Goal: Task Accomplishment & Management: Manage account settings

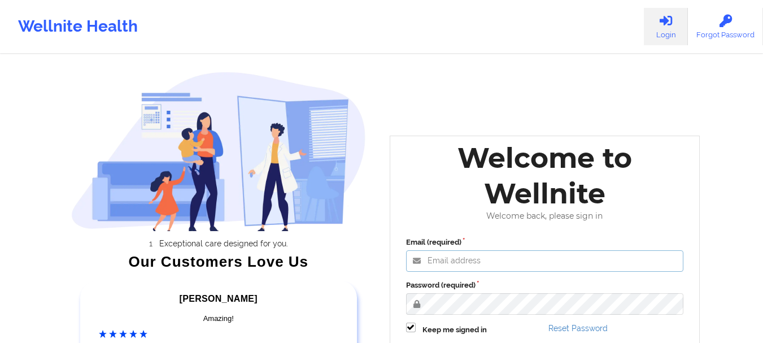
type input "mabel.asuquo@wellnite.com"
click at [436, 288] on label "Password (required)" at bounding box center [545, 284] width 278 height 11
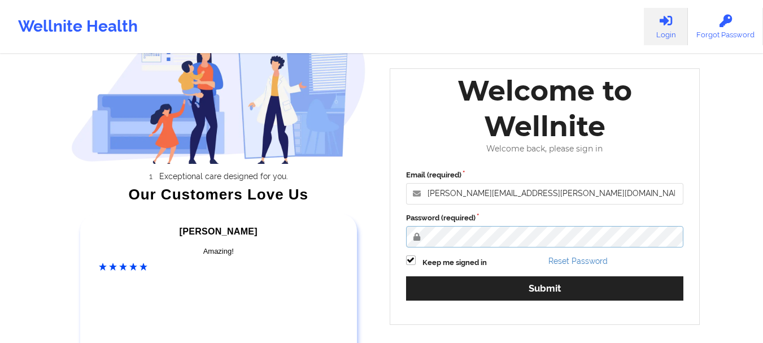
scroll to position [80, 0]
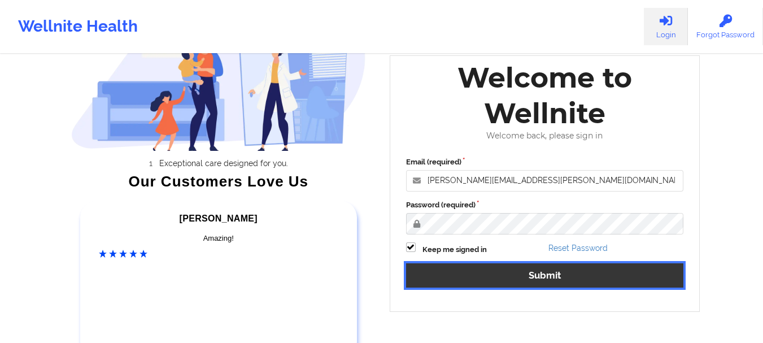
click at [463, 270] on button "Submit" at bounding box center [545, 275] width 278 height 24
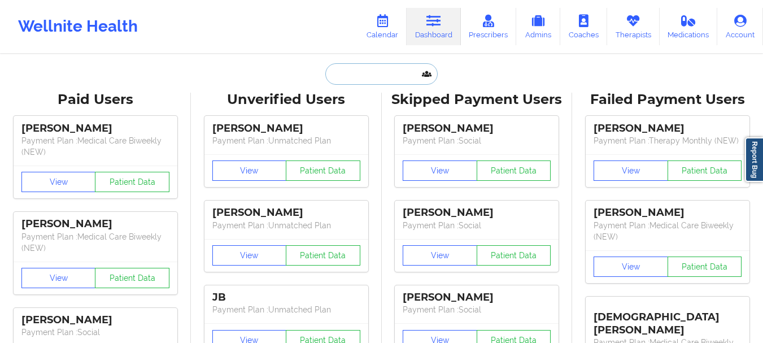
click at [355, 71] on input "text" at bounding box center [381, 73] width 112 height 21
paste input "cbob27@secondbaptistschool.org"
type input "cbob27@secondbaptistschool.org"
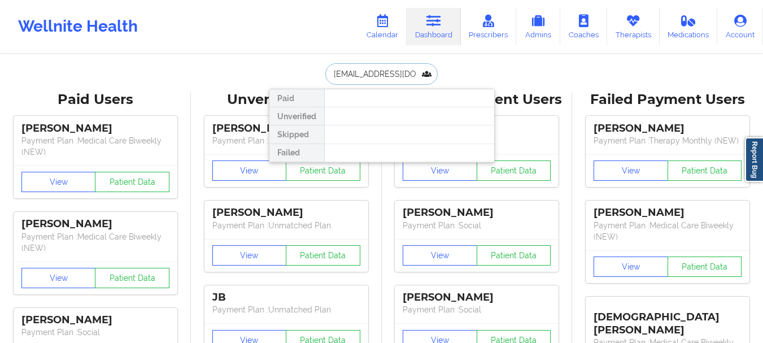
scroll to position [0, 36]
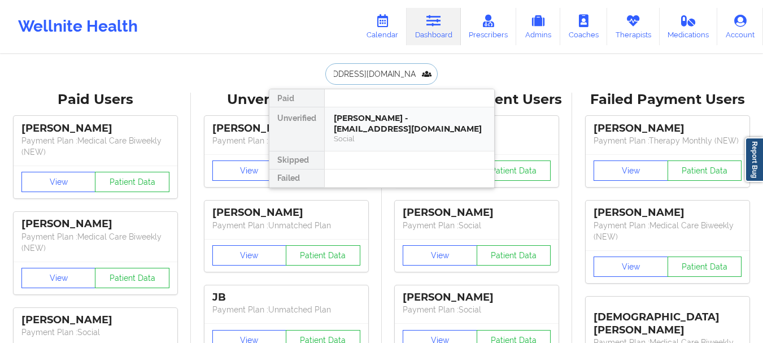
click at [387, 116] on div "Chase Bob - cbob27@secondbaptistschool.org" at bounding box center [409, 123] width 151 height 21
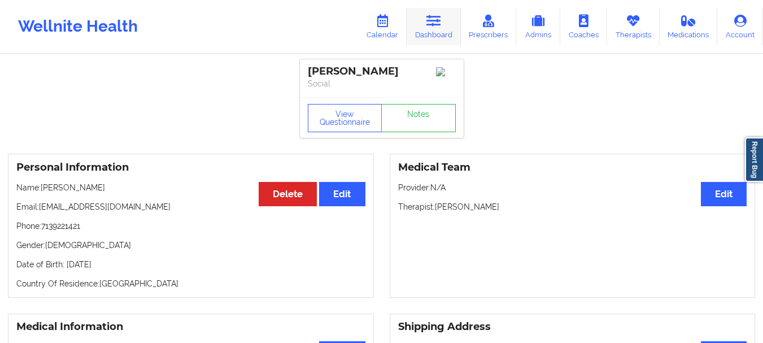
click at [445, 40] on link "Dashboard" at bounding box center [433, 26] width 54 height 37
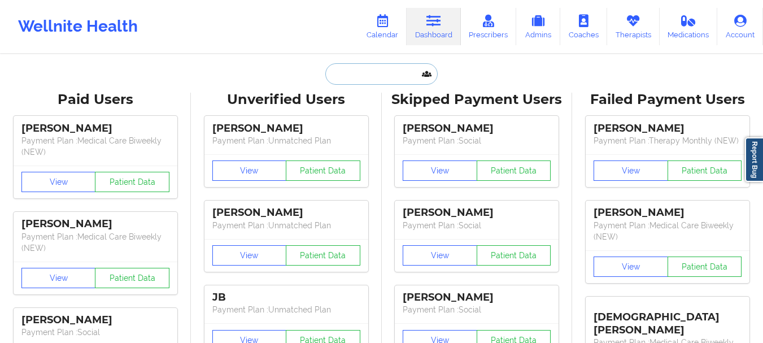
click at [375, 71] on input "text" at bounding box center [381, 73] width 112 height 21
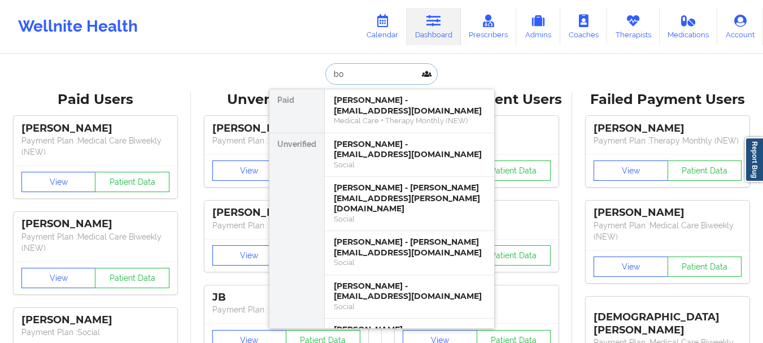
type input "bob"
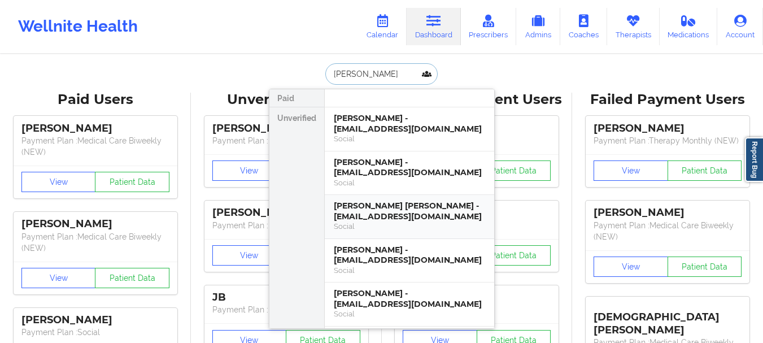
click at [392, 217] on div "Johnathon Bob - johnathonbob1@gmail.com" at bounding box center [409, 210] width 151 height 21
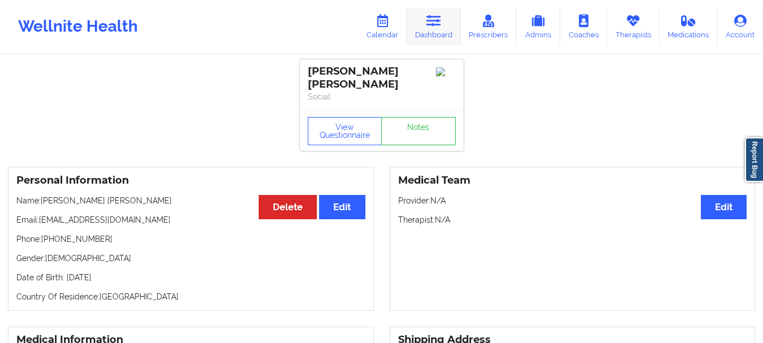
click at [449, 30] on link "Dashboard" at bounding box center [433, 26] width 54 height 37
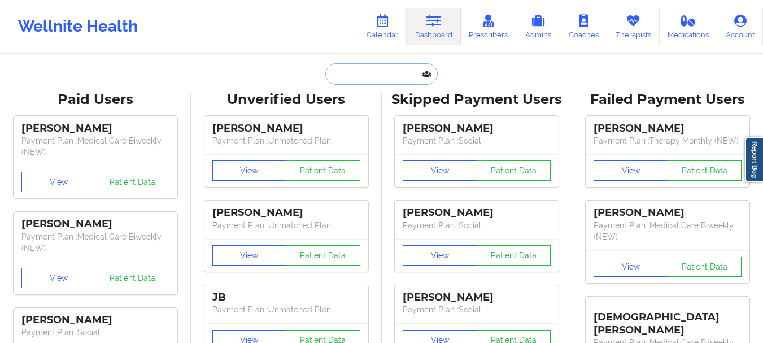
click at [382, 68] on input "text" at bounding box center [381, 73] width 112 height 21
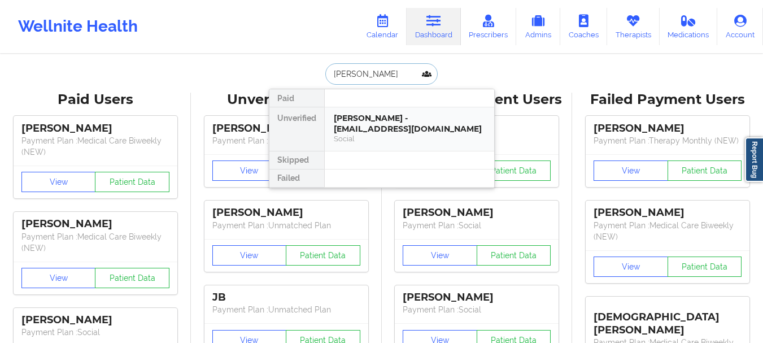
type input "chase bob"
click at [372, 114] on div "Chase Bob - cbob27@secondbaptistschool.org" at bounding box center [409, 123] width 151 height 21
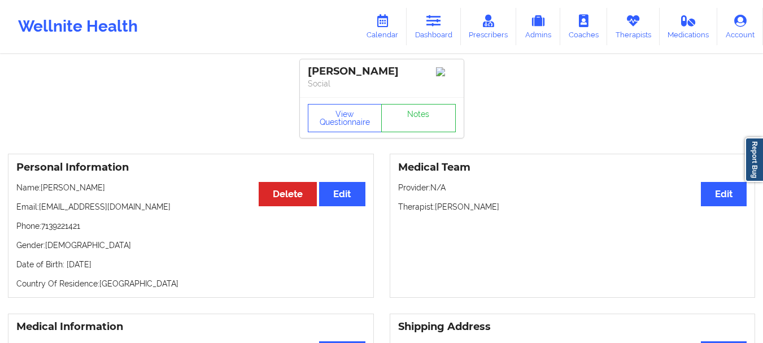
drag, startPoint x: 41, startPoint y: 211, endPoint x: 201, endPoint y: 216, distance: 159.8
click at [201, 212] on p "Email: cbob27@secondbaptistschool.org" at bounding box center [190, 206] width 349 height 11
copy p "cbob27@secondbaptistschool.org"
click at [80, 246] on p "Gender: male" at bounding box center [190, 244] width 349 height 11
click at [455, 29] on link "Dashboard" at bounding box center [433, 26] width 54 height 37
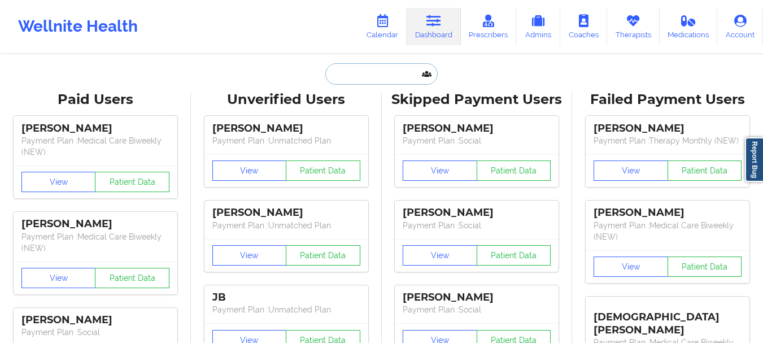
click at [378, 68] on input "text" at bounding box center [381, 73] width 112 height 21
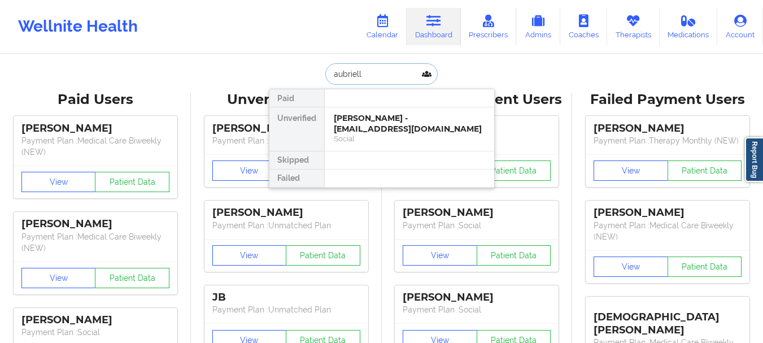
type input "aubrielle"
click at [387, 132] on div "Aubrielle Bob - abob28@secondbaptistschool.org" at bounding box center [409, 123] width 151 height 21
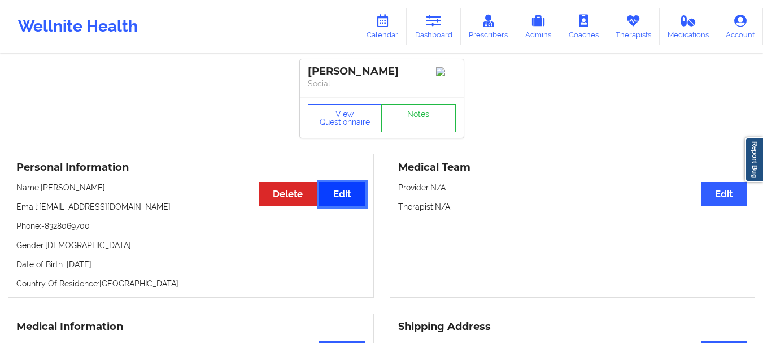
click at [349, 198] on button "Edit" at bounding box center [342, 194] width 46 height 24
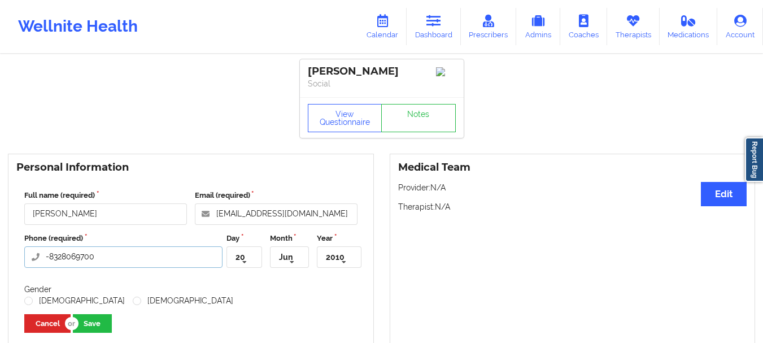
click at [50, 265] on input "-8328069700" at bounding box center [123, 256] width 198 height 21
type input "+18328069700"
click at [133, 301] on label "Female" at bounding box center [183, 301] width 100 height 10
click at [133, 301] on input "Female" at bounding box center [138, 301] width 10 height 10
radio input "true"
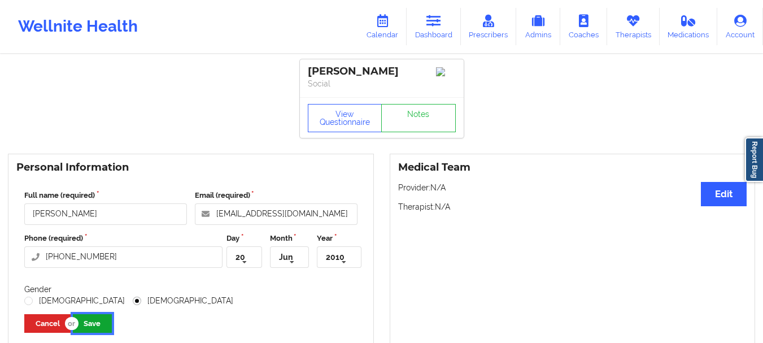
click at [97, 320] on button "Save" at bounding box center [92, 323] width 39 height 19
click at [243, 216] on input "abob28@secondbaptistschool.org" at bounding box center [276, 213] width 163 height 21
click at [431, 19] on icon at bounding box center [433, 21] width 15 height 12
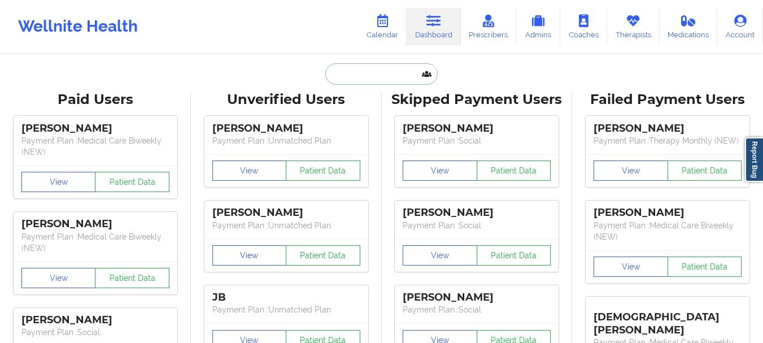
click at [376, 82] on input "text" at bounding box center [381, 73] width 112 height 21
paste input "bcoon232001@gmail.com"
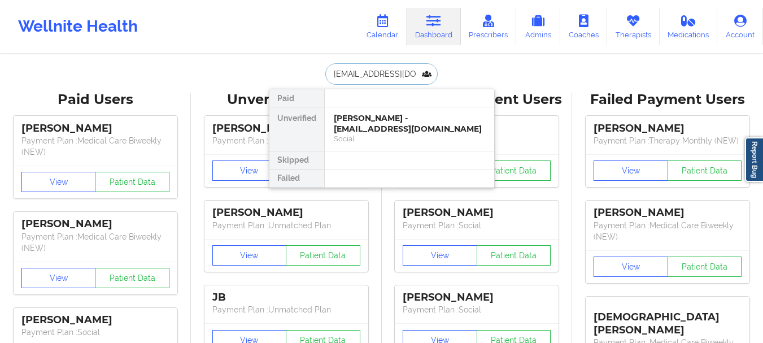
type input "bcoon232001@gmail.com"
click at [409, 128] on div "Breanna coon - bcoon232001@gmail.com" at bounding box center [409, 123] width 151 height 21
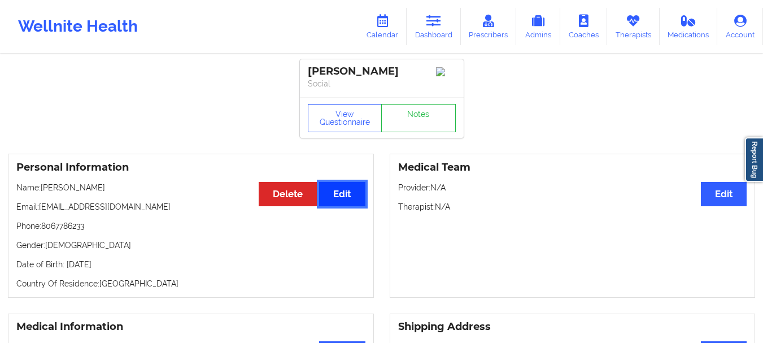
click at [340, 202] on button "Edit" at bounding box center [342, 194] width 46 height 24
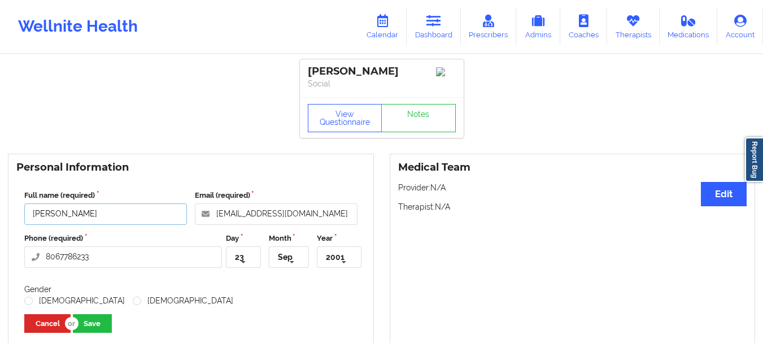
click at [68, 220] on input "Breanna coon" at bounding box center [105, 213] width 163 height 21
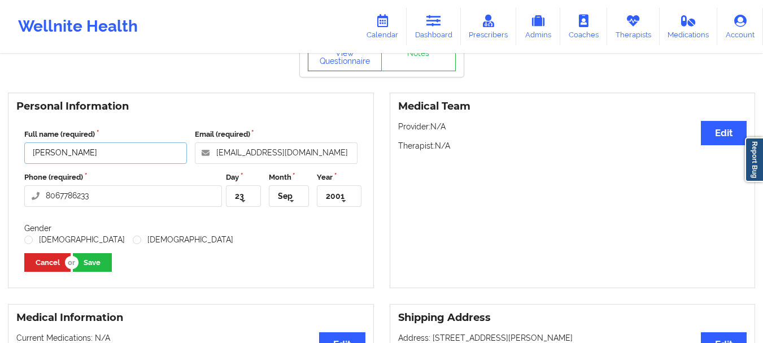
scroll to position [63, 0]
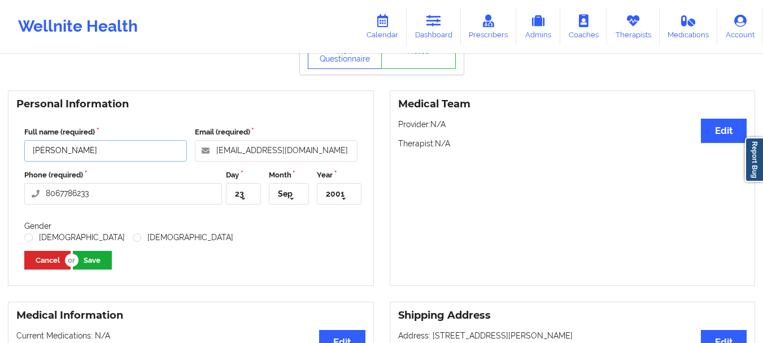
type input "Breanna Coon"
click at [88, 263] on button "Save" at bounding box center [92, 260] width 39 height 19
drag, startPoint x: 327, startPoint y: 158, endPoint x: 217, endPoint y: 156, distance: 110.1
click at [217, 156] on input "bcoon232001@gmail.com" at bounding box center [276, 150] width 163 height 21
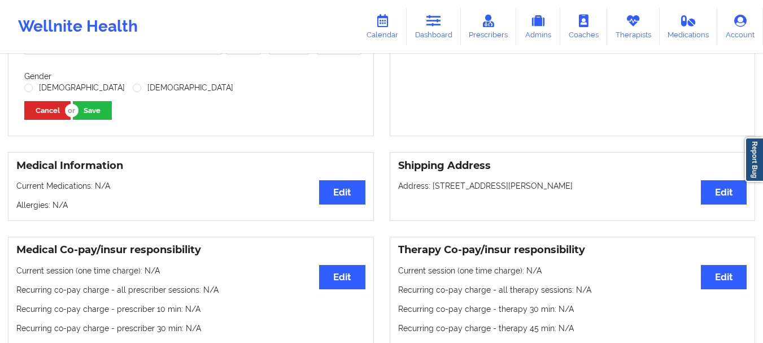
scroll to position [0, 0]
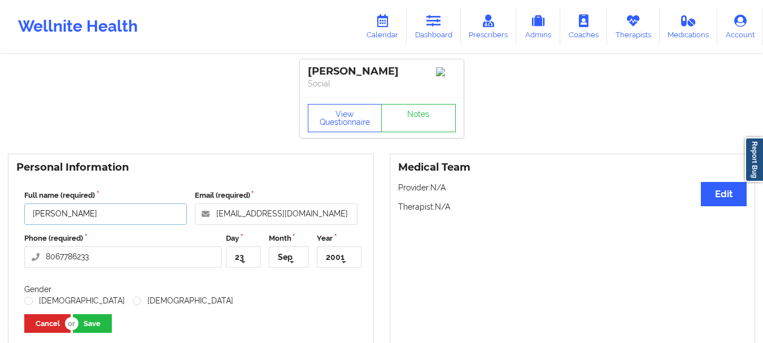
click at [68, 218] on input "Breanna Coon" at bounding box center [105, 213] width 163 height 21
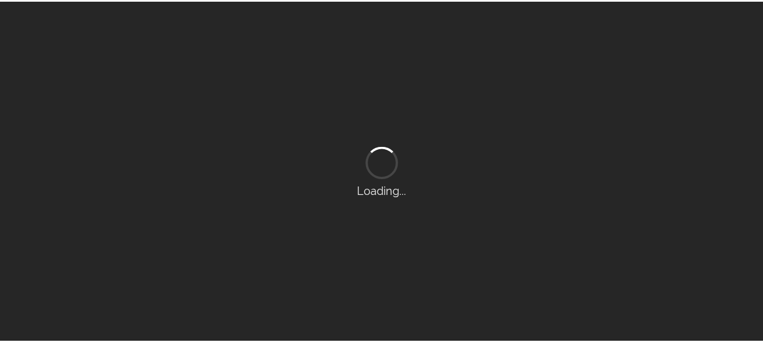
scroll to position [60, 0]
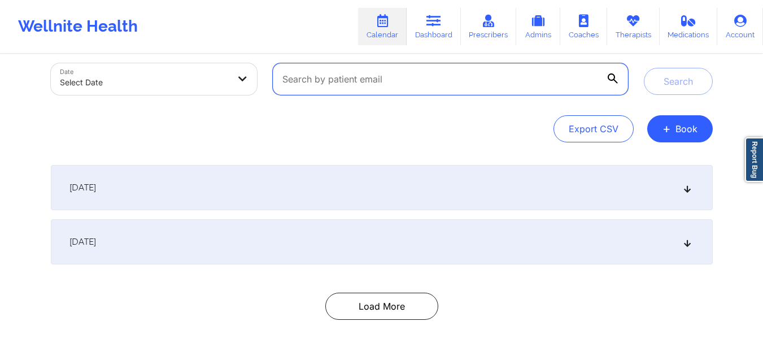
click at [347, 79] on input "text" at bounding box center [450, 79] width 355 height 32
paste input "cbob27@secondbaptistschool.org"
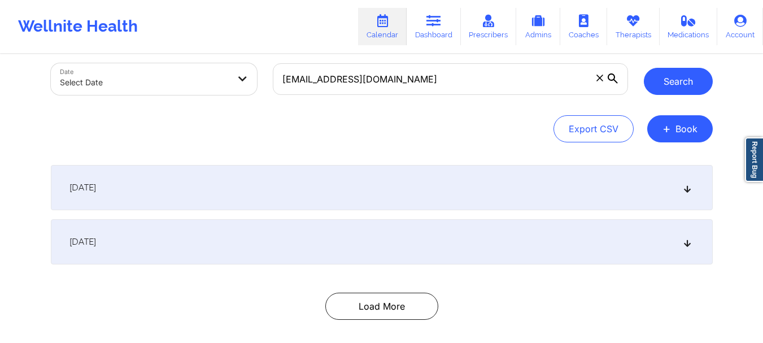
click at [658, 88] on button "Search" at bounding box center [678, 81] width 69 height 27
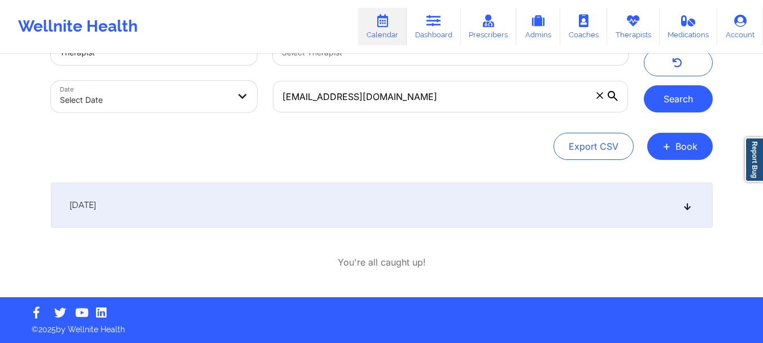
scroll to position [42, 0]
click at [660, 80] on div "Search" at bounding box center [678, 72] width 69 height 79
drag, startPoint x: 660, startPoint y: 80, endPoint x: 664, endPoint y: 88, distance: 8.8
click at [664, 88] on div "Search" at bounding box center [678, 72] width 69 height 79
click at [684, 99] on button "Search" at bounding box center [678, 98] width 69 height 27
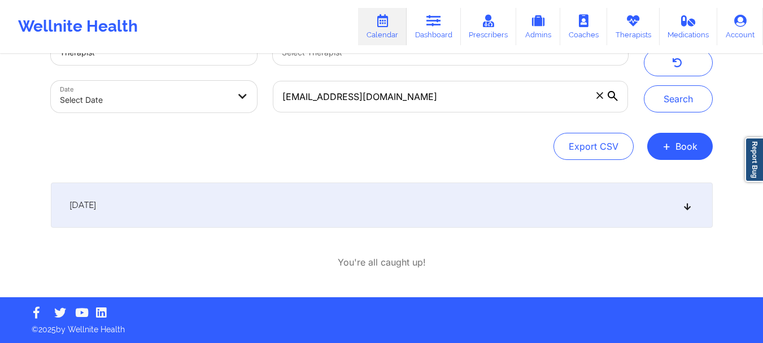
click at [563, 212] on div "September 27, 2025" at bounding box center [382, 204] width 662 height 45
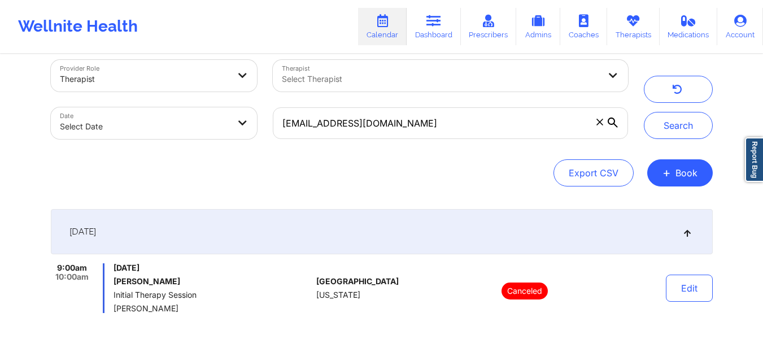
scroll to position [14, 0]
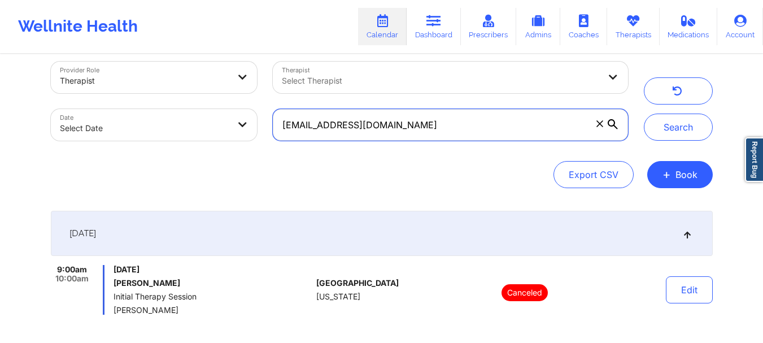
drag, startPoint x: 474, startPoint y: 128, endPoint x: 271, endPoint y: 126, distance: 202.7
click at [271, 126] on div "cbob27@secondbaptistschool.org" at bounding box center [450, 124] width 370 height 47
paste input "johnathonbob1@gmail.com"
type input "johnathonbob1@gmail.com"
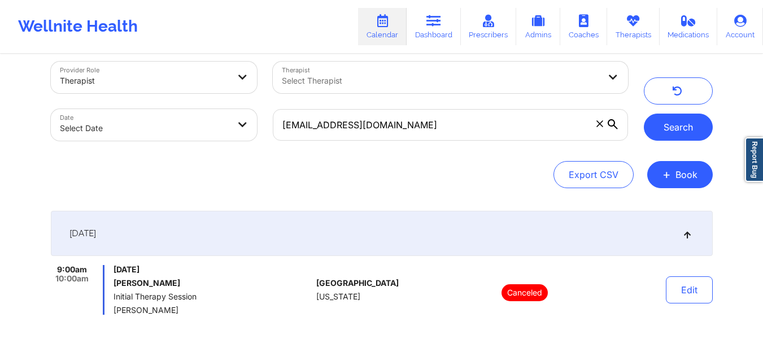
click at [690, 116] on button "Search" at bounding box center [678, 126] width 69 height 27
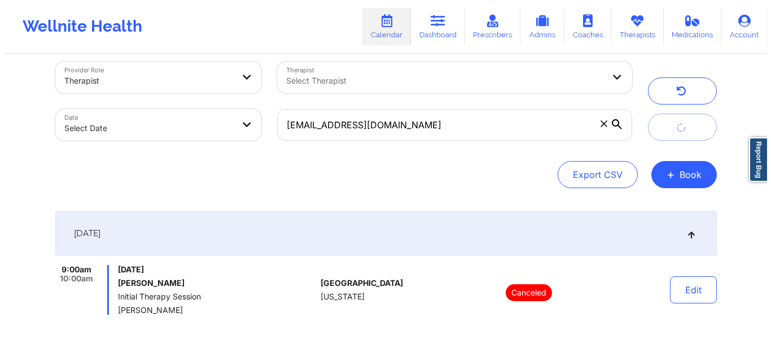
scroll to position [0, 0]
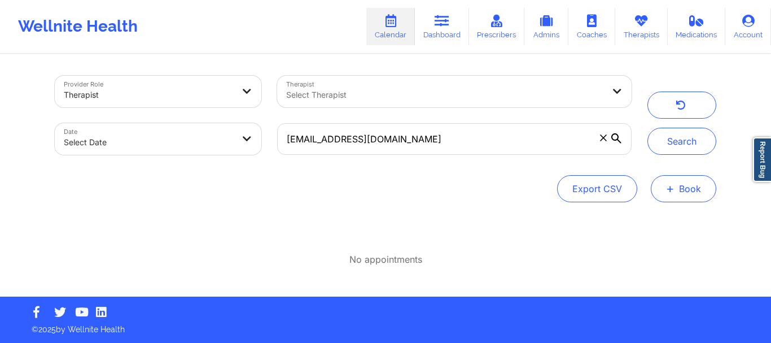
click at [698, 195] on button "+ Book" at bounding box center [683, 188] width 65 height 27
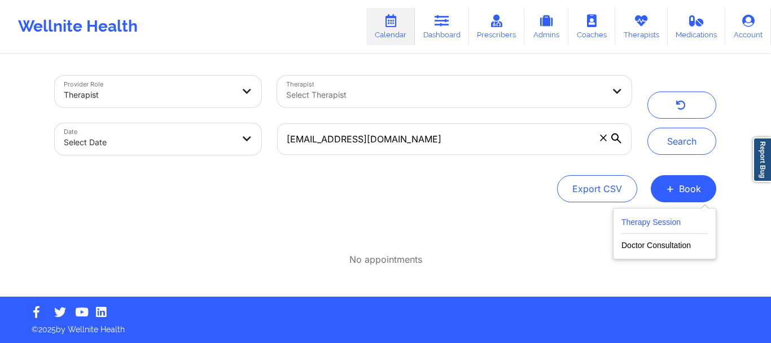
click at [637, 225] on button "Therapy Session" at bounding box center [665, 224] width 86 height 19
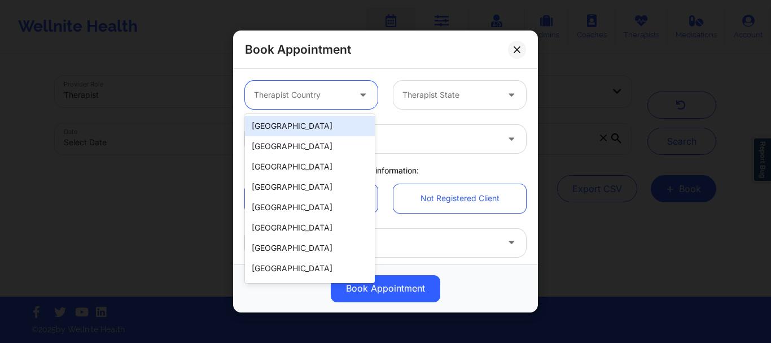
click at [301, 94] on div at bounding box center [301, 95] width 95 height 14
click at [301, 120] on div "[GEOGRAPHIC_DATA]" at bounding box center [310, 126] width 130 height 20
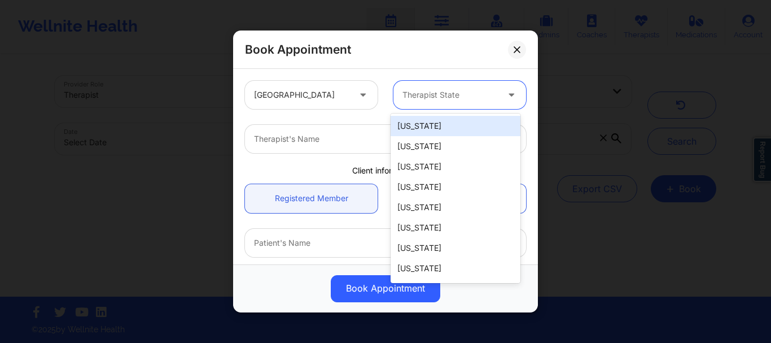
click at [423, 104] on div "Therapist State" at bounding box center [446, 95] width 106 height 28
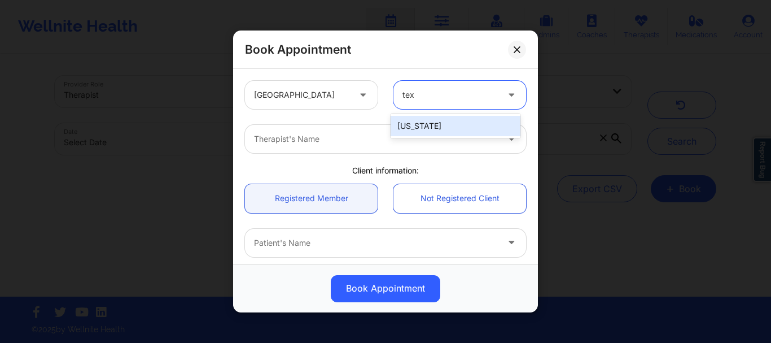
type input "tex"
type input "texas"
click at [438, 123] on div "[US_STATE]" at bounding box center [456, 126] width 130 height 20
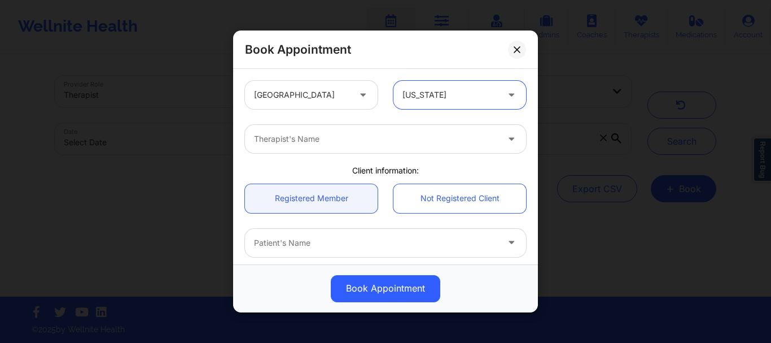
click at [367, 138] on div at bounding box center [376, 139] width 244 height 14
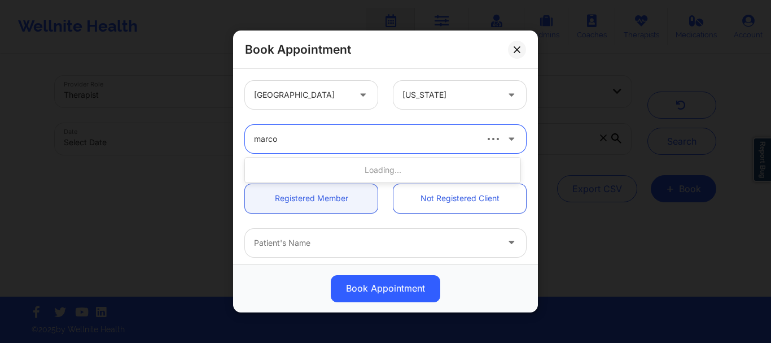
type input "marcos"
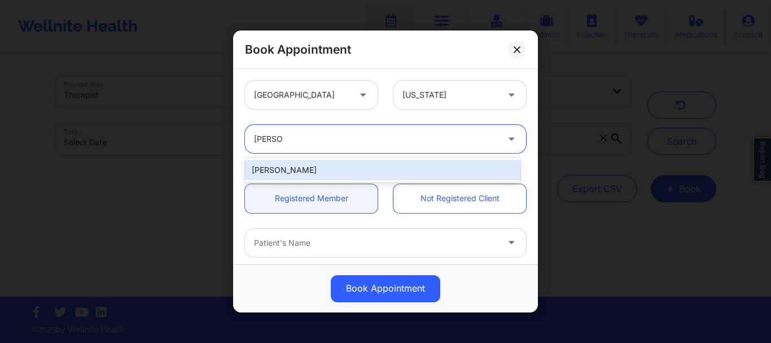
click at [273, 164] on div "Marcos Villareal" at bounding box center [382, 170] width 275 height 20
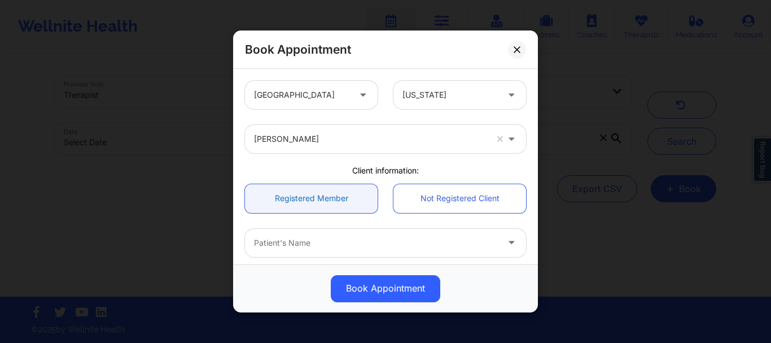
click at [285, 193] on link "Registered Member" at bounding box center [311, 198] width 133 height 29
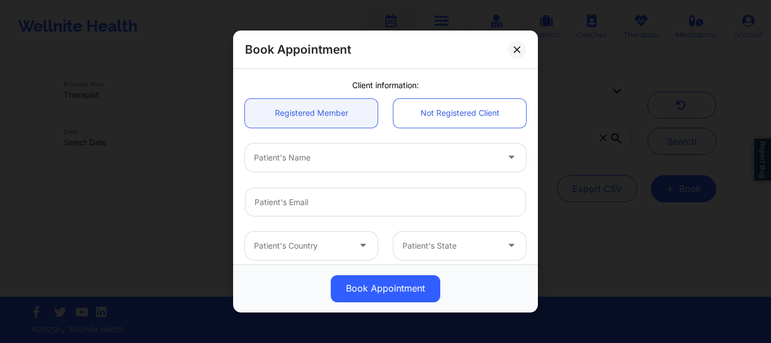
scroll to position [94, 0]
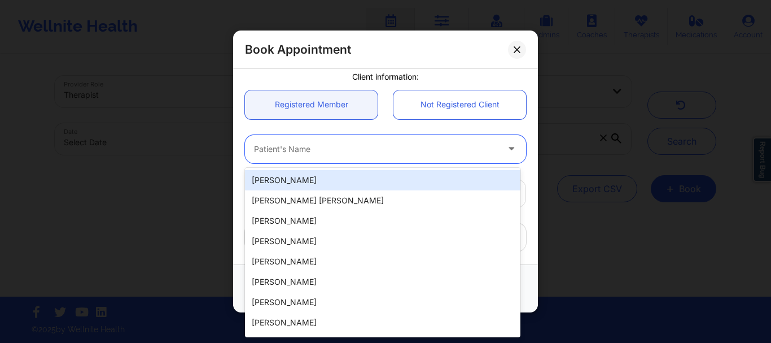
click at [346, 154] on div at bounding box center [376, 149] width 244 height 14
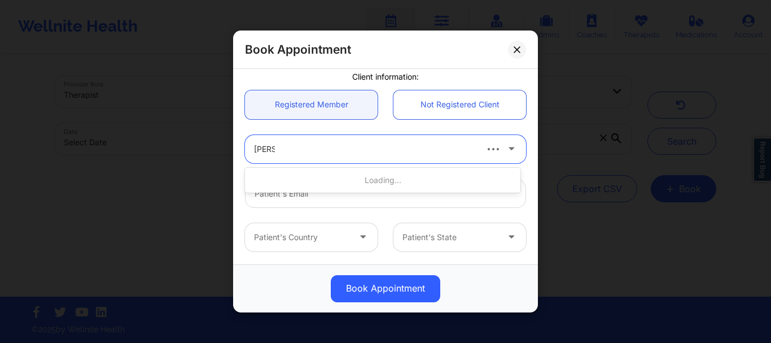
type input "Chase"
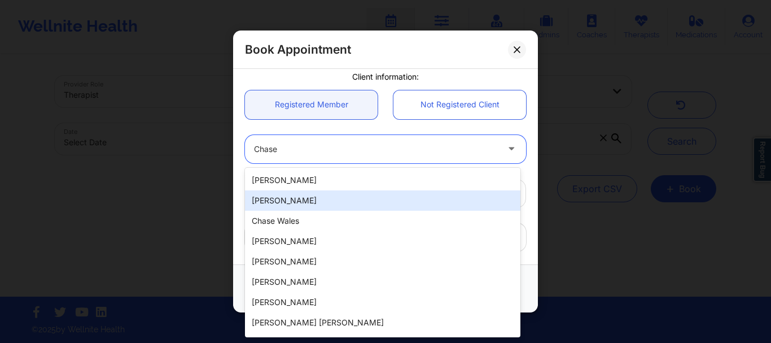
click at [320, 202] on div "Chase Bob" at bounding box center [382, 200] width 275 height 20
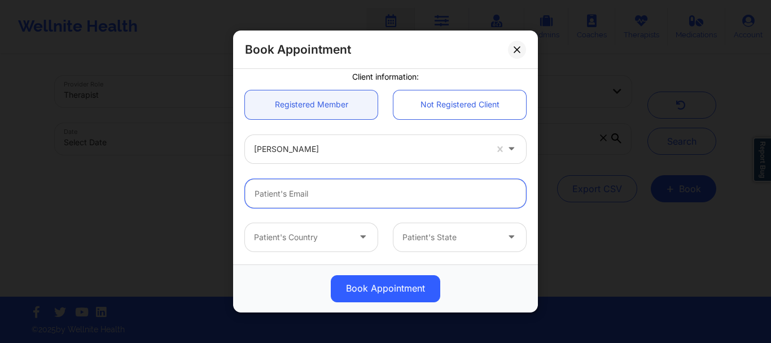
click at [326, 199] on input "email" at bounding box center [385, 193] width 281 height 29
paste input "cbob27@secondbaptistschool.org"
type input "cbob27@secondbaptistschool.org"
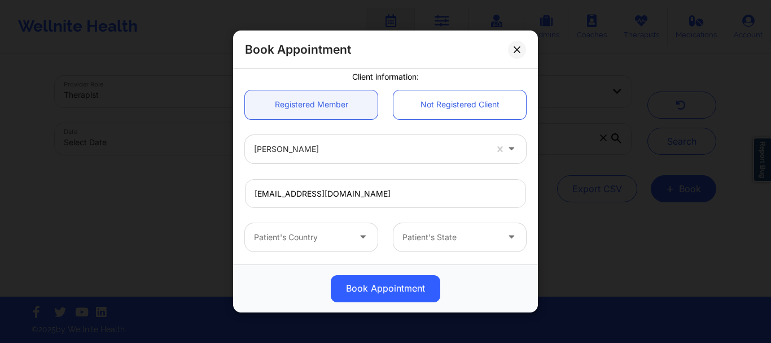
click at [321, 241] on div at bounding box center [301, 237] width 95 height 14
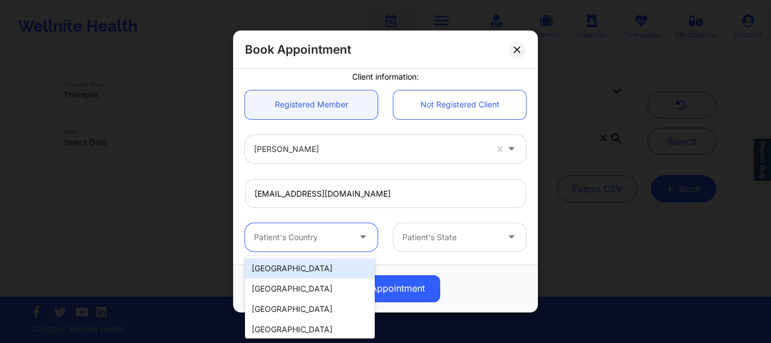
click at [316, 270] on div "[GEOGRAPHIC_DATA]" at bounding box center [310, 268] width 130 height 20
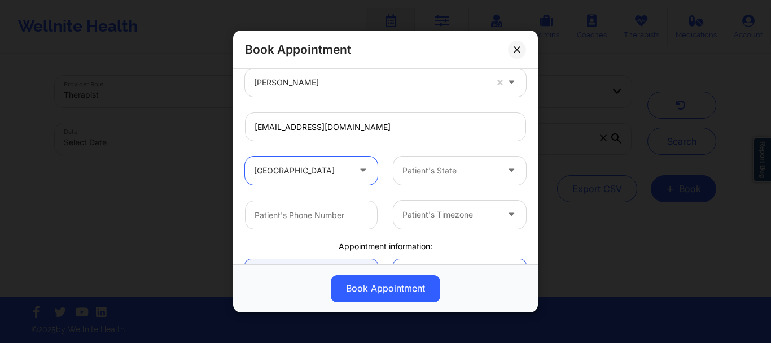
scroll to position [160, 0]
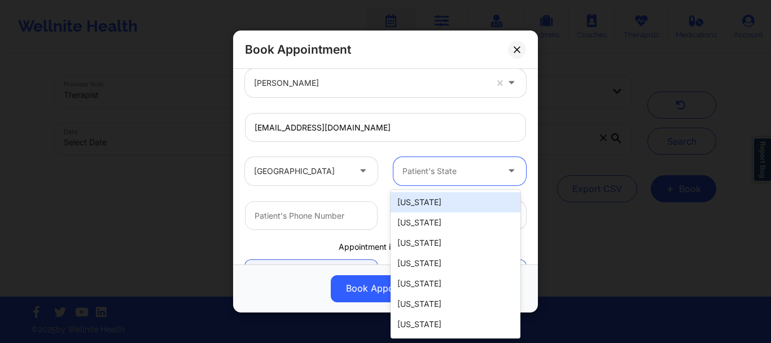
click at [425, 170] on div at bounding box center [450, 171] width 95 height 14
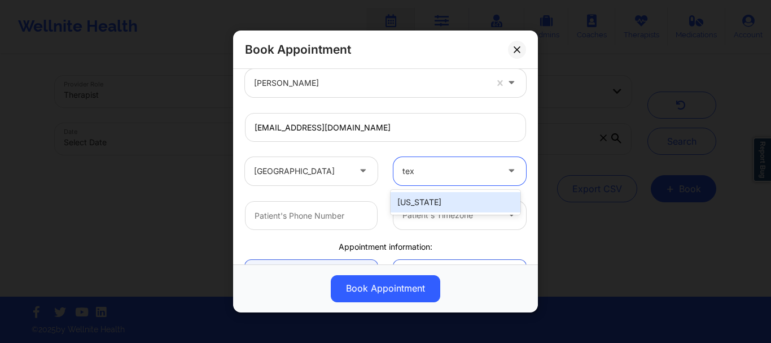
type input "texa"
click at [428, 196] on div "[US_STATE]" at bounding box center [456, 202] width 130 height 20
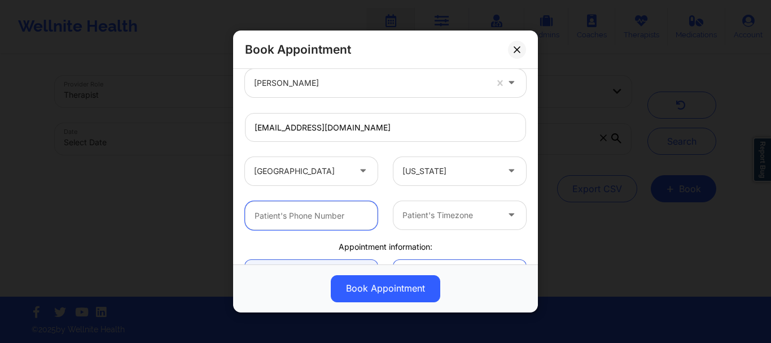
click at [323, 222] on input "text" at bounding box center [311, 215] width 133 height 29
type input "x"
paste input "(713) 922-1421"
click at [259, 220] on input "(713) 922-1421" at bounding box center [311, 215] width 133 height 29
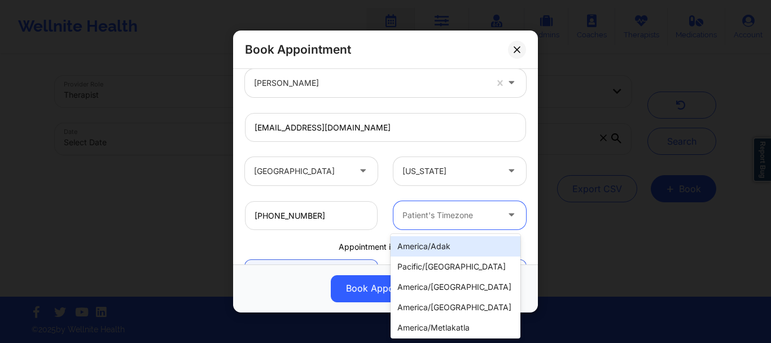
click at [453, 217] on div at bounding box center [450, 215] width 95 height 14
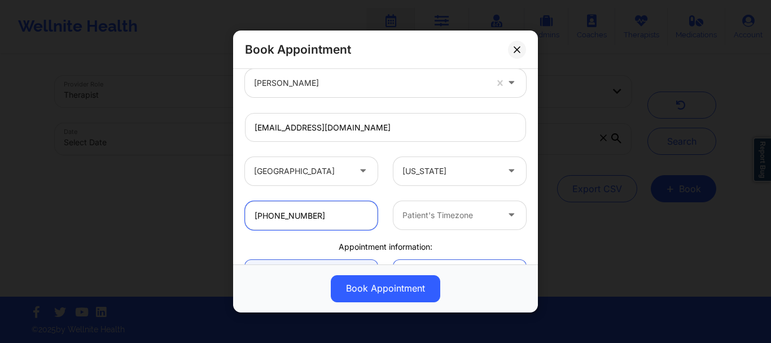
click at [317, 224] on input "+17139221421" at bounding box center [311, 215] width 133 height 29
paste input "(832) 806-9700"
type input "+18328069700"
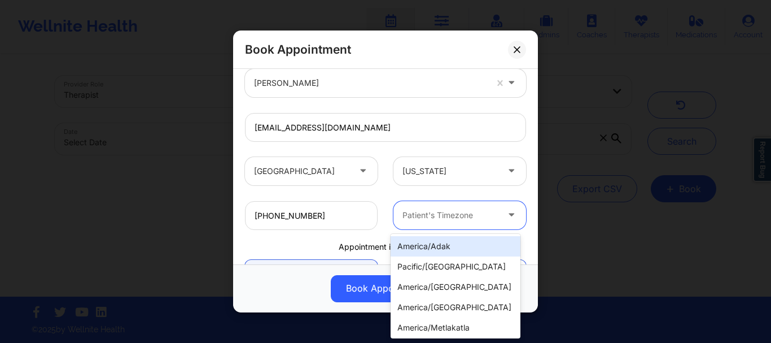
click at [454, 213] on div at bounding box center [450, 215] width 95 height 14
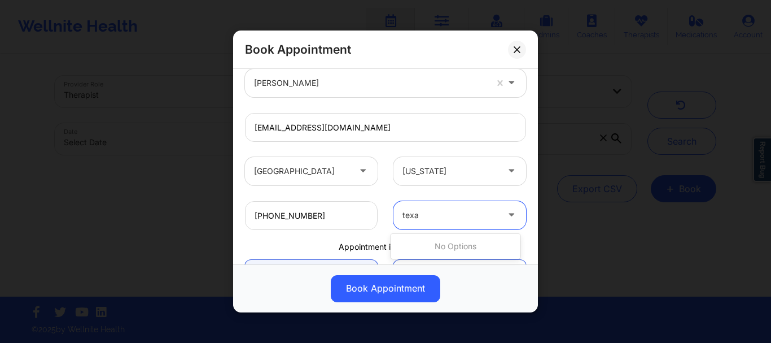
type input "texa"
click at [333, 214] on input "+18328069700" at bounding box center [311, 215] width 133 height 29
paste input "(713) 922-1421"
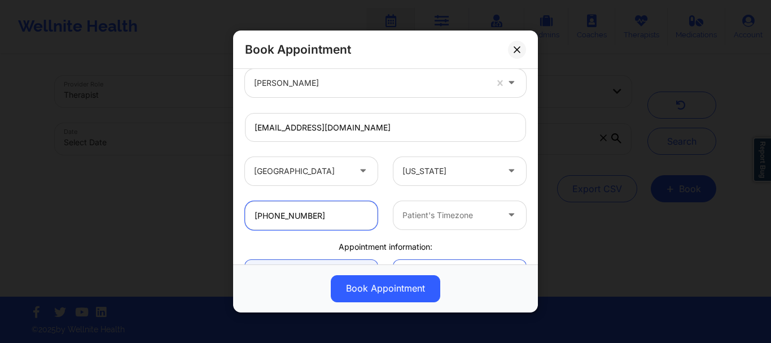
type input "+17139221421"
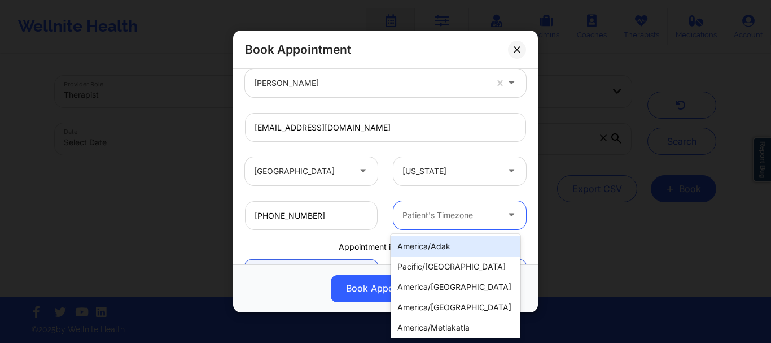
click at [480, 206] on div "Patient's Timezone" at bounding box center [446, 215] width 106 height 28
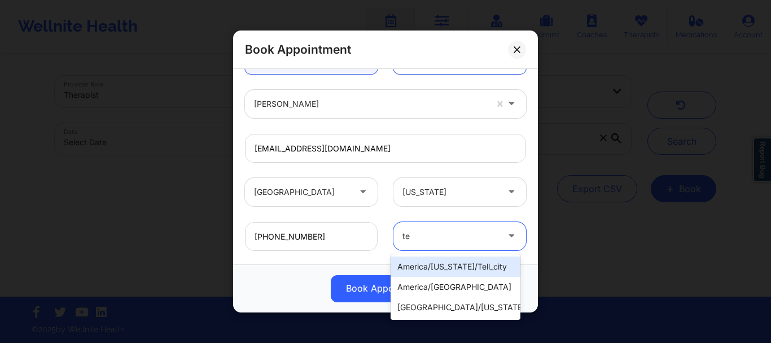
scroll to position [139, 0]
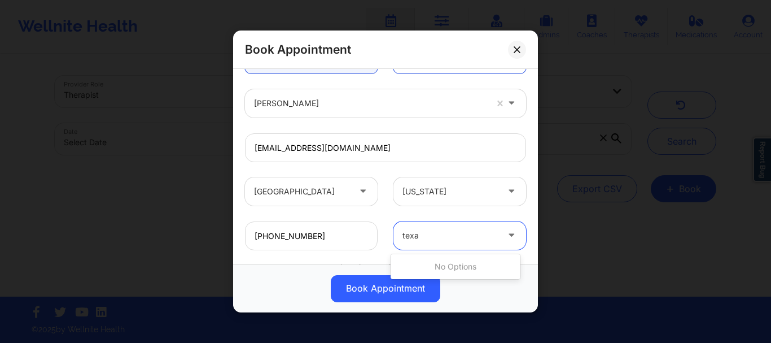
type input "texa"
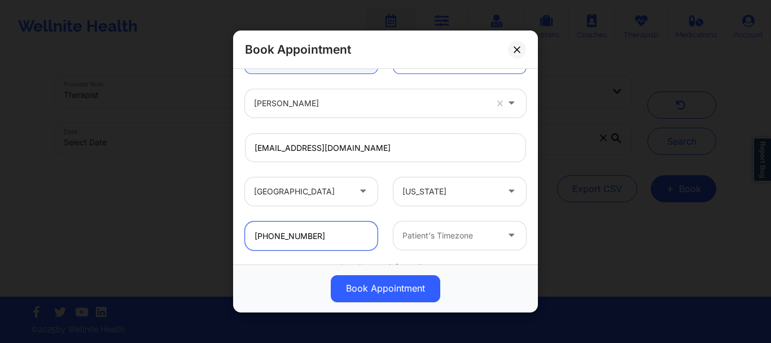
click at [320, 244] on input "+17139221421" at bounding box center [311, 235] width 133 height 29
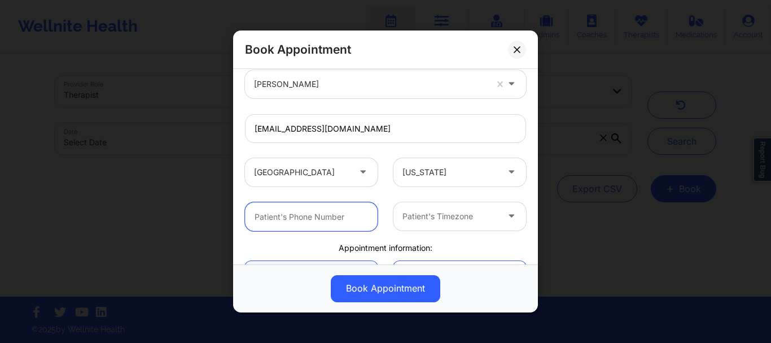
scroll to position [159, 0]
paste input "(713) 922-1421"
type input "+17139221421"
click at [449, 228] on div "Patient's Timezone" at bounding box center [446, 216] width 106 height 28
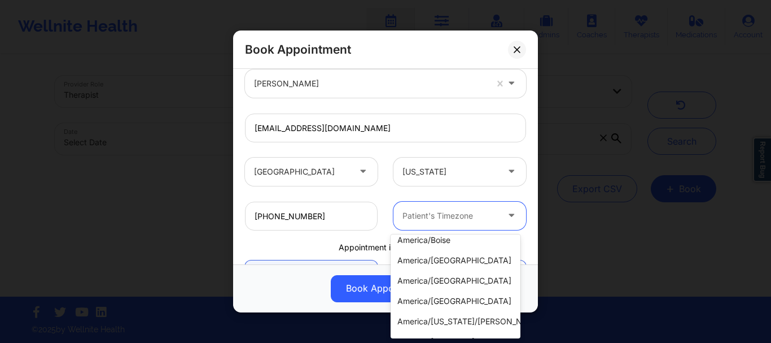
scroll to position [190, 0]
click at [445, 306] on div "america/chicago" at bounding box center [456, 300] width 130 height 20
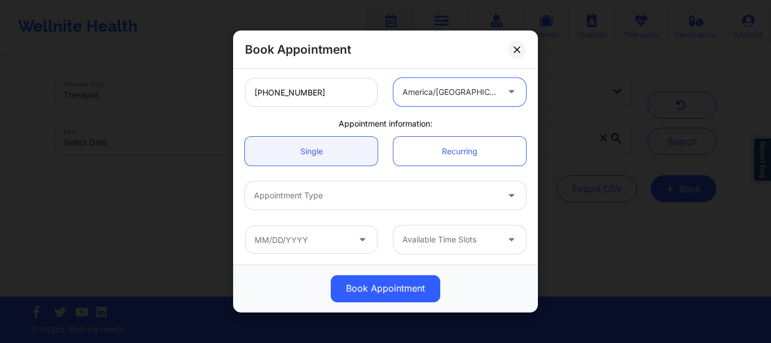
scroll to position [283, 0]
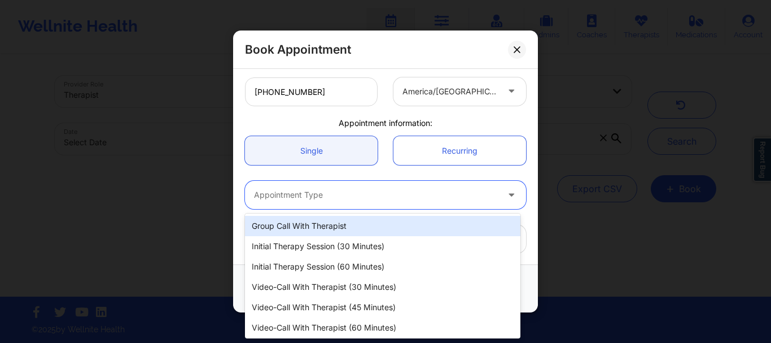
click at [325, 199] on div at bounding box center [376, 196] width 244 height 14
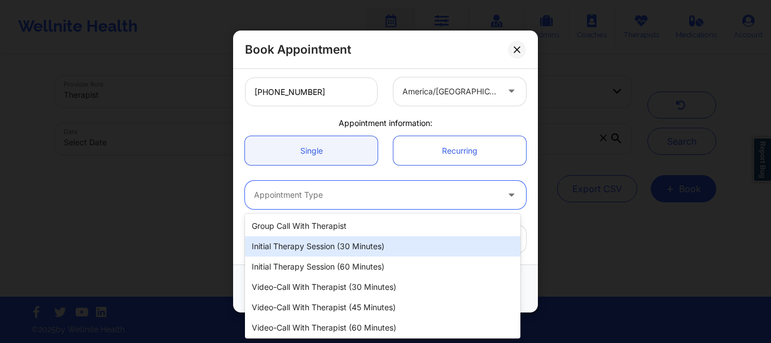
click at [323, 247] on div "Initial Therapy Session (30 minutes)" at bounding box center [382, 246] width 275 height 20
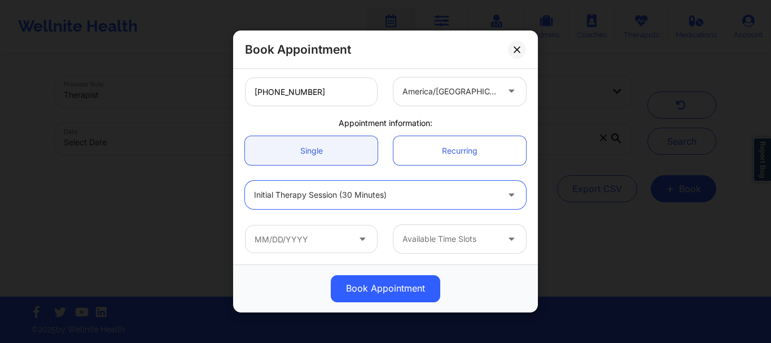
scroll to position [284, 0]
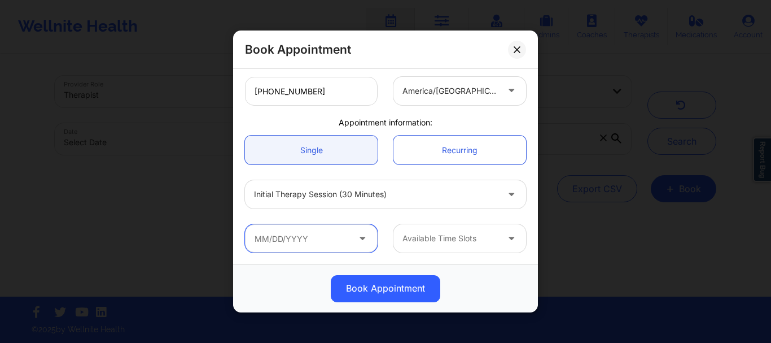
click at [287, 236] on input "text" at bounding box center [311, 238] width 133 height 28
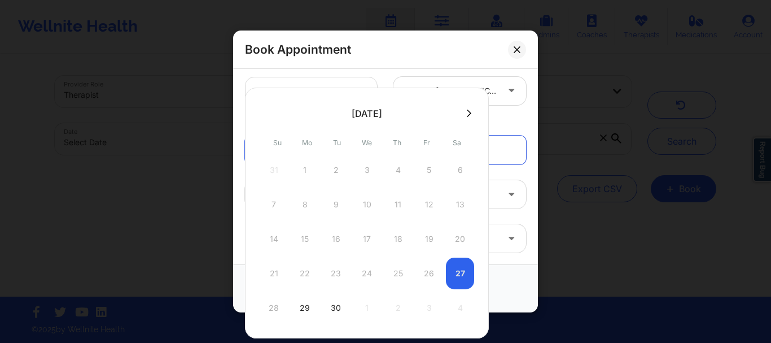
click at [460, 277] on div "21 22 23 24 25 26 27" at bounding box center [367, 273] width 215 height 32
click at [460, 272] on div "21 22 23 24 25 26 27" at bounding box center [367, 273] width 215 height 32
click at [301, 309] on div "29" at bounding box center [305, 308] width 28 height 32
type input "09/29/2025"
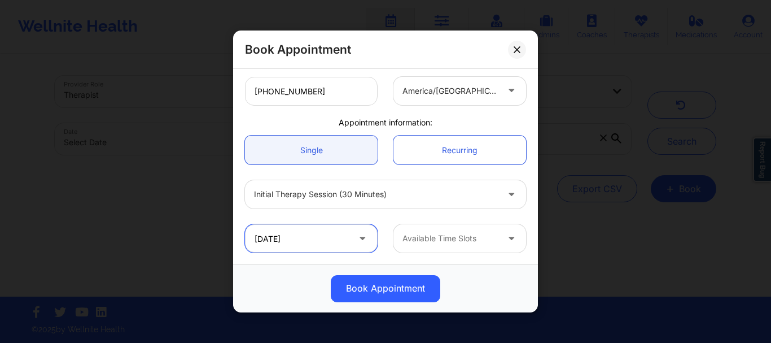
click at [336, 241] on input "09/29/2025" at bounding box center [311, 238] width 133 height 28
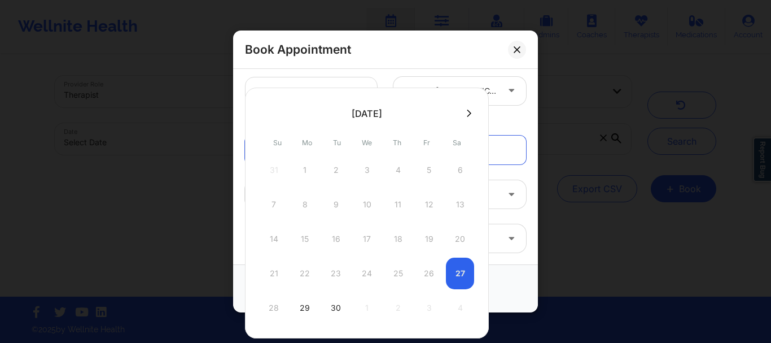
click at [460, 273] on div "21 22 23 24 25 26 27" at bounding box center [367, 273] width 215 height 32
click at [453, 276] on div "21 22 23 24 25 26 27" at bounding box center [367, 273] width 215 height 32
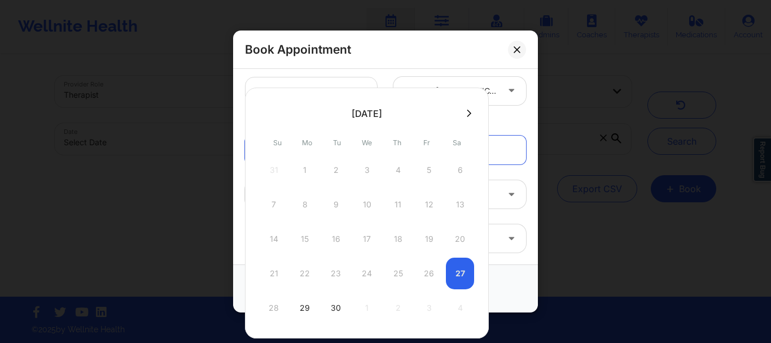
click at [453, 276] on div "21 22 23 24 25 26 27" at bounding box center [367, 273] width 215 height 32
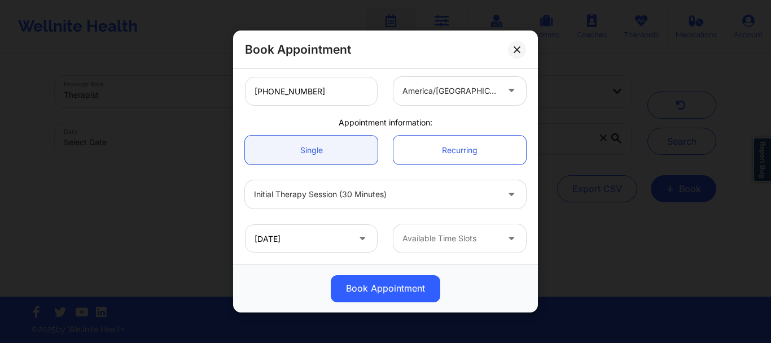
click at [458, 49] on div "Book Appointment" at bounding box center [385, 49] width 305 height 38
click at [276, 242] on input "09/29/2025" at bounding box center [311, 238] width 133 height 28
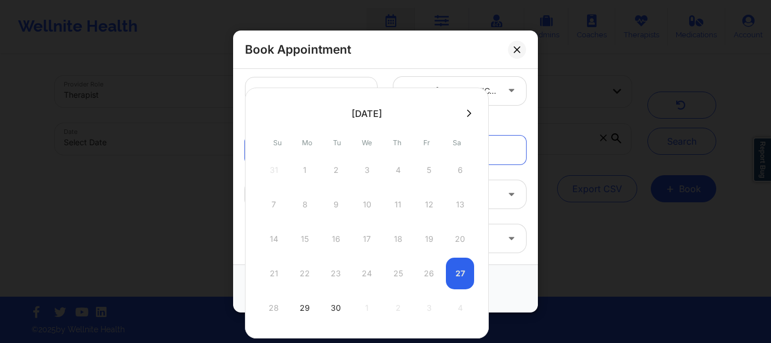
click at [456, 272] on div "21 22 23 24 25 26 27" at bounding box center [367, 273] width 215 height 32
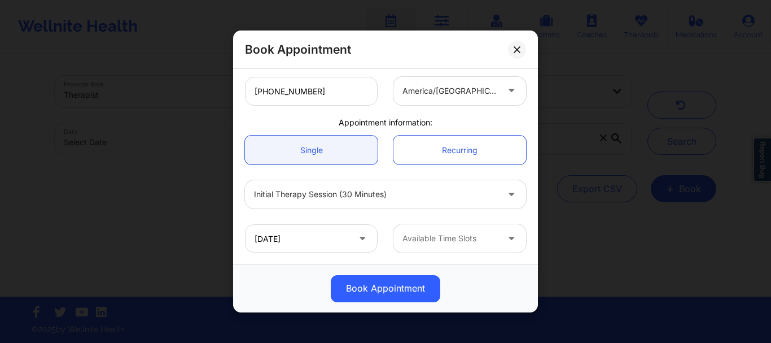
click at [428, 59] on div "Book Appointment" at bounding box center [385, 49] width 305 height 38
click at [295, 238] on input "09/29/2025" at bounding box center [311, 238] width 133 height 28
click at [399, 21] on div "Book Appointment United States Texas Marcos Villareal Client information: Regis…" at bounding box center [385, 171] width 771 height 343
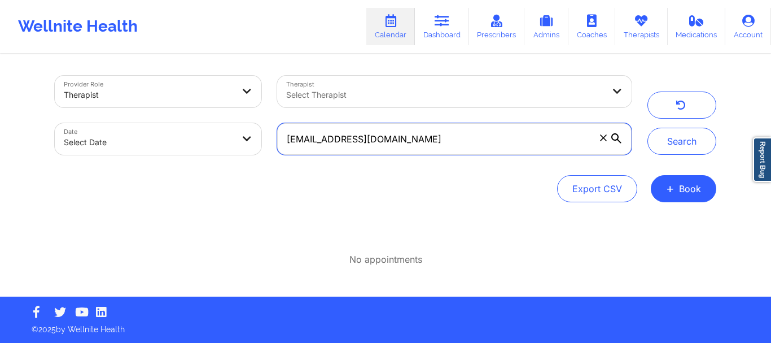
click at [435, 142] on input "johnathonbob1@gmail.com" at bounding box center [454, 139] width 355 height 32
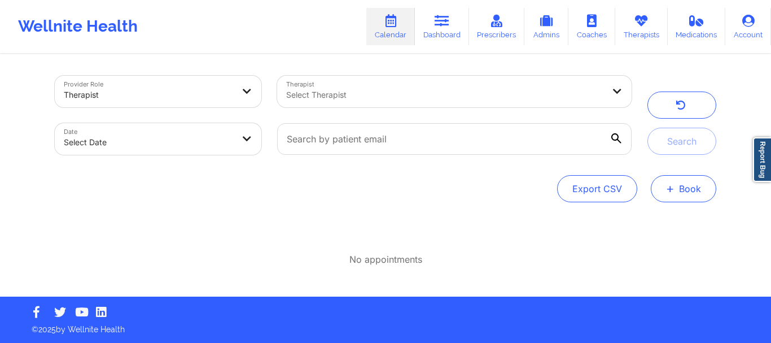
click at [689, 195] on button "+ Book" at bounding box center [683, 188] width 65 height 27
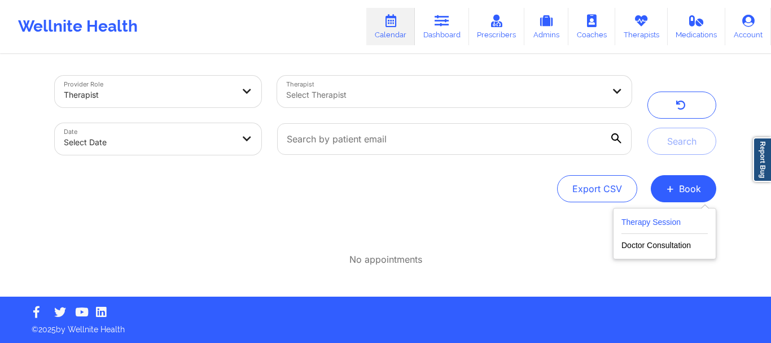
click at [670, 225] on button "Therapy Session" at bounding box center [665, 224] width 86 height 19
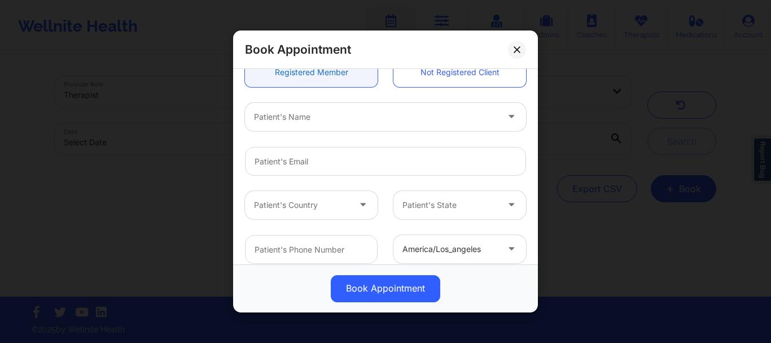
scroll to position [0, 0]
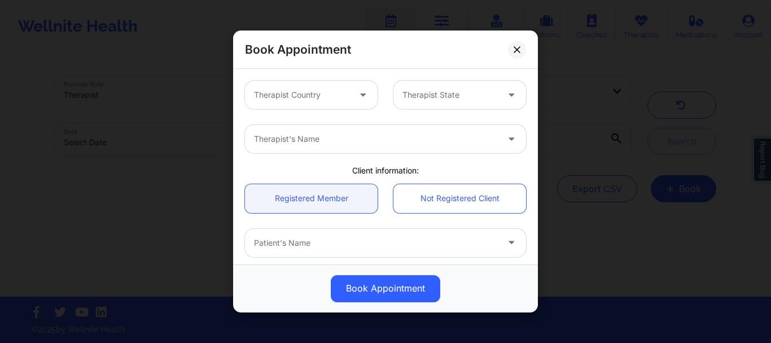
click at [281, 88] on div at bounding box center [301, 95] width 95 height 14
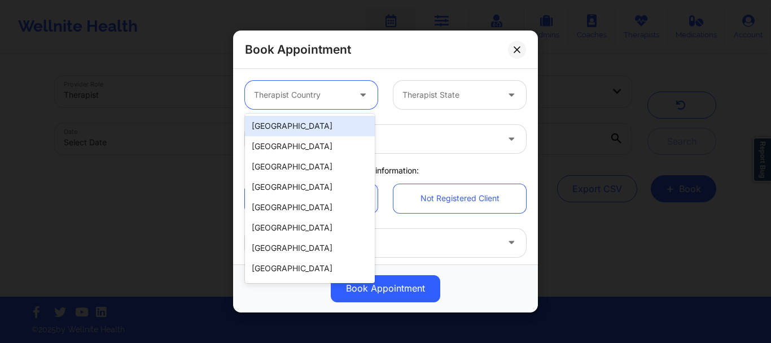
click at [293, 130] on div "[GEOGRAPHIC_DATA]" at bounding box center [310, 126] width 130 height 20
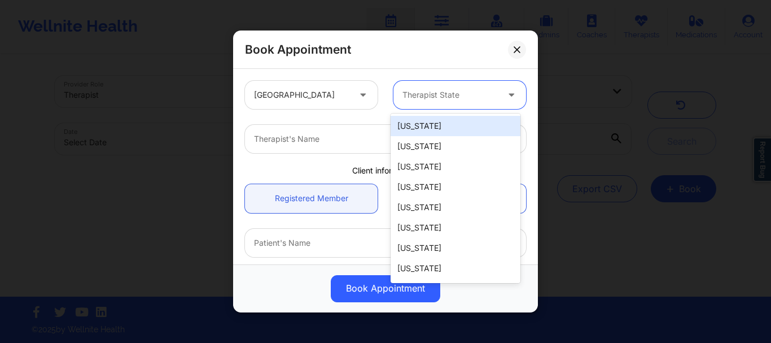
click at [484, 98] on div at bounding box center [450, 95] width 95 height 14
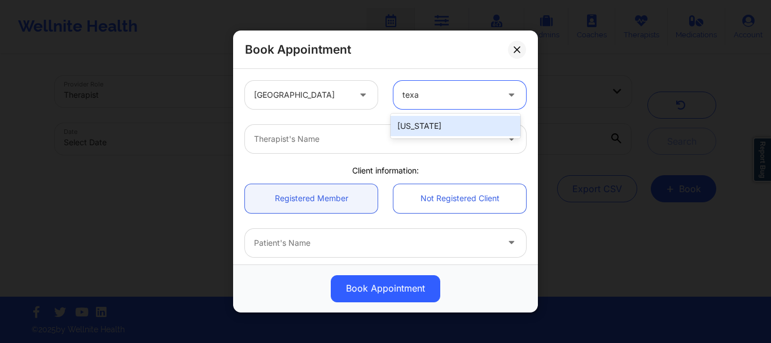
type input "texas"
click at [446, 132] on div "[US_STATE]" at bounding box center [456, 126] width 130 height 20
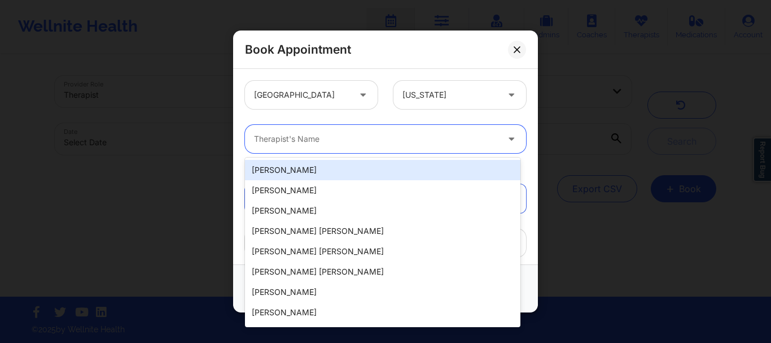
click at [374, 138] on div at bounding box center [376, 139] width 244 height 14
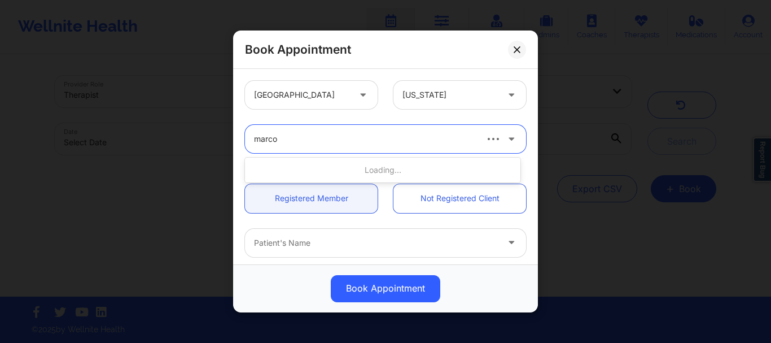
type input "marcos"
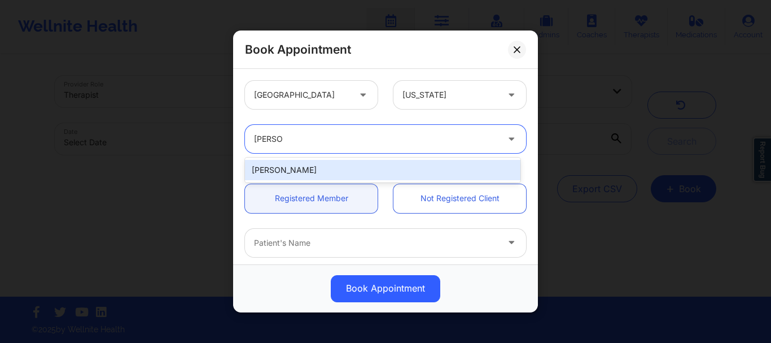
click at [323, 169] on div "Marcos Villareal" at bounding box center [382, 170] width 275 height 20
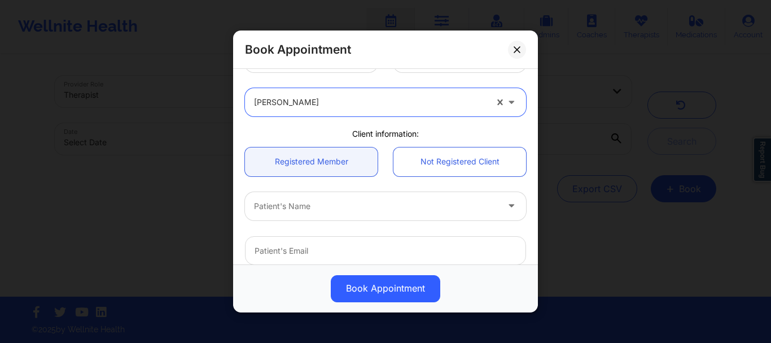
scroll to position [38, 0]
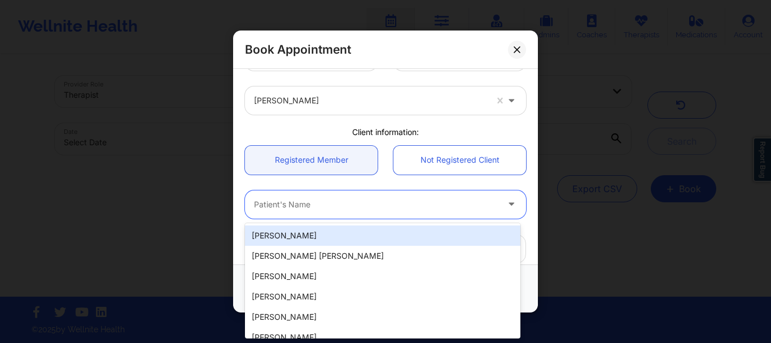
click at [336, 200] on div at bounding box center [376, 205] width 244 height 14
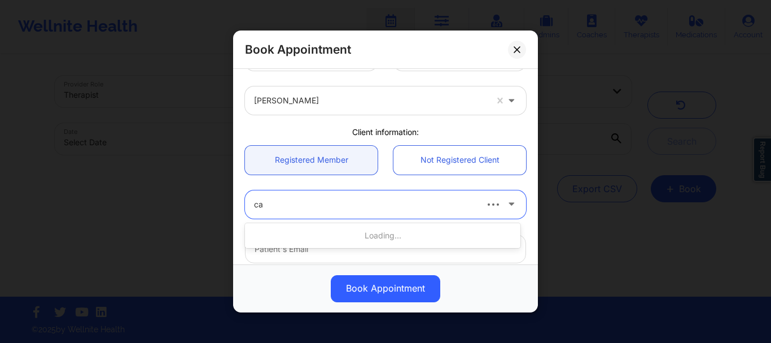
type input "c"
type input "m"
type input "chase"
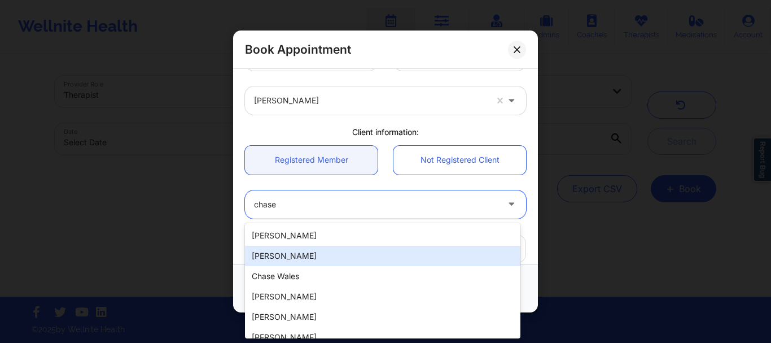
click at [348, 260] on div "Chase Bob" at bounding box center [382, 256] width 275 height 20
type input "cbob27@secondbaptistschool.org"
type input "7139221421"
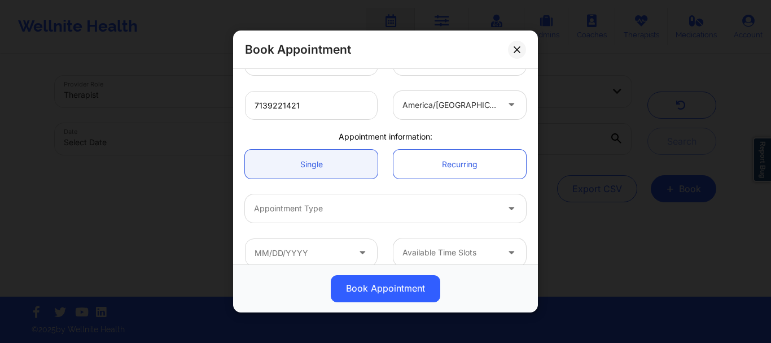
scroll to position [284, 0]
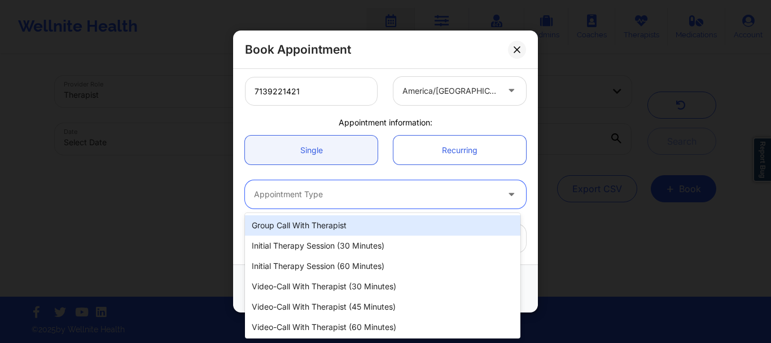
click at [316, 197] on div at bounding box center [376, 195] width 244 height 14
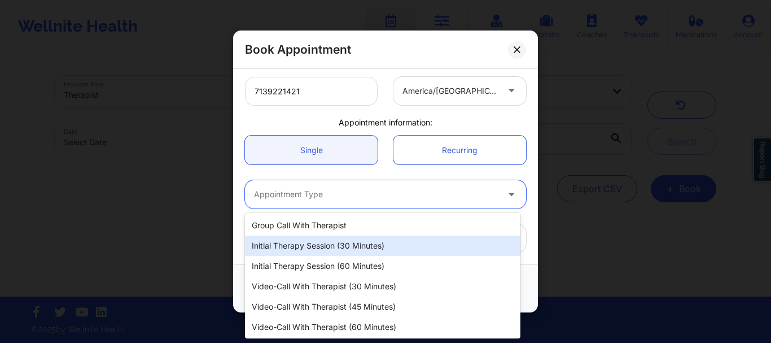
click at [326, 252] on div "Initial Therapy Session (30 minutes)" at bounding box center [382, 245] width 275 height 20
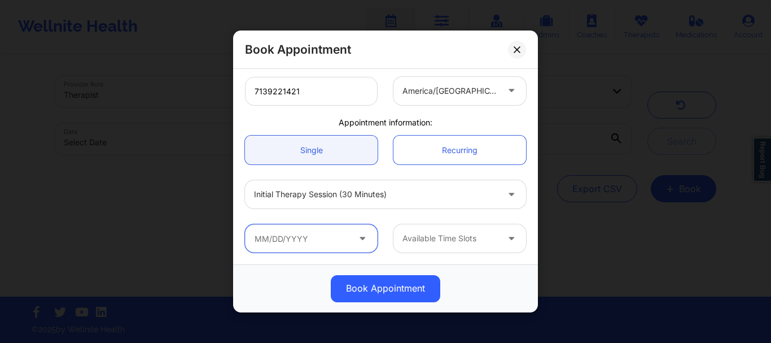
click at [318, 239] on input "text" at bounding box center [311, 238] width 133 height 28
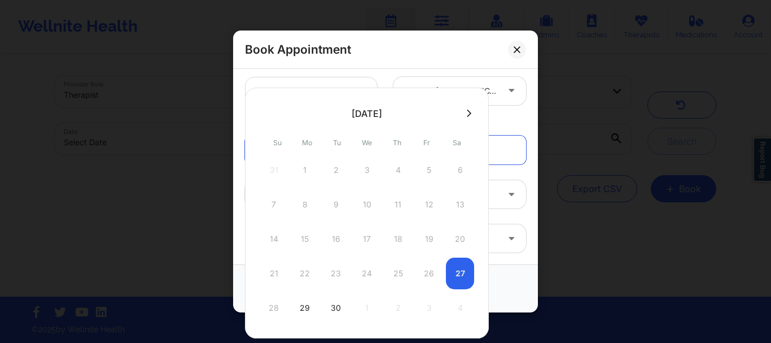
click at [453, 273] on div "21 22 23 24 25 26 27" at bounding box center [367, 273] width 215 height 32
click at [463, 279] on div "21 22 23 24 25 26 27" at bounding box center [367, 273] width 215 height 32
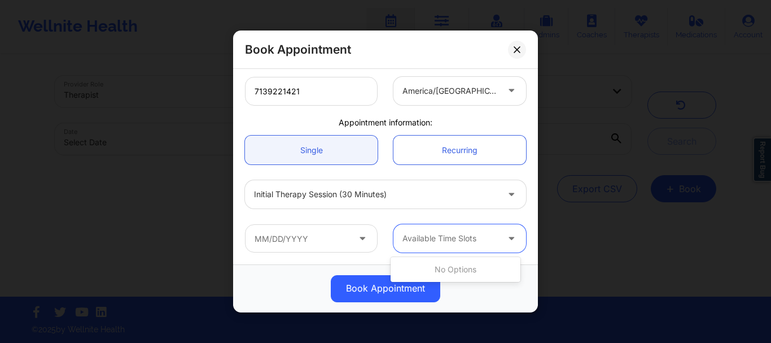
click at [499, 244] on div at bounding box center [512, 238] width 27 height 28
click at [506, 236] on icon at bounding box center [511, 236] width 11 height 10
click at [274, 248] on input "text" at bounding box center [311, 238] width 133 height 28
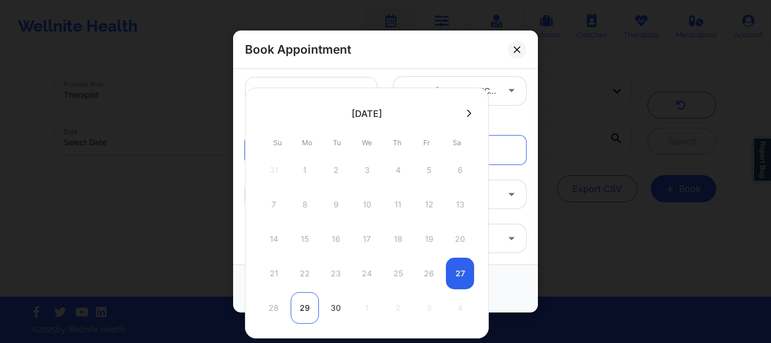
click at [300, 305] on div "29" at bounding box center [305, 308] width 28 height 32
type input "09/29/2025"
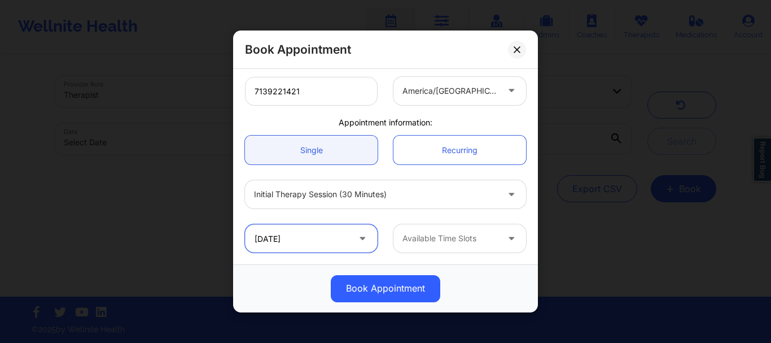
click at [275, 244] on input "09/29/2025" at bounding box center [311, 238] width 133 height 28
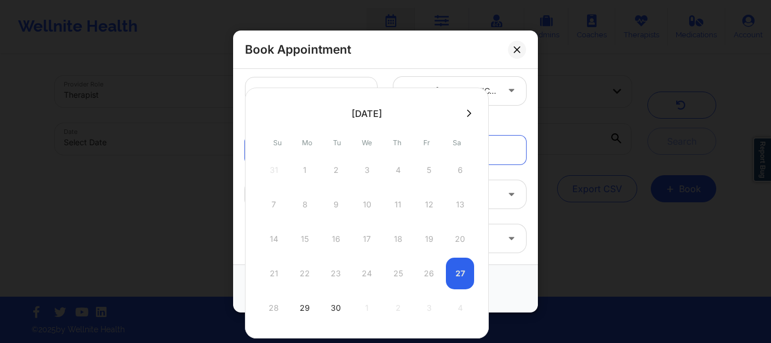
click at [460, 273] on div "21 22 23 24 25 26 27" at bounding box center [367, 273] width 215 height 32
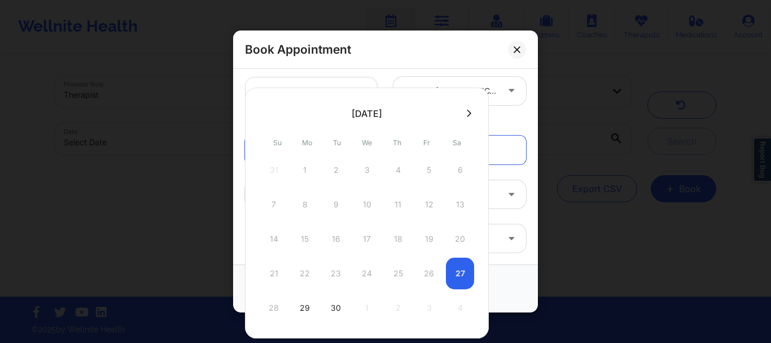
click at [460, 273] on div "21 22 23 24 25 26 27" at bounding box center [367, 273] width 215 height 32
click at [470, 114] on button at bounding box center [468, 113] width 11 height 10
click at [265, 111] on icon at bounding box center [265, 112] width 5 height 7
click at [455, 282] on div "21 22 23 24 25 26 27" at bounding box center [367, 273] width 215 height 32
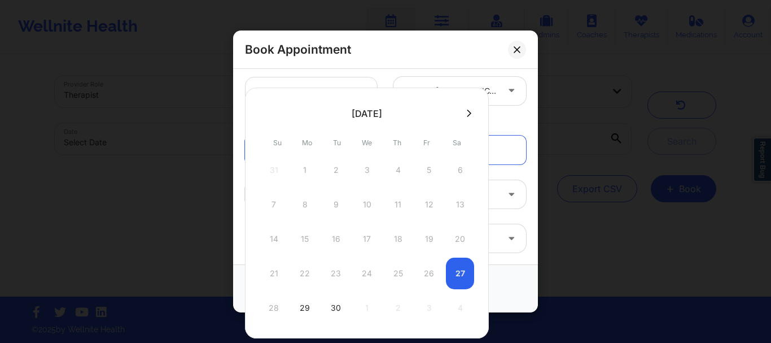
click at [458, 273] on div "21 22 23 24 25 26 27" at bounding box center [367, 273] width 215 height 32
click at [300, 307] on div "29" at bounding box center [305, 308] width 28 height 32
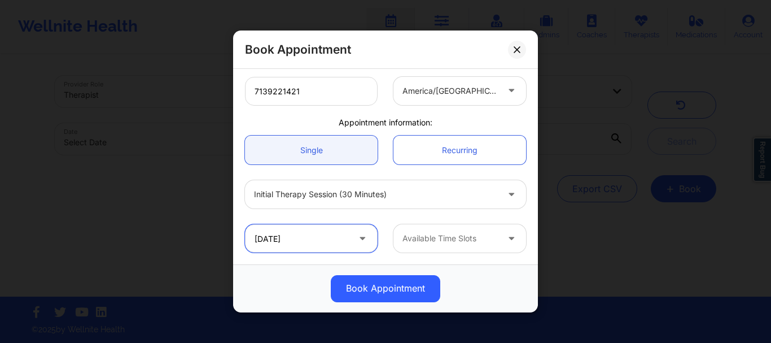
click at [344, 242] on input "09/29/2025" at bounding box center [311, 238] width 133 height 28
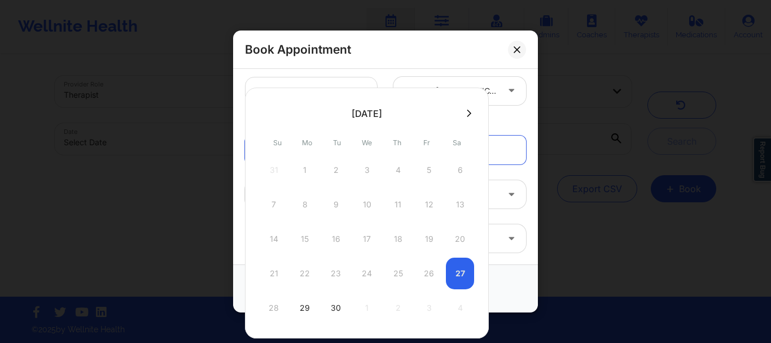
click at [469, 113] on icon at bounding box center [469, 113] width 5 height 8
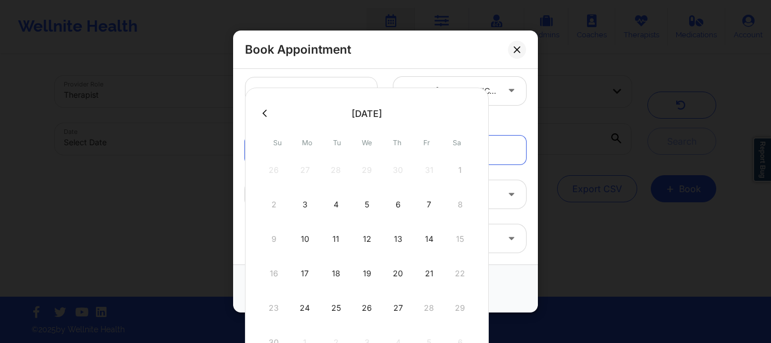
click at [268, 115] on button at bounding box center [264, 113] width 11 height 10
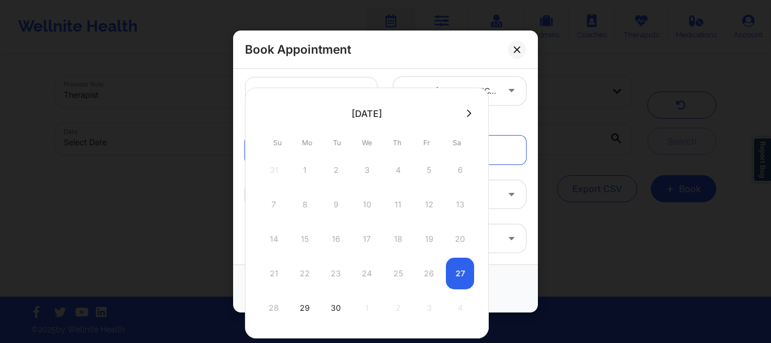
click at [454, 282] on div "21 22 23 24 25 26 27" at bounding box center [367, 273] width 215 height 32
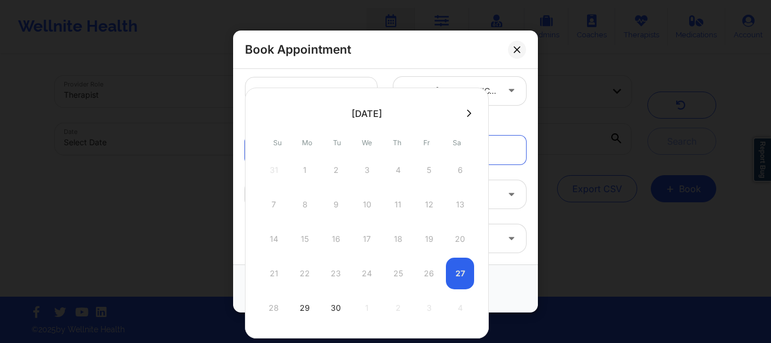
click at [454, 282] on div "21 22 23 24 25 26 27" at bounding box center [367, 273] width 215 height 32
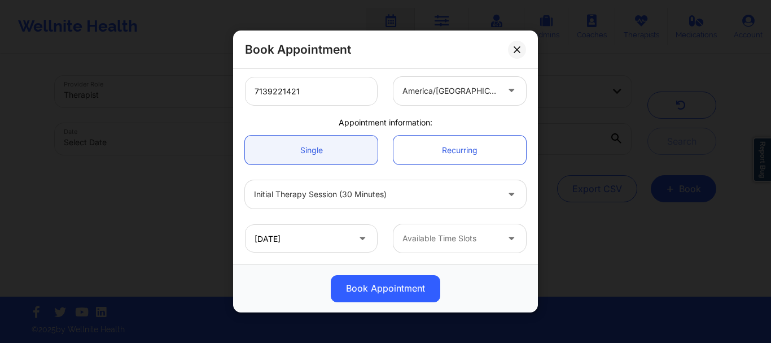
click at [464, 72] on div "7139221421 america/chicago" at bounding box center [385, 91] width 297 height 44
click at [520, 49] on icon at bounding box center [517, 49] width 7 height 7
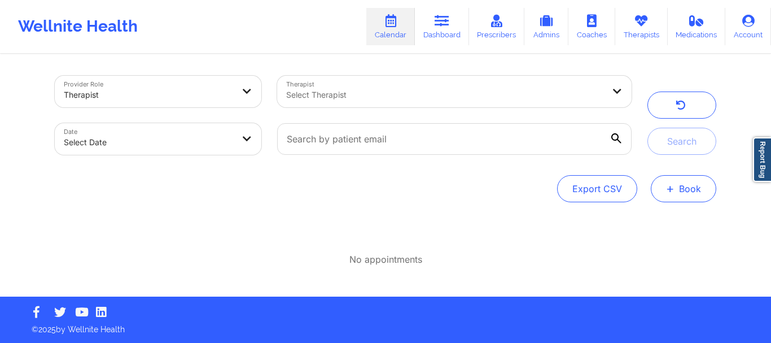
click at [690, 188] on button "+ Book" at bounding box center [683, 188] width 65 height 27
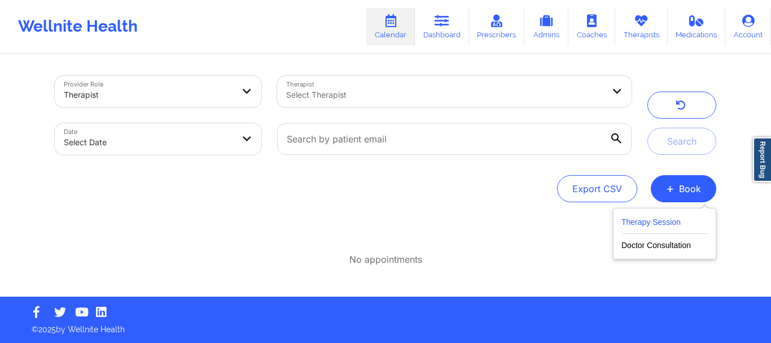
click at [659, 218] on button "Therapy Session" at bounding box center [665, 224] width 86 height 19
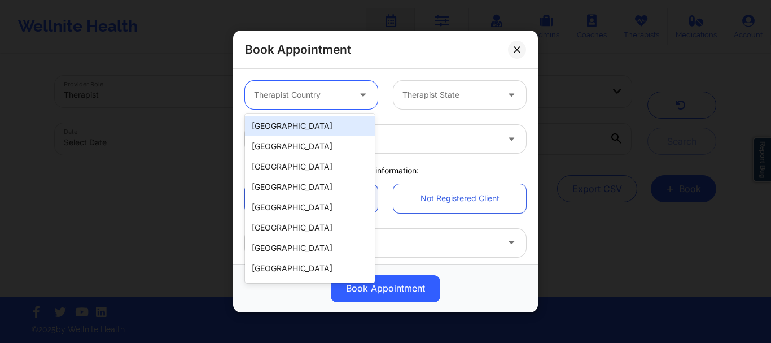
click at [277, 94] on div at bounding box center [301, 95] width 95 height 14
click at [299, 129] on div "[GEOGRAPHIC_DATA]" at bounding box center [310, 126] width 130 height 20
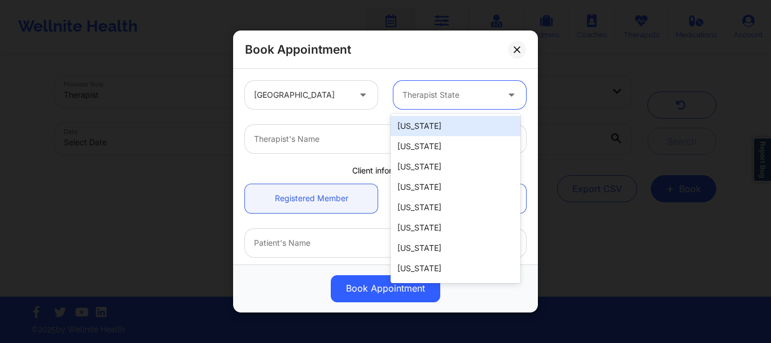
click at [411, 100] on div at bounding box center [450, 95] width 95 height 14
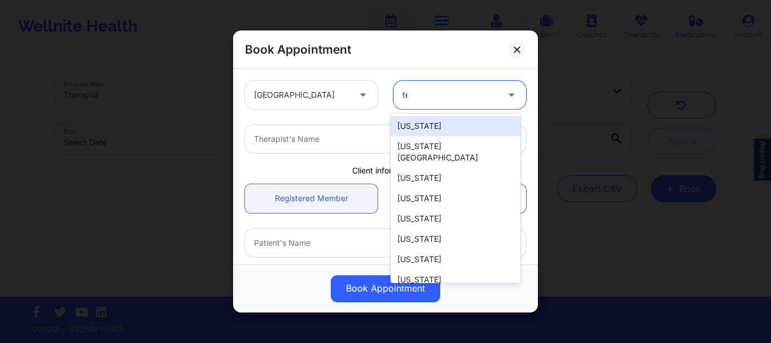
type input "tex"
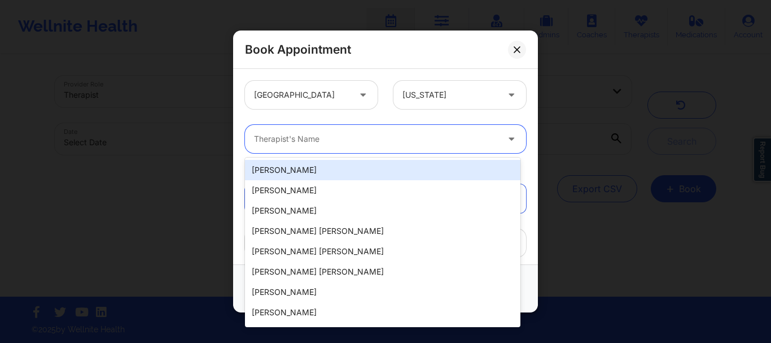
click at [400, 139] on div at bounding box center [376, 139] width 244 height 14
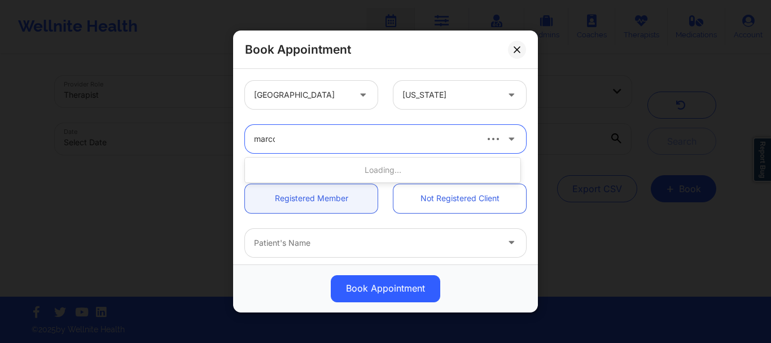
type input "marcos"
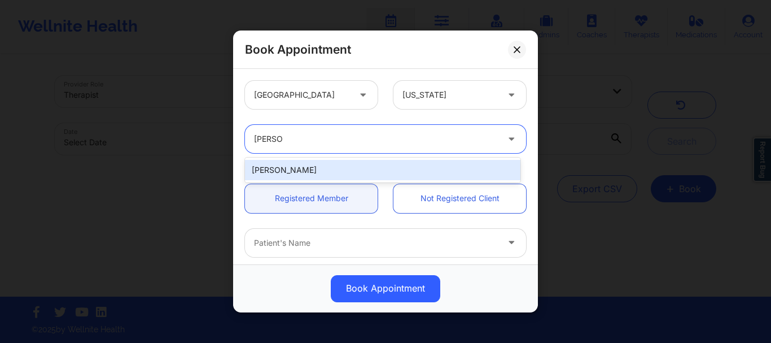
click at [384, 165] on div "Marcos Villareal" at bounding box center [382, 170] width 275 height 20
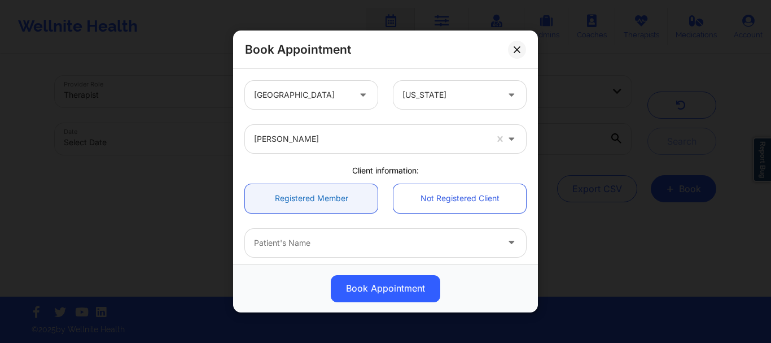
click at [335, 199] on link "Registered Member" at bounding box center [311, 198] width 133 height 29
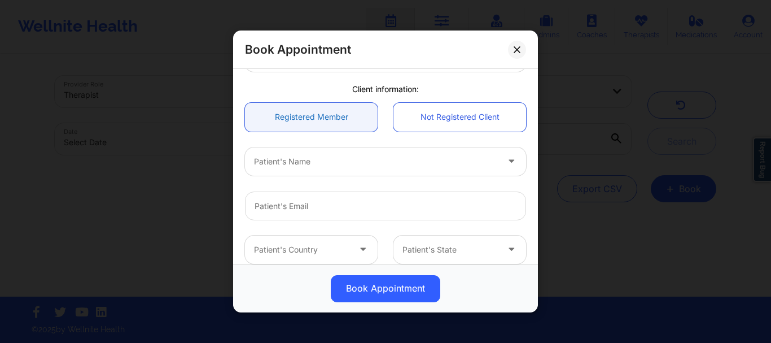
scroll to position [87, 0]
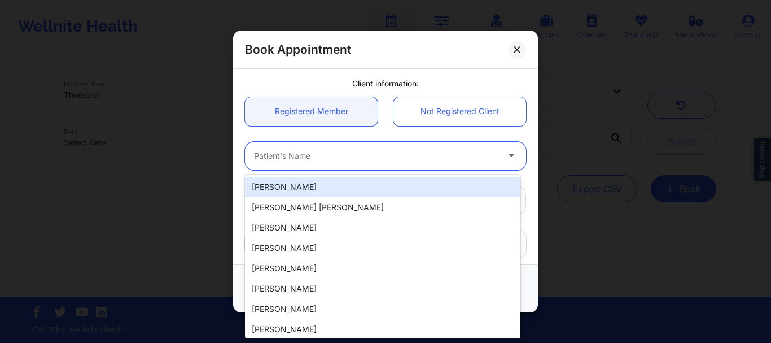
click at [357, 161] on div at bounding box center [376, 156] width 244 height 14
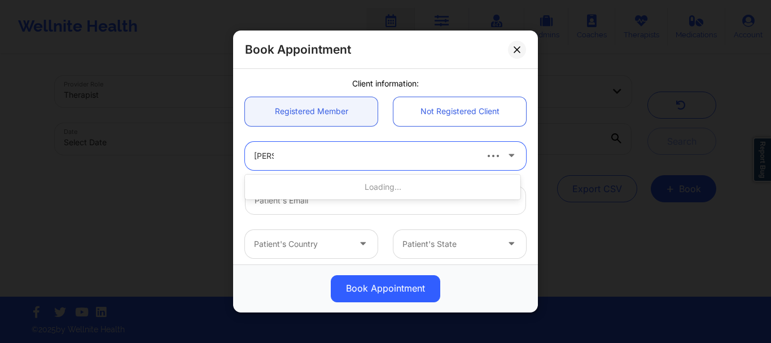
type input "chase"
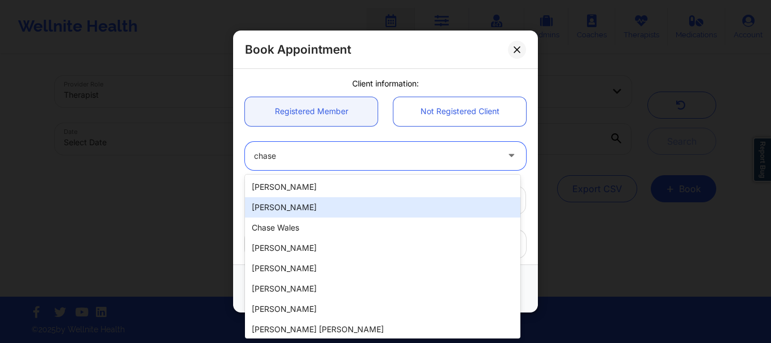
click at [348, 208] on div "Chase Bob" at bounding box center [382, 207] width 275 height 20
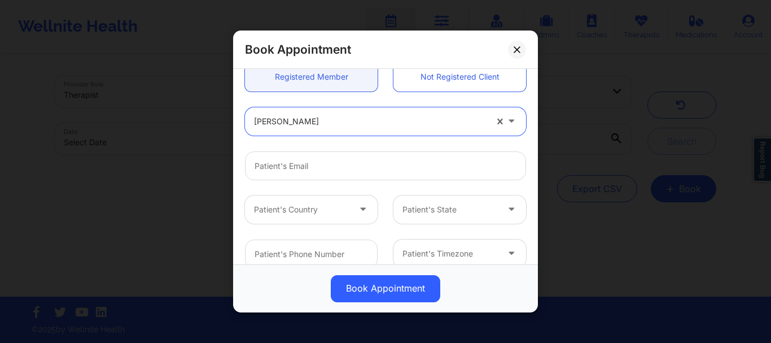
scroll to position [115, 0]
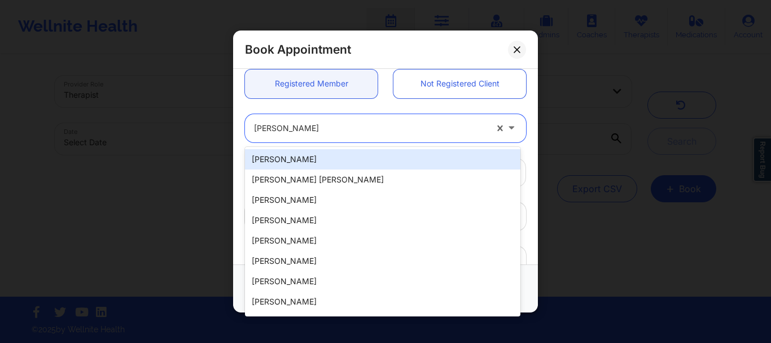
click at [329, 127] on div at bounding box center [370, 128] width 233 height 14
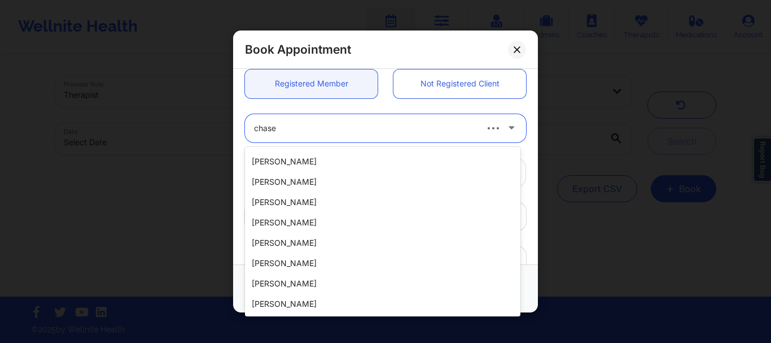
scroll to position [0, 0]
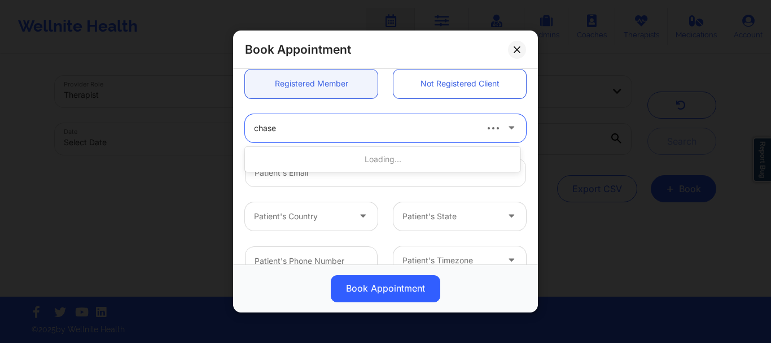
type input "chase b"
type input "cbob27@secondbaptistschool.org"
type input "7139221421"
type input "chase bo"
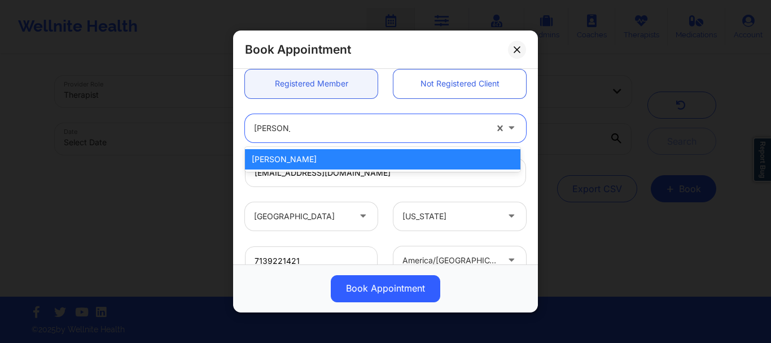
click at [316, 151] on div "Chase Bob" at bounding box center [382, 159] width 275 height 20
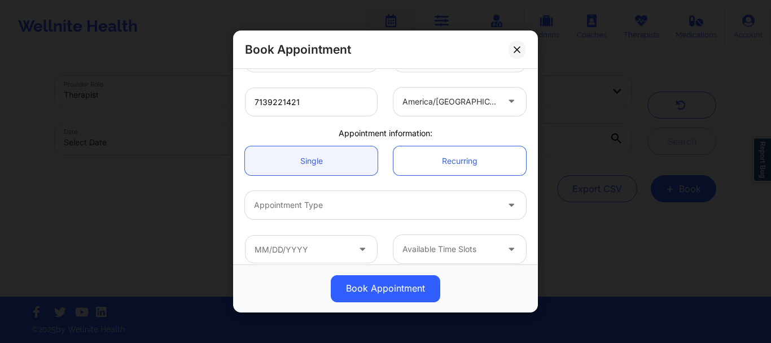
scroll to position [284, 0]
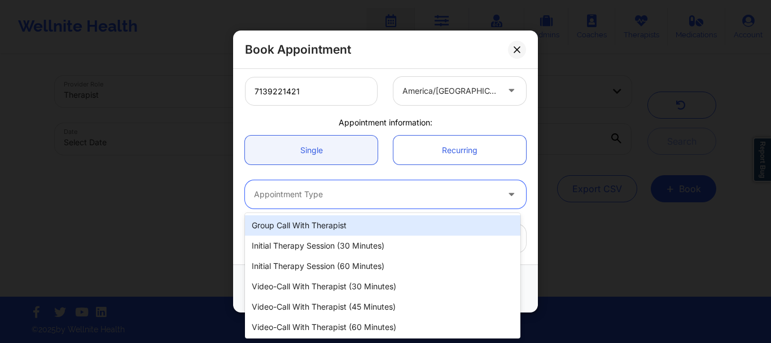
click at [344, 193] on div at bounding box center [376, 195] width 244 height 14
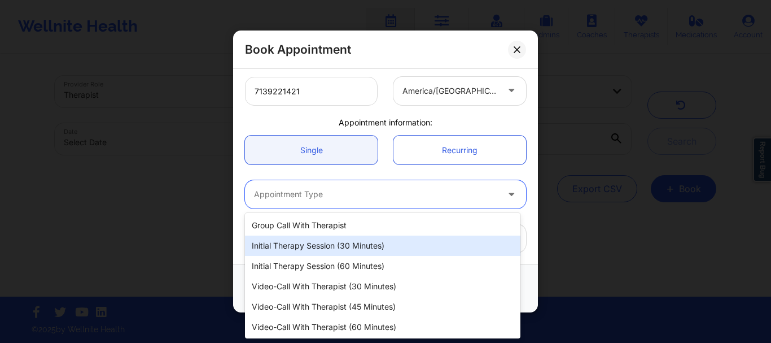
click at [338, 246] on div "Initial Therapy Session (30 minutes)" at bounding box center [382, 245] width 275 height 20
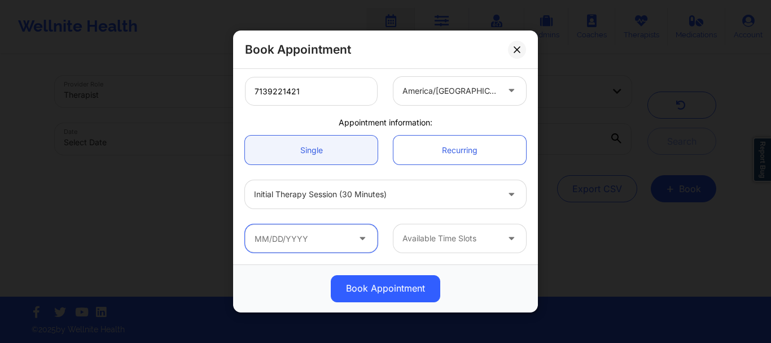
click at [321, 240] on input "text" at bounding box center [311, 238] width 133 height 28
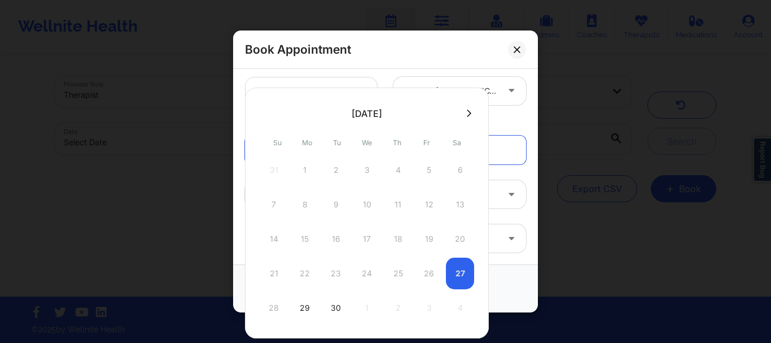
click at [458, 278] on div "21 22 23 24 25 26 27" at bounding box center [367, 273] width 215 height 32
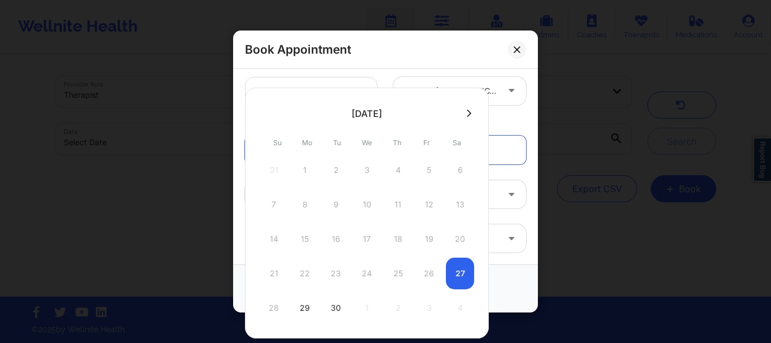
click at [458, 278] on div "21 22 23 24 25 26 27" at bounding box center [367, 273] width 215 height 32
click at [457, 278] on div "21 22 23 24 25 26 27" at bounding box center [367, 273] width 215 height 32
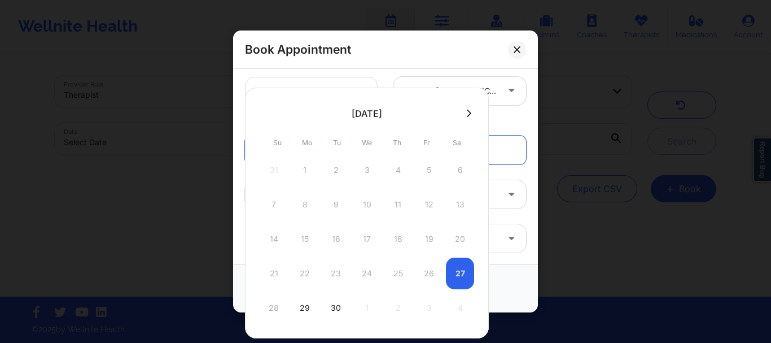
click at [457, 278] on div "21 22 23 24 25 26 27" at bounding box center [367, 273] width 215 height 32
click at [303, 308] on div "29" at bounding box center [305, 308] width 28 height 32
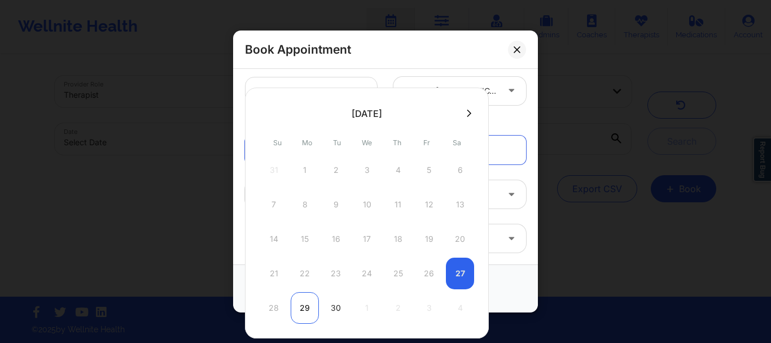
type input "09/29/2025"
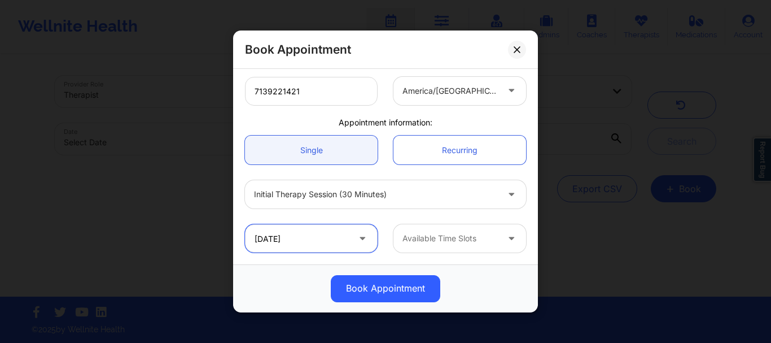
click at [295, 239] on input "09/29/2025" at bounding box center [311, 238] width 133 height 28
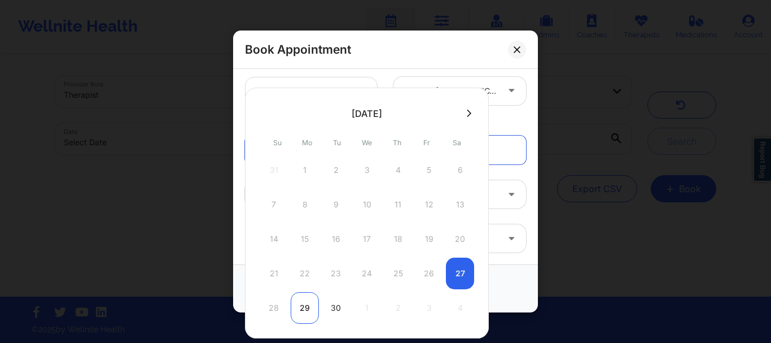
click at [303, 306] on div "29" at bounding box center [305, 308] width 28 height 32
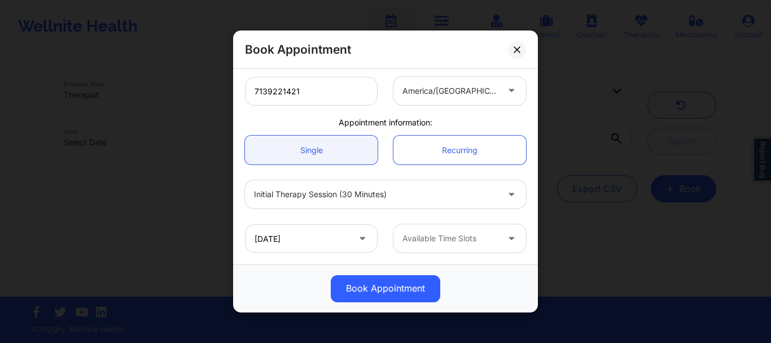
click at [359, 239] on icon at bounding box center [362, 236] width 11 height 10
click at [365, 238] on icon at bounding box center [362, 236] width 11 height 10
click at [300, 238] on input "09/29/2025" at bounding box center [311, 238] width 133 height 28
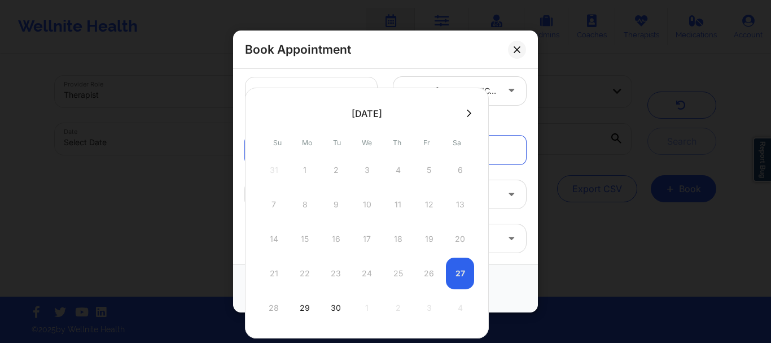
click at [457, 279] on div "21 22 23 24 25 26 27" at bounding box center [367, 273] width 215 height 32
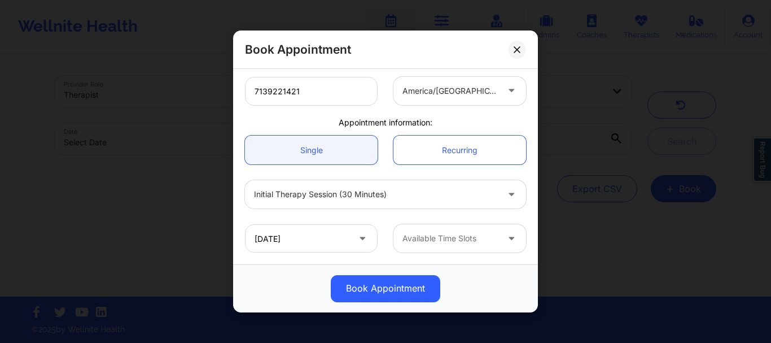
click at [504, 119] on div "Appointment information:" at bounding box center [385, 122] width 297 height 11
click at [455, 142] on link "Recurring" at bounding box center [459, 149] width 133 height 29
click at [433, 152] on link "Recurring" at bounding box center [459, 149] width 133 height 29
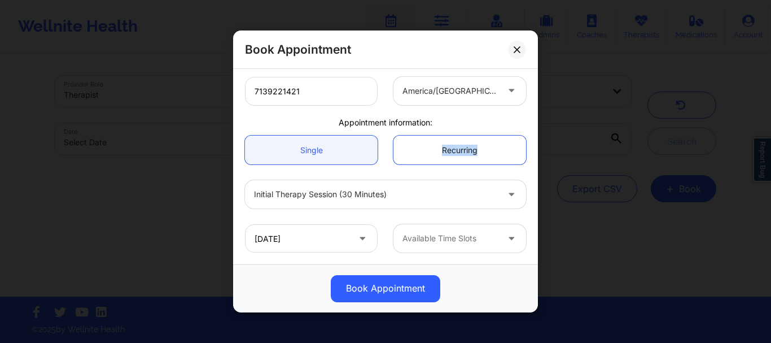
click at [433, 152] on link "Recurring" at bounding box center [459, 149] width 133 height 29
click at [437, 163] on link "Recurring" at bounding box center [459, 149] width 133 height 29
click at [393, 152] on link "Recurring" at bounding box center [459, 149] width 133 height 29
click at [317, 142] on link "Single" at bounding box center [311, 149] width 133 height 29
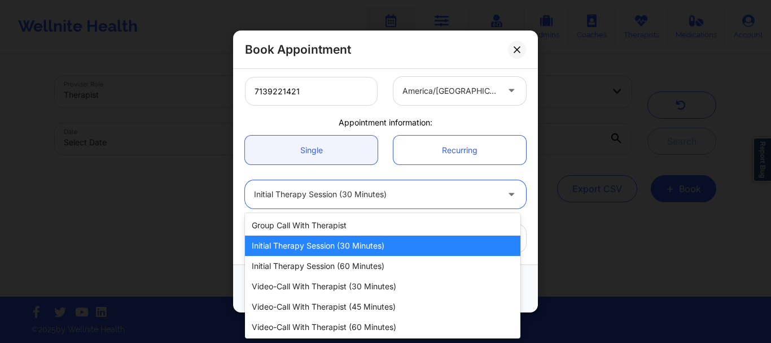
click at [413, 192] on div at bounding box center [376, 195] width 244 height 14
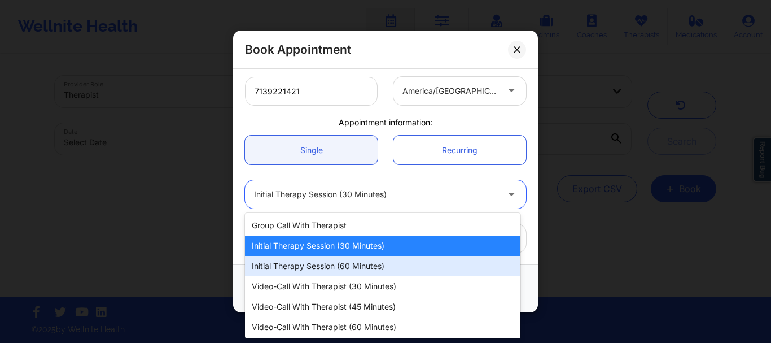
click at [367, 268] on div "Initial Therapy Session (60 minutes)" at bounding box center [382, 266] width 275 height 20
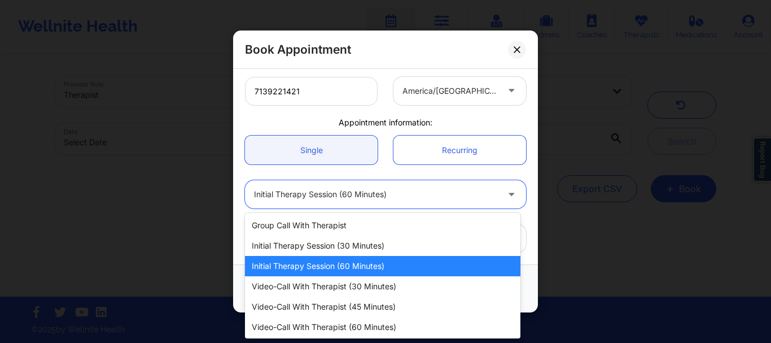
click at [385, 194] on div at bounding box center [376, 195] width 244 height 14
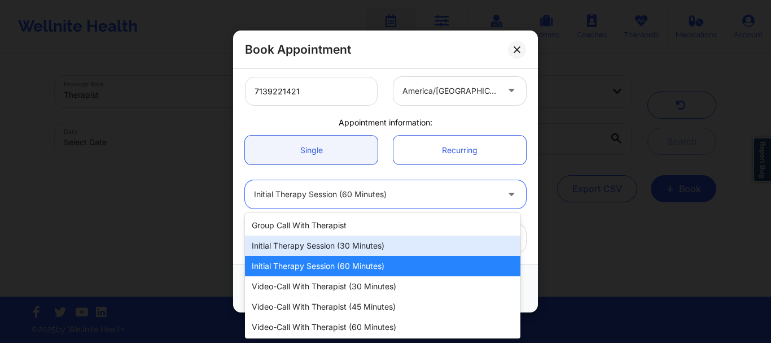
click at [348, 244] on div "Initial Therapy Session (30 minutes)" at bounding box center [382, 245] width 275 height 20
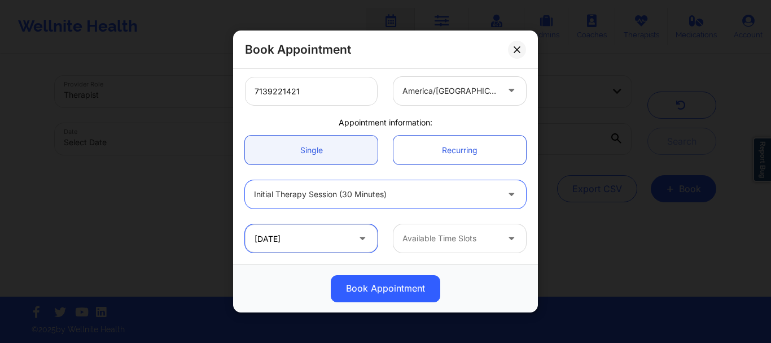
click at [333, 244] on input "09/29/2025" at bounding box center [311, 238] width 133 height 28
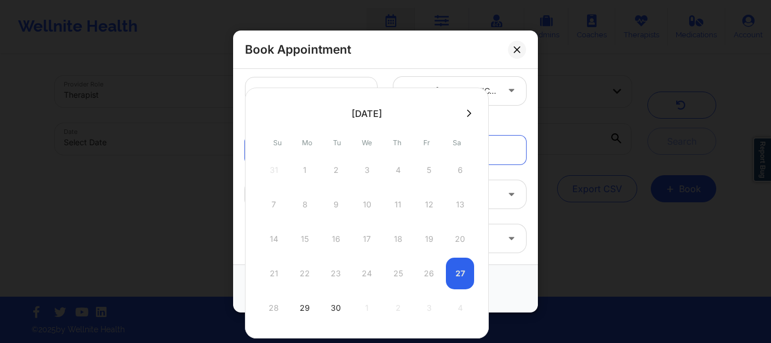
click at [454, 270] on div "21 22 23 24 25 26 27" at bounding box center [367, 273] width 215 height 32
click at [433, 272] on div "21 22 23 24 25 26 27" at bounding box center [367, 273] width 215 height 32
click at [303, 309] on div "29" at bounding box center [305, 308] width 28 height 32
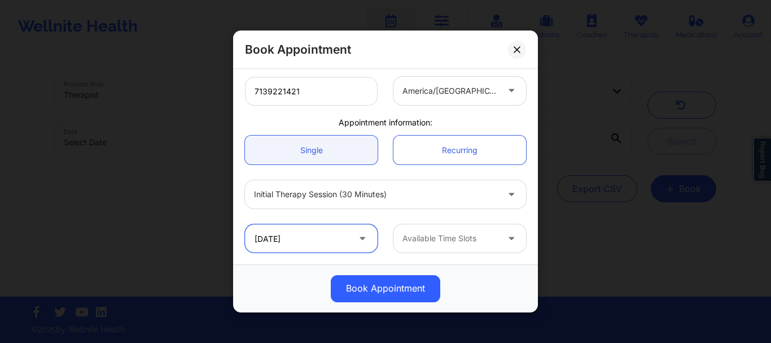
click at [261, 244] on input "09/29/2025" at bounding box center [311, 238] width 133 height 28
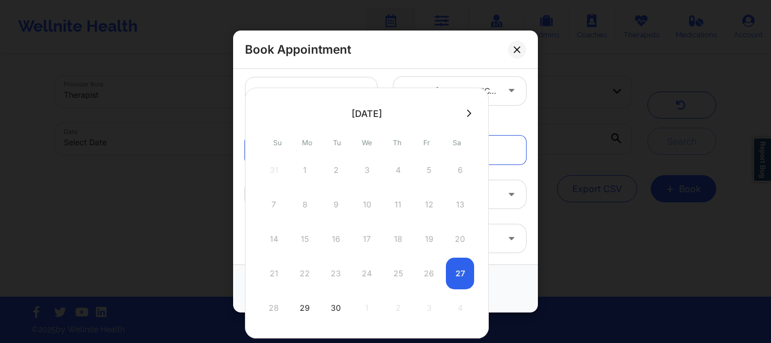
click at [455, 278] on div "21 22 23 24 25 26 27" at bounding box center [367, 273] width 215 height 32
click at [458, 275] on div "21 22 23 24 25 26 27" at bounding box center [367, 273] width 215 height 32
click at [298, 310] on div "29" at bounding box center [305, 308] width 28 height 32
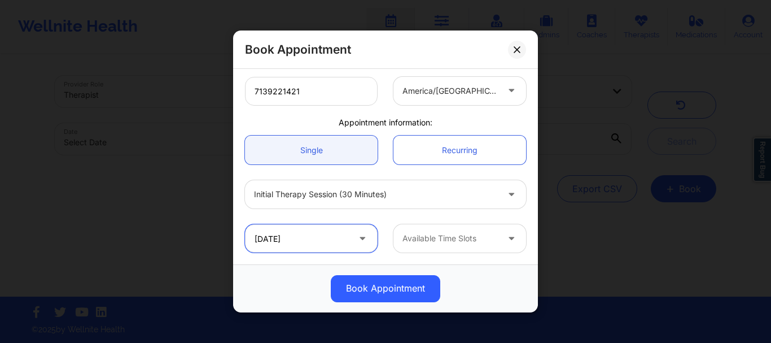
click at [275, 243] on input "09/29/2025" at bounding box center [311, 238] width 133 height 28
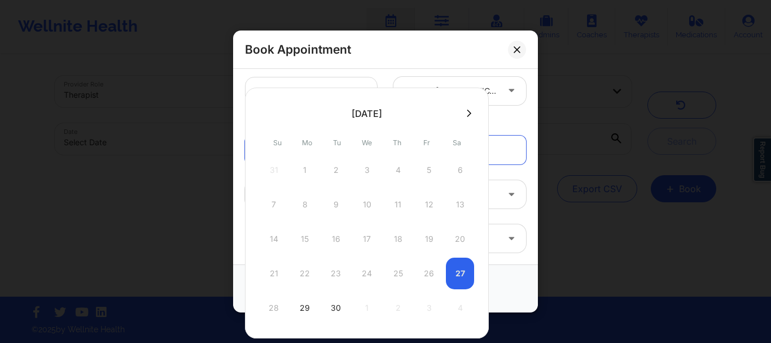
click at [474, 52] on div "Book Appointment" at bounding box center [385, 49] width 305 height 38
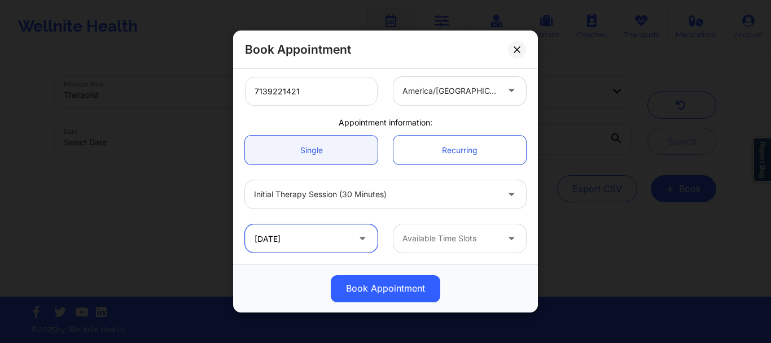
click at [330, 247] on input "09/29/2025" at bounding box center [311, 238] width 133 height 28
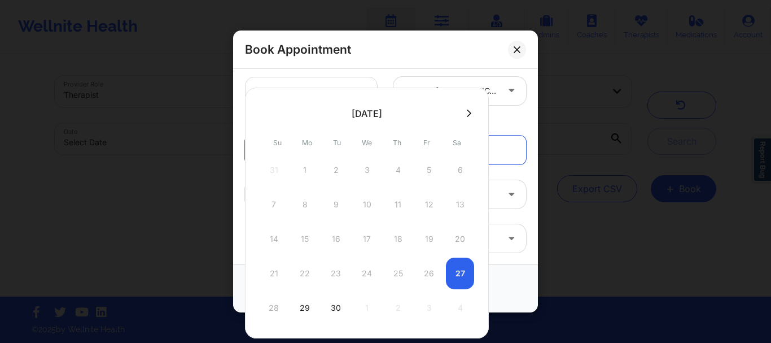
click at [460, 279] on div "21 22 23 24 25 26 27" at bounding box center [367, 273] width 215 height 32
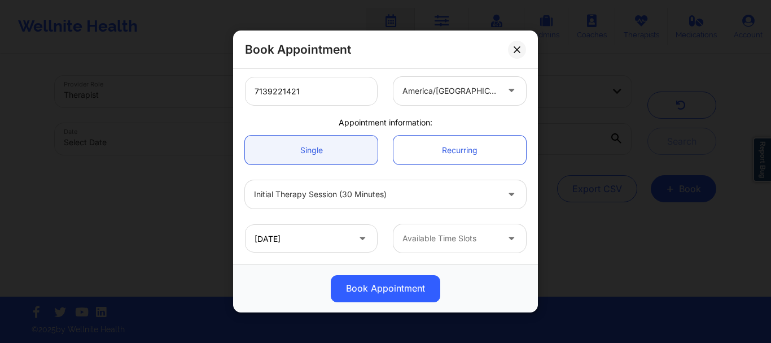
click at [509, 127] on div "Appointment information:" at bounding box center [385, 122] width 297 height 11
click at [333, 228] on input "09/29/2025" at bounding box center [311, 238] width 133 height 28
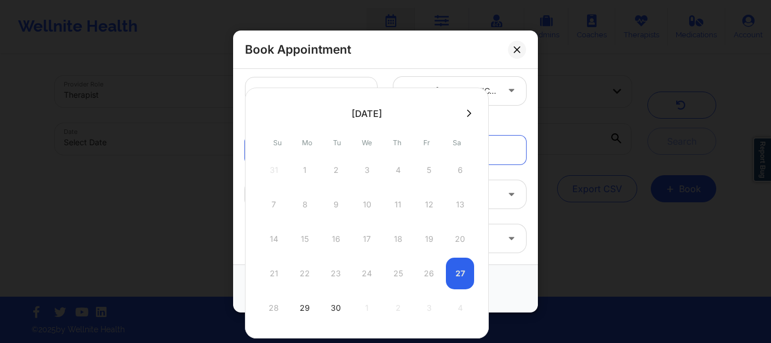
click at [455, 270] on div "21 22 23 24 25 26 27" at bounding box center [367, 273] width 215 height 32
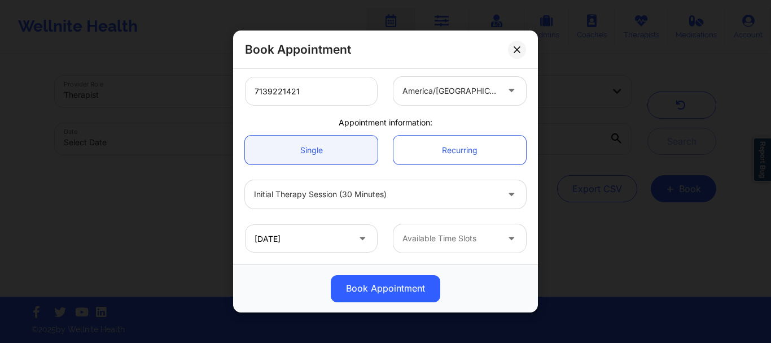
click at [443, 59] on div "Book Appointment" at bounding box center [385, 49] width 305 height 38
click at [518, 53] on button at bounding box center [517, 50] width 18 height 18
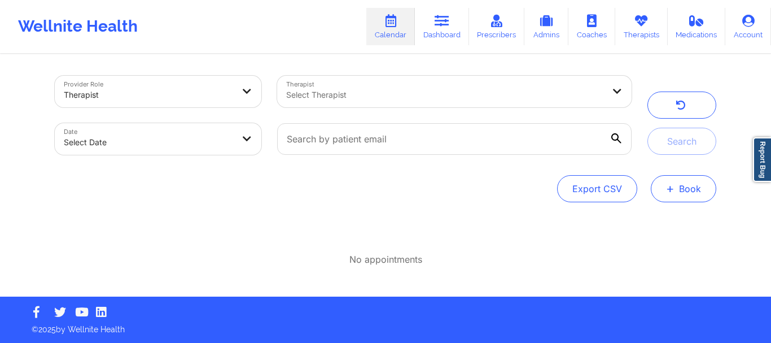
click at [678, 185] on button "+ Book" at bounding box center [683, 188] width 65 height 27
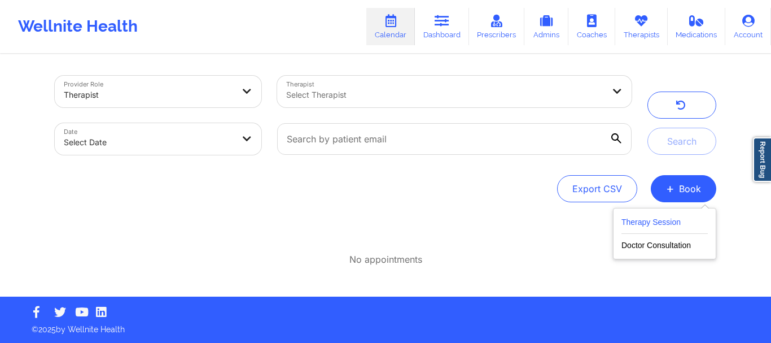
click at [675, 225] on button "Therapy Session" at bounding box center [665, 224] width 86 height 19
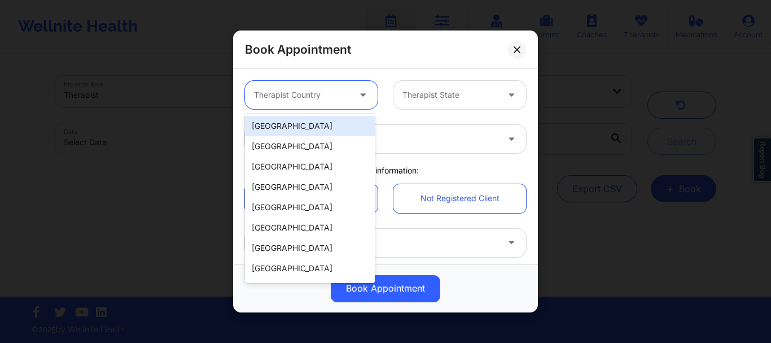
click at [321, 103] on div "Therapist Country" at bounding box center [298, 95] width 106 height 28
click at [314, 121] on div "[GEOGRAPHIC_DATA]" at bounding box center [310, 126] width 130 height 20
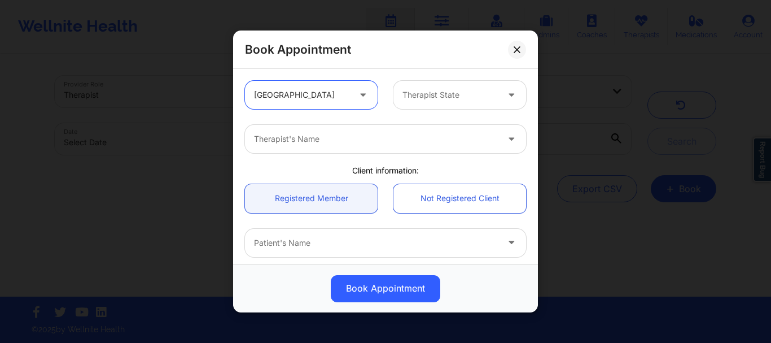
click at [426, 106] on div "Therapist State" at bounding box center [446, 95] width 106 height 28
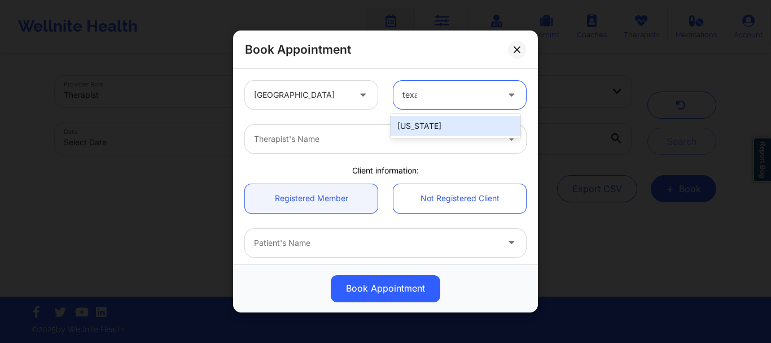
type input "texas"
click at [427, 132] on div "[US_STATE]" at bounding box center [456, 126] width 130 height 20
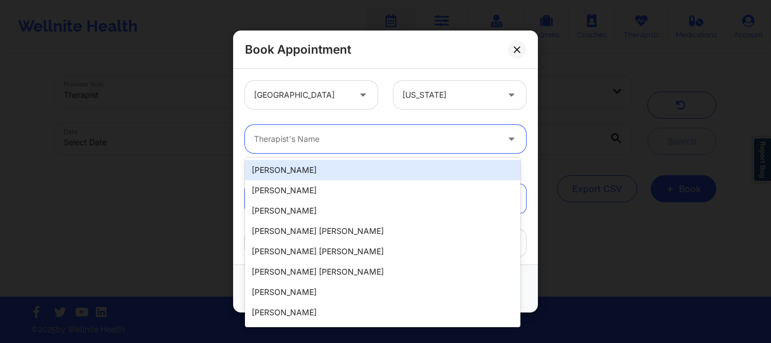
click at [381, 142] on div at bounding box center [376, 139] width 244 height 14
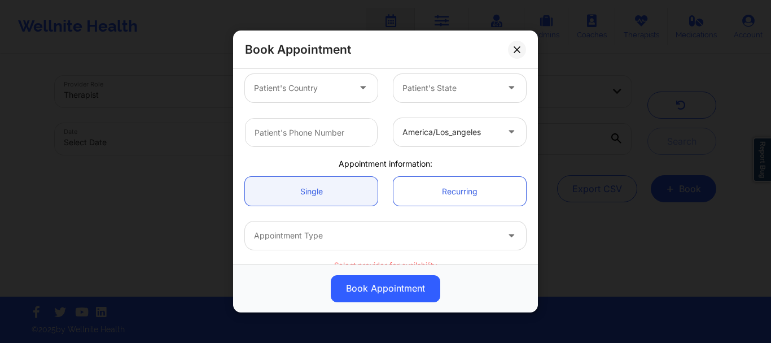
scroll to position [295, 0]
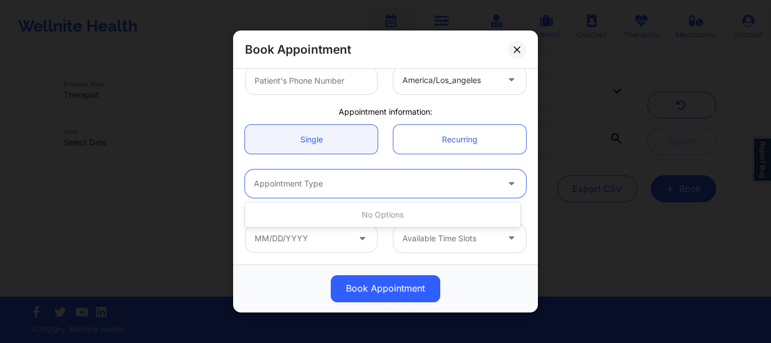
click at [366, 189] on div at bounding box center [376, 184] width 244 height 14
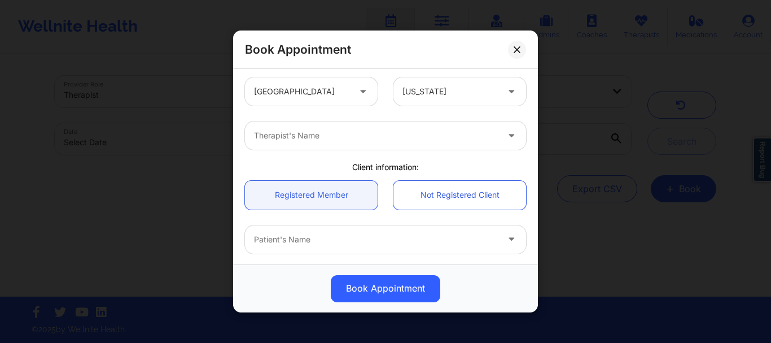
scroll to position [0, 0]
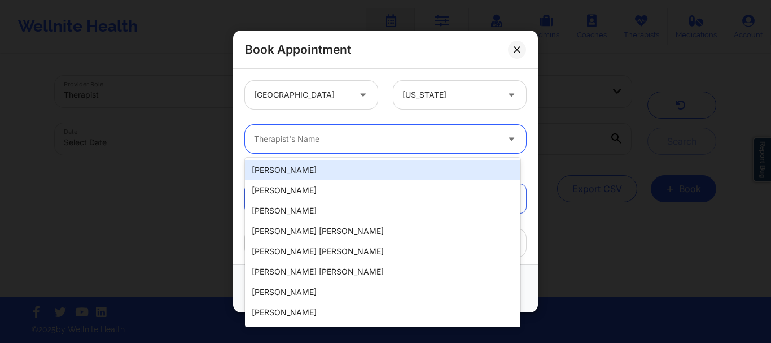
click at [396, 133] on div at bounding box center [376, 139] width 244 height 14
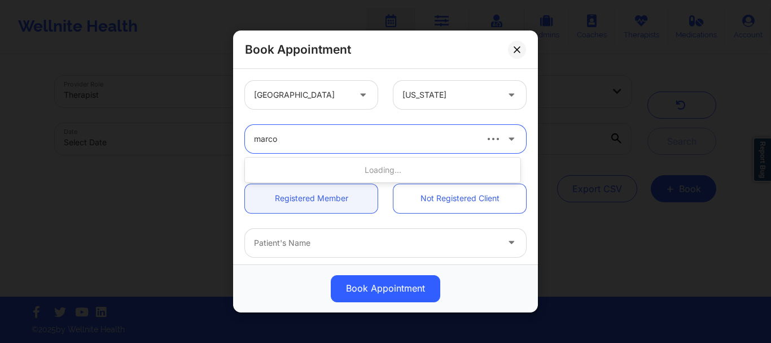
type input "marcos"
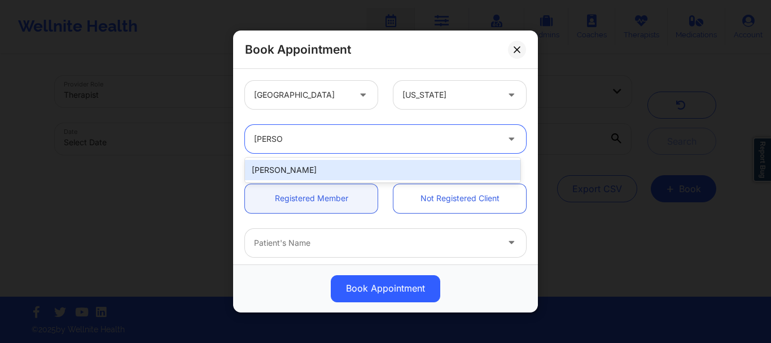
click at [362, 169] on div "Marcos Villareal" at bounding box center [382, 170] width 275 height 20
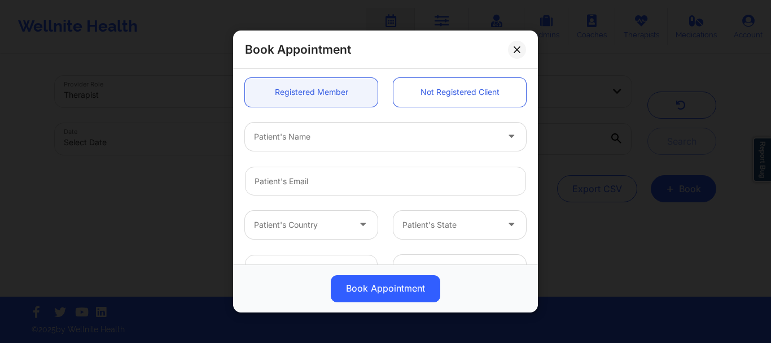
scroll to position [113, 0]
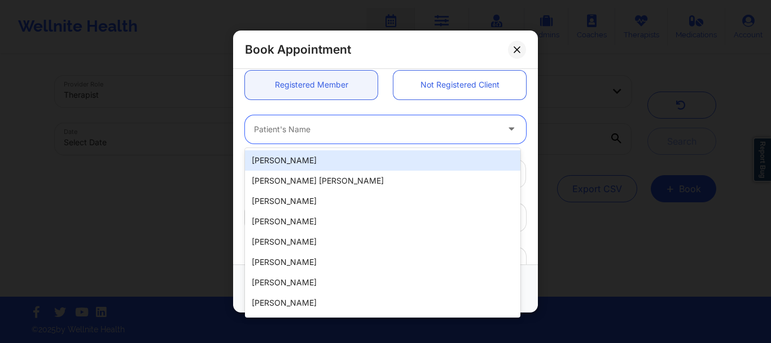
click at [377, 132] on div at bounding box center [376, 130] width 244 height 14
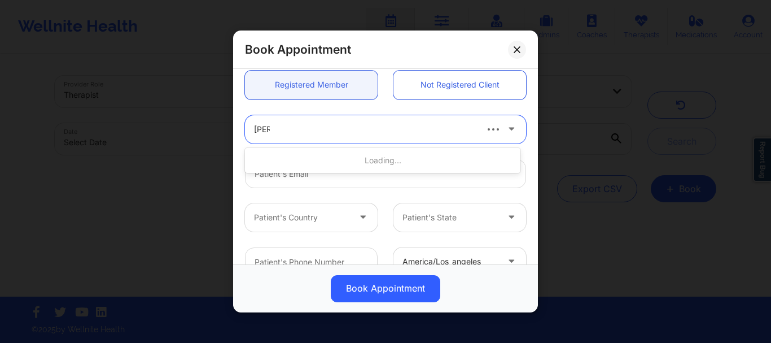
type input "chase"
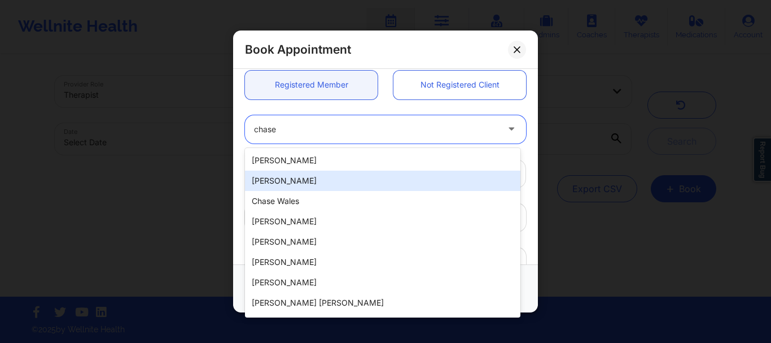
click at [320, 187] on div "Chase Bob" at bounding box center [382, 180] width 275 height 20
type input "cbob27@secondbaptistschool.org"
type input "7139221421"
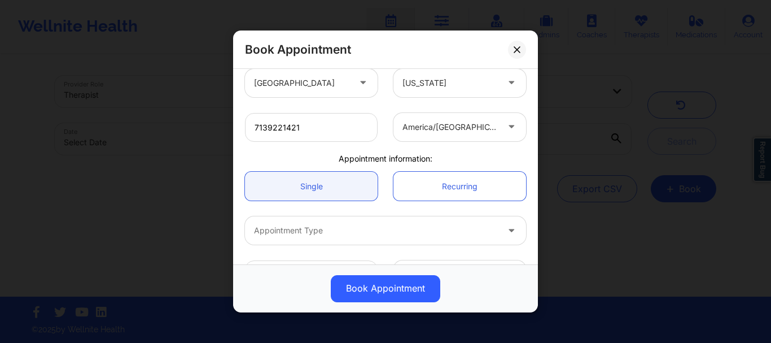
scroll to position [284, 0]
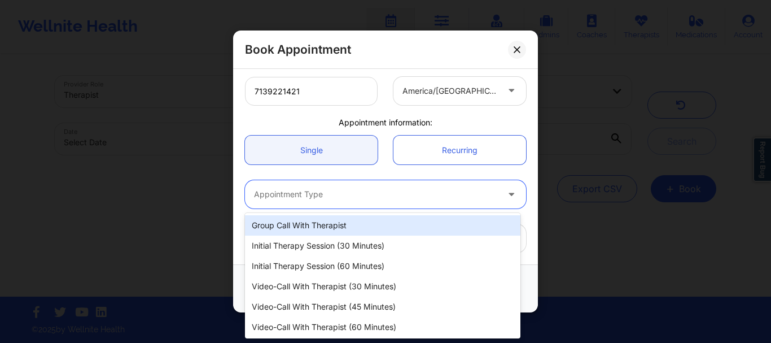
click at [343, 202] on div "Appointment Type" at bounding box center [372, 194] width 254 height 28
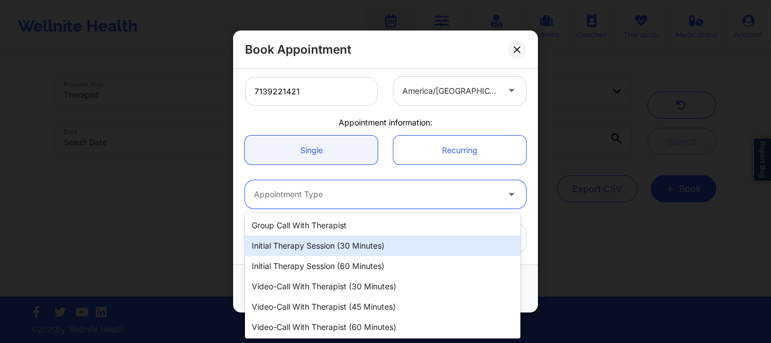
click at [336, 251] on div "Initial Therapy Session (30 minutes)" at bounding box center [382, 245] width 275 height 20
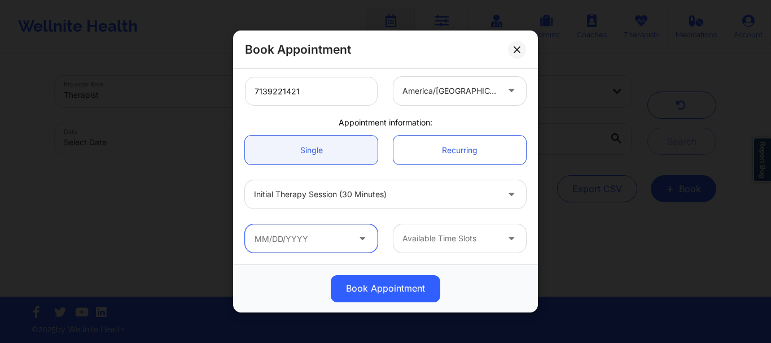
click at [327, 243] on input "text" at bounding box center [311, 238] width 133 height 28
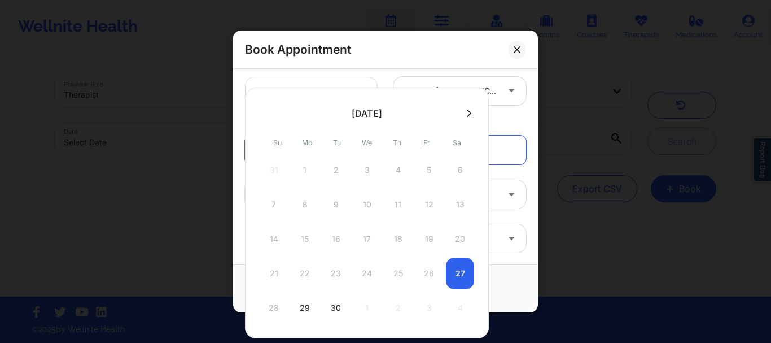
click at [465, 278] on div "21 22 23 24 25 26 27" at bounding box center [367, 273] width 215 height 32
click at [146, 112] on div "Book Appointment United States Texas Marcos Villareal Client information: Regis…" at bounding box center [385, 171] width 771 height 343
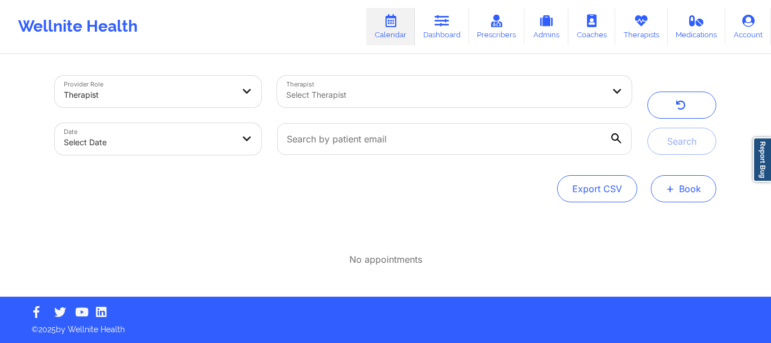
click at [697, 190] on button "+ Book" at bounding box center [683, 188] width 65 height 27
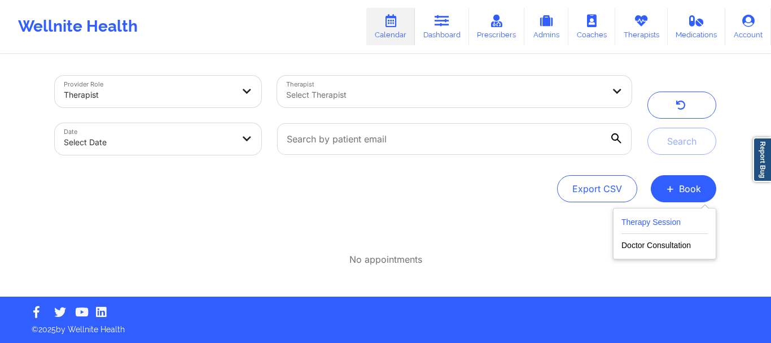
click at [654, 222] on button "Therapy Session" at bounding box center [665, 224] width 86 height 19
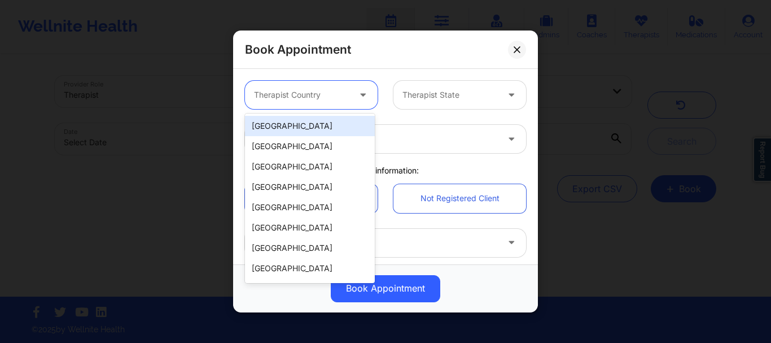
click at [291, 98] on div at bounding box center [301, 95] width 95 height 14
click at [295, 124] on div "[GEOGRAPHIC_DATA]" at bounding box center [310, 126] width 130 height 20
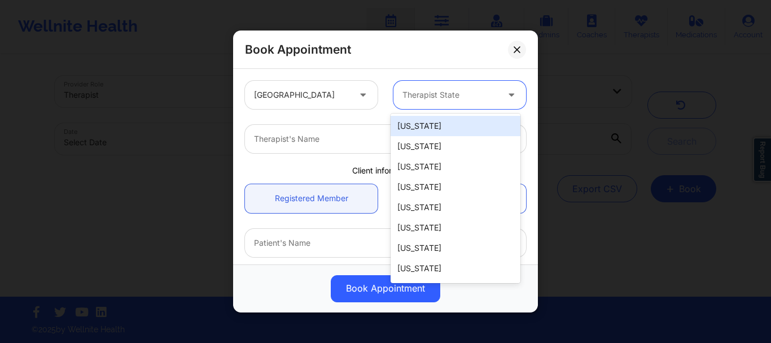
click at [417, 103] on div "Therapist State" at bounding box center [446, 95] width 106 height 28
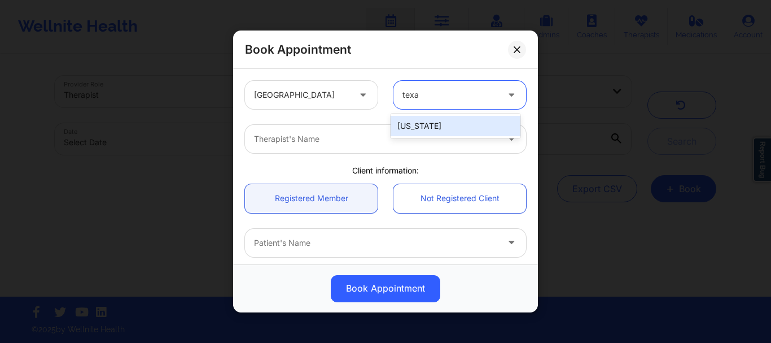
type input "texas"
click at [453, 124] on div "[US_STATE]" at bounding box center [456, 126] width 130 height 20
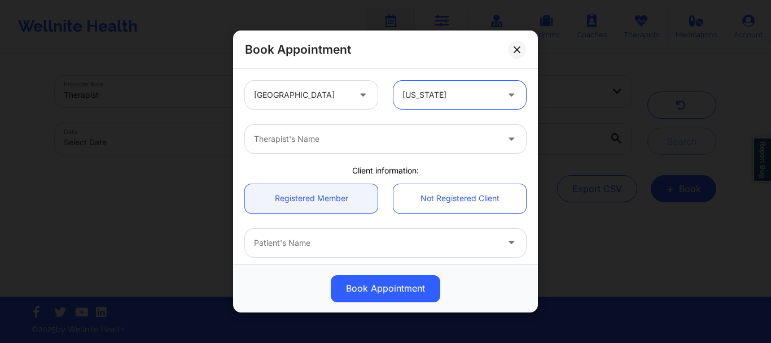
click at [374, 138] on div at bounding box center [376, 139] width 244 height 14
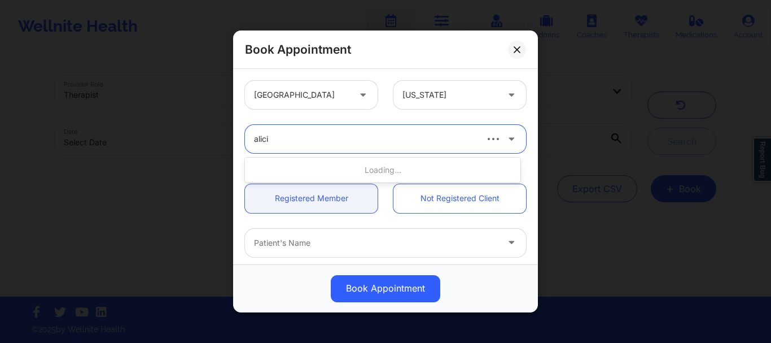
type input "alicia"
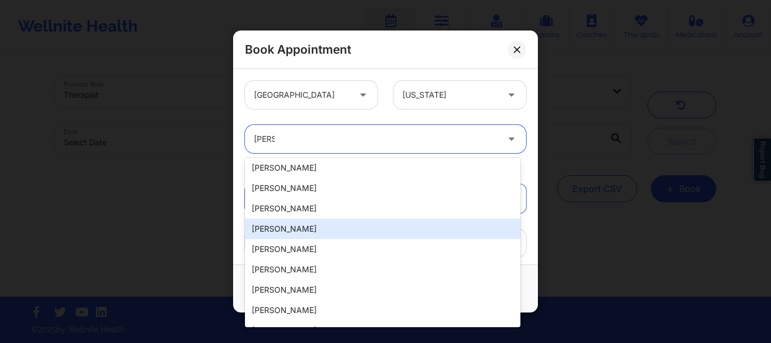
scroll to position [207, 0]
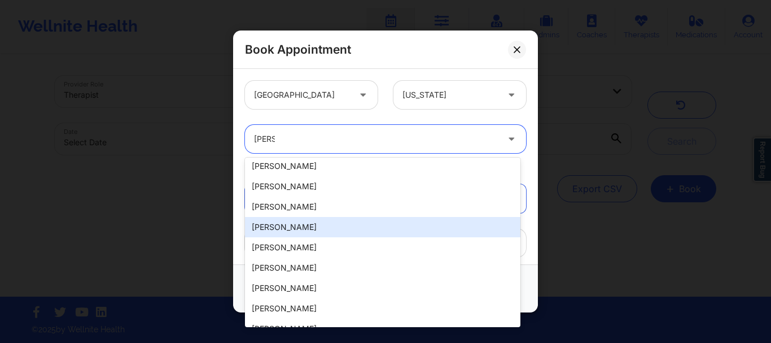
click at [320, 232] on div "Alicia Green -Scott" at bounding box center [382, 227] width 275 height 20
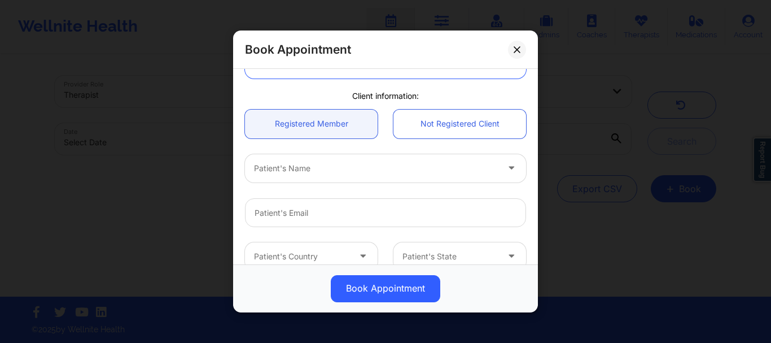
scroll to position [75, 0]
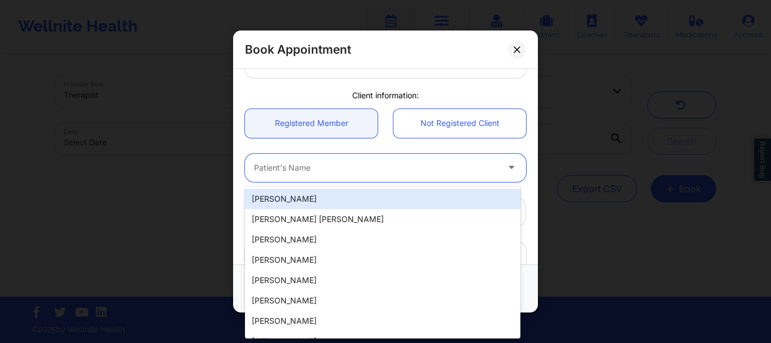
click at [369, 174] on div at bounding box center [376, 168] width 244 height 14
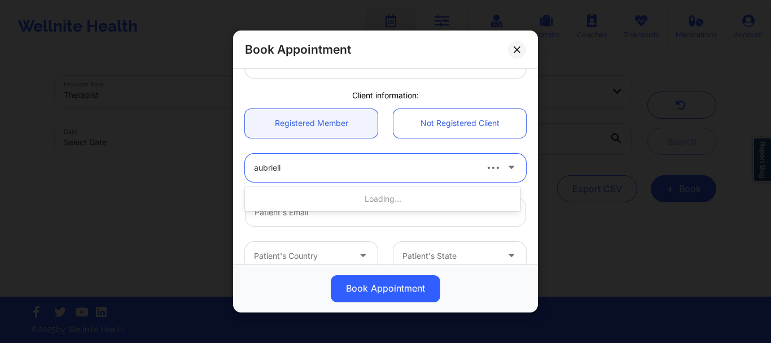
type input "aubrielle"
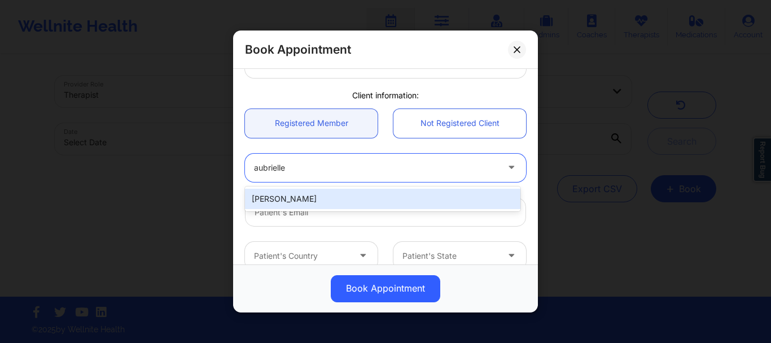
click at [333, 194] on div "Aubrielle Bob" at bounding box center [382, 199] width 275 height 20
type input "abob28@secondbaptistschool.org"
type input "-8328069700"
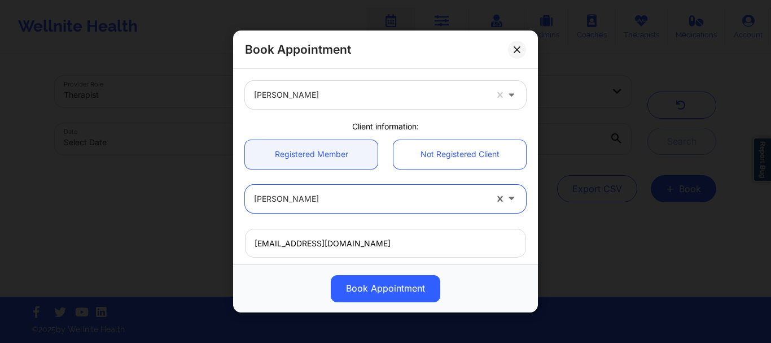
scroll to position [33, 0]
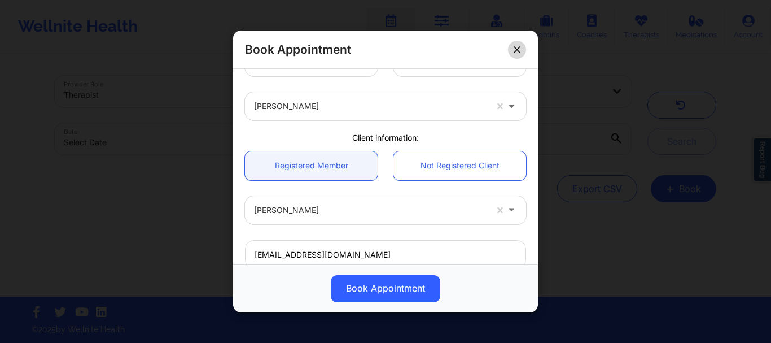
click at [518, 52] on icon at bounding box center [517, 49] width 7 height 7
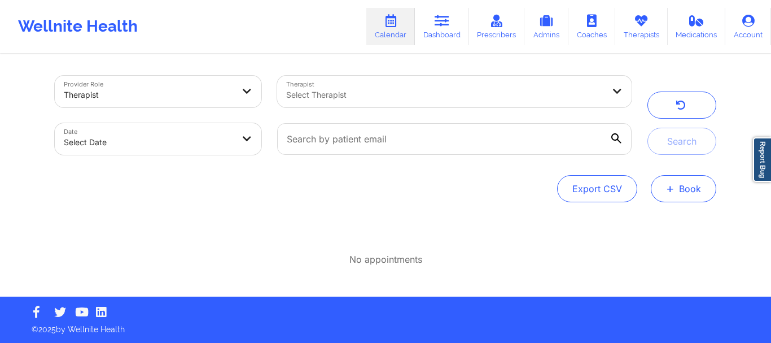
click at [687, 188] on button "+ Book" at bounding box center [683, 188] width 65 height 27
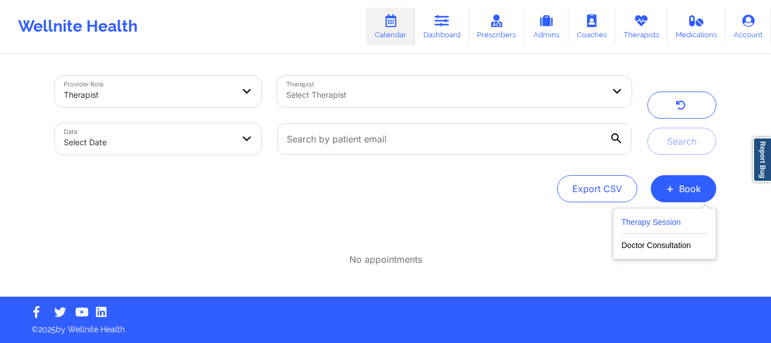
click at [667, 224] on button "Therapy Session" at bounding box center [665, 224] width 86 height 19
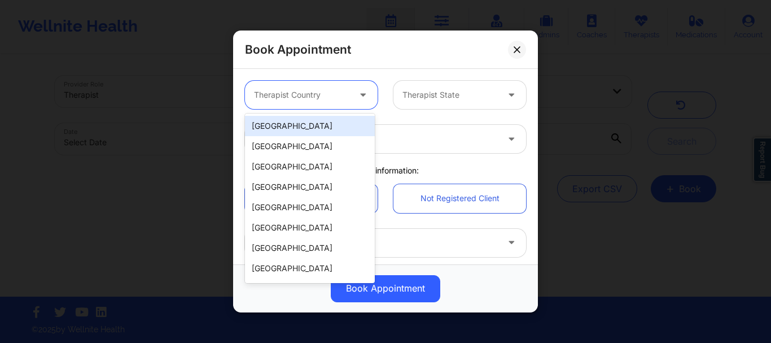
click at [282, 96] on div at bounding box center [301, 95] width 95 height 14
click at [283, 117] on div "[GEOGRAPHIC_DATA]" at bounding box center [310, 126] width 130 height 20
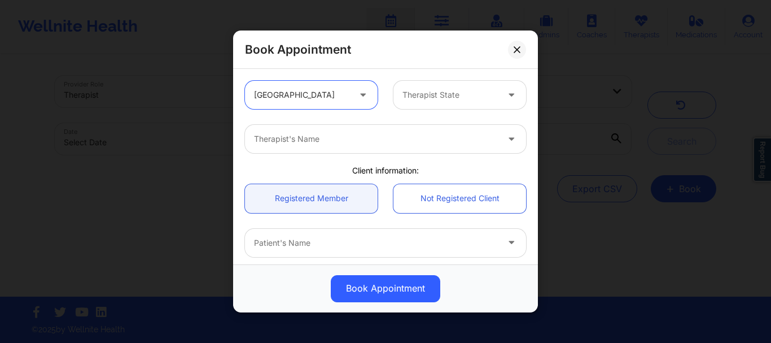
click at [410, 94] on div at bounding box center [450, 95] width 95 height 14
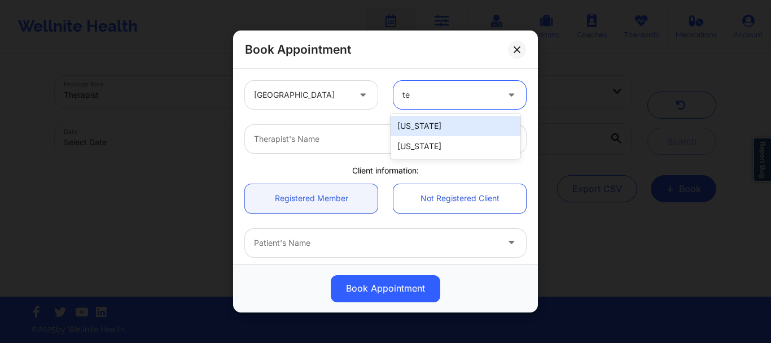
type input "tex"
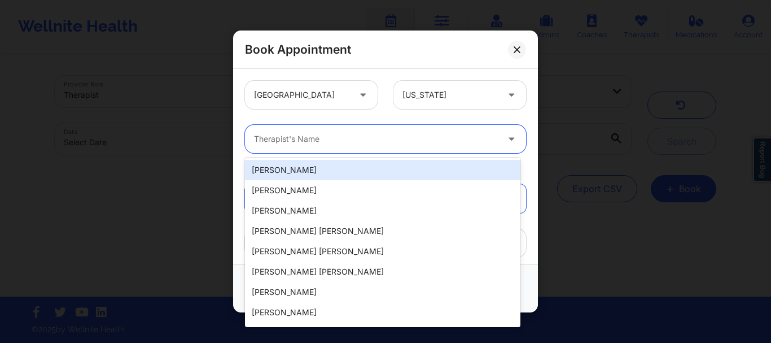
click at [387, 140] on div at bounding box center [376, 139] width 244 height 14
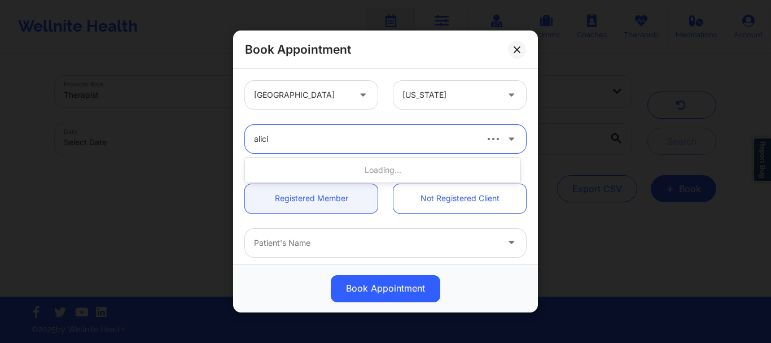
type input "alicia"
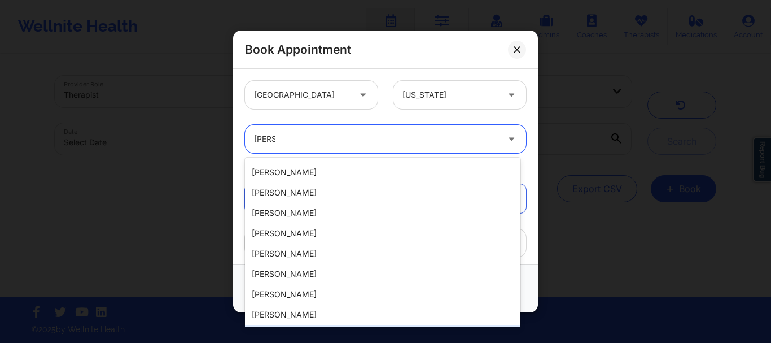
scroll to position [115, 0]
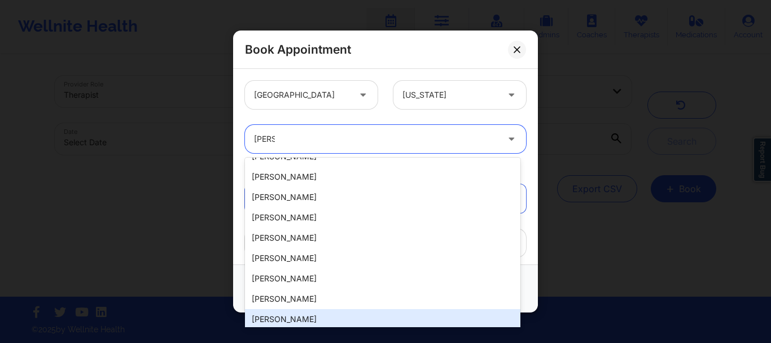
click at [306, 317] on div "Alicia Green -Scott" at bounding box center [382, 319] width 275 height 20
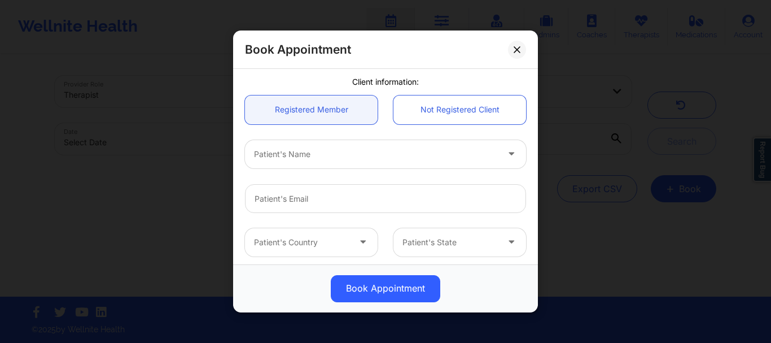
scroll to position [90, 0]
click at [354, 155] on div at bounding box center [376, 153] width 244 height 14
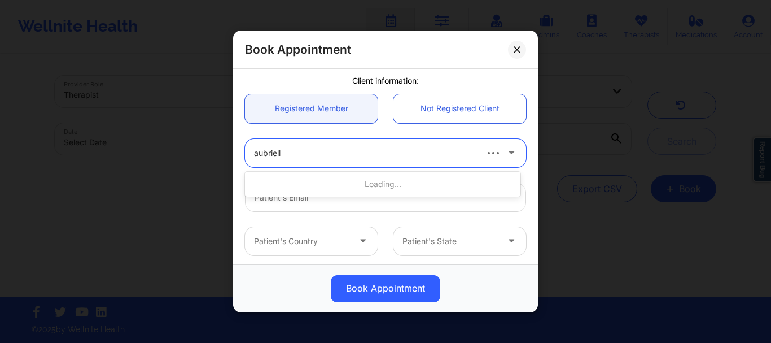
type input "aubrielle"
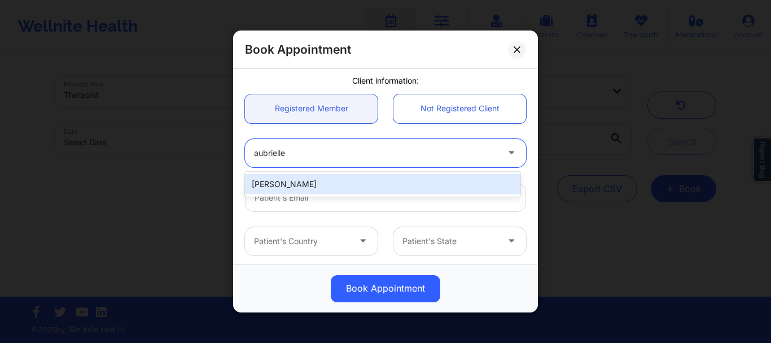
click at [322, 181] on div "Aubrielle Bob" at bounding box center [382, 184] width 275 height 20
type input "abob28@secondbaptistschool.org"
type input "+18328069700"
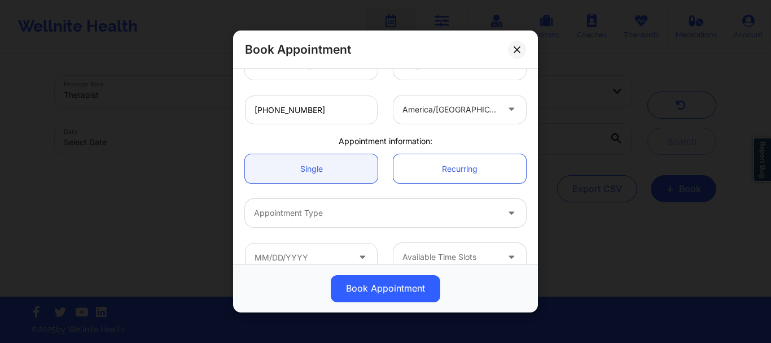
scroll to position [284, 0]
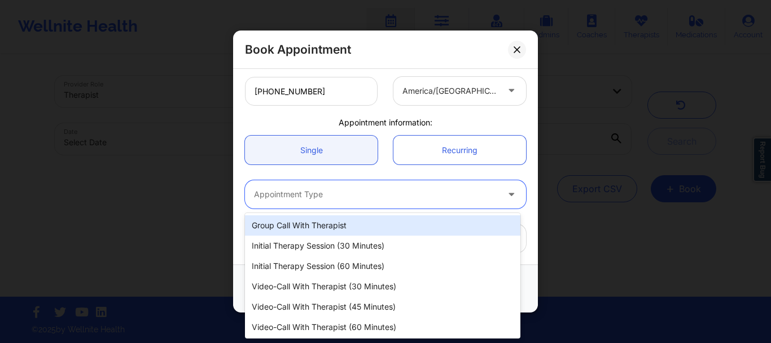
click at [338, 208] on div "Appointment Type" at bounding box center [372, 194] width 254 height 28
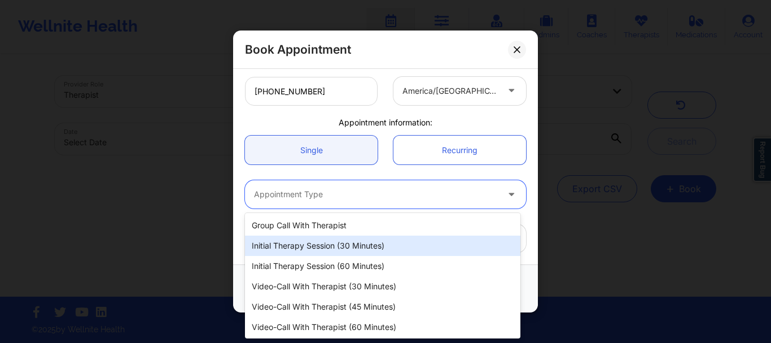
click at [334, 246] on div "Initial Therapy Session (30 minutes)" at bounding box center [382, 245] width 275 height 20
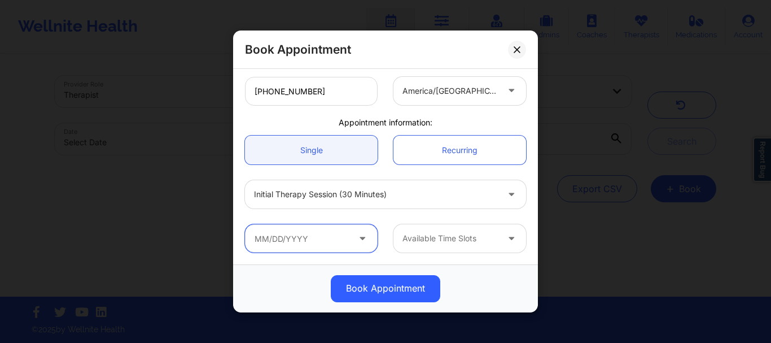
click at [297, 247] on input "text" at bounding box center [311, 238] width 133 height 28
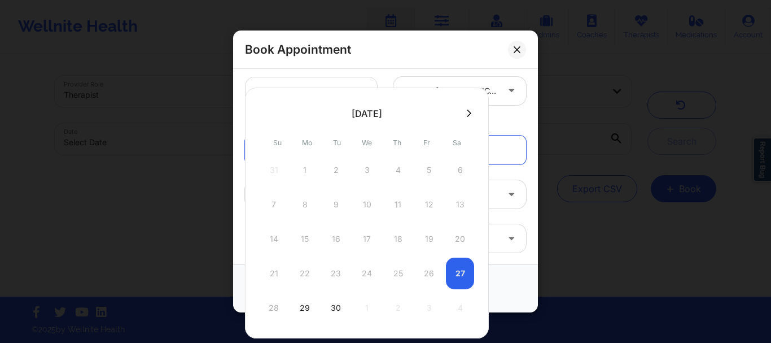
click at [427, 308] on div "28 29 30 1 2 3 4" at bounding box center [367, 308] width 215 height 32
click at [463, 115] on button at bounding box center [468, 113] width 11 height 10
click at [433, 165] on div "3" at bounding box center [429, 170] width 28 height 32
type input "10/03/2025"
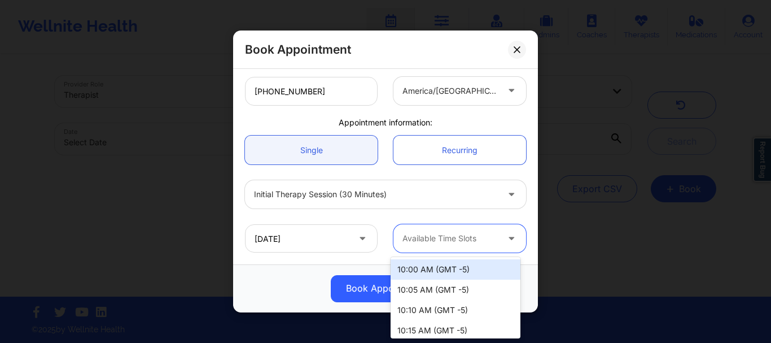
click at [431, 237] on div at bounding box center [450, 239] width 95 height 14
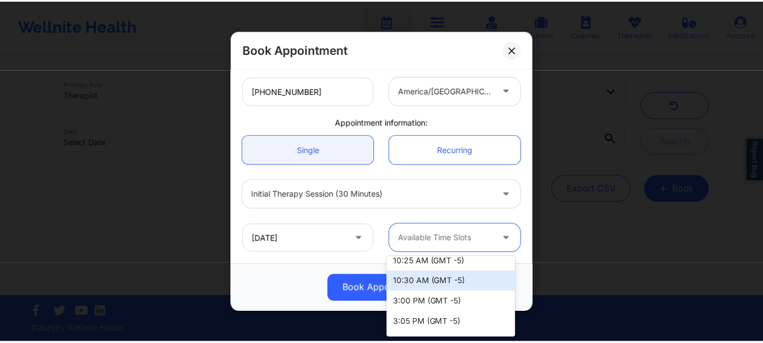
scroll to position [119, 0]
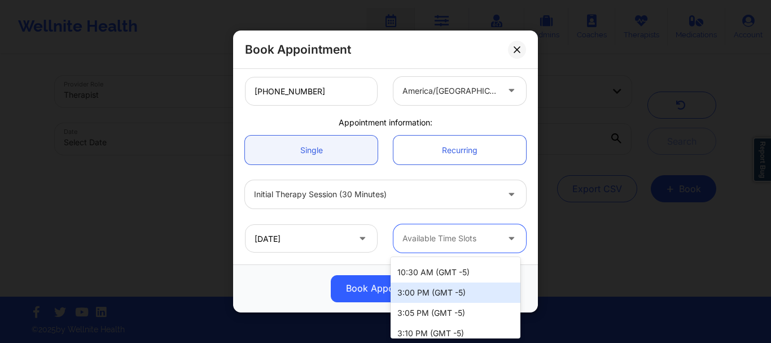
click at [414, 292] on div "3:00 PM (GMT -5)" at bounding box center [456, 292] width 130 height 20
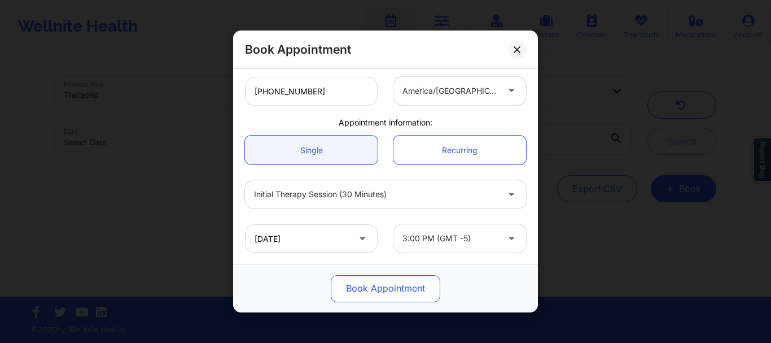
click at [381, 282] on button "Book Appointment" at bounding box center [386, 288] width 110 height 27
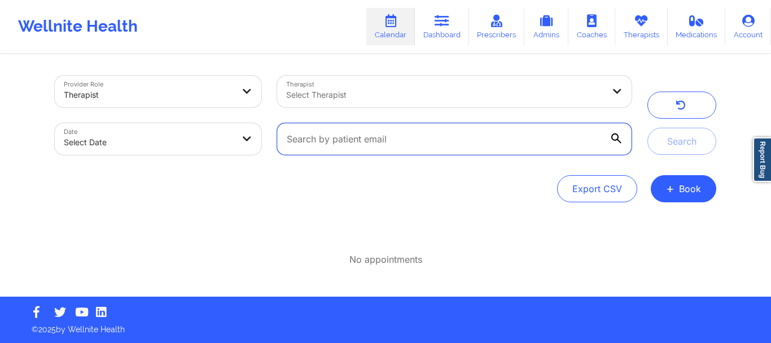
click at [395, 142] on input "text" at bounding box center [454, 139] width 355 height 32
paste input "abob28@secondbaptistschool.org"
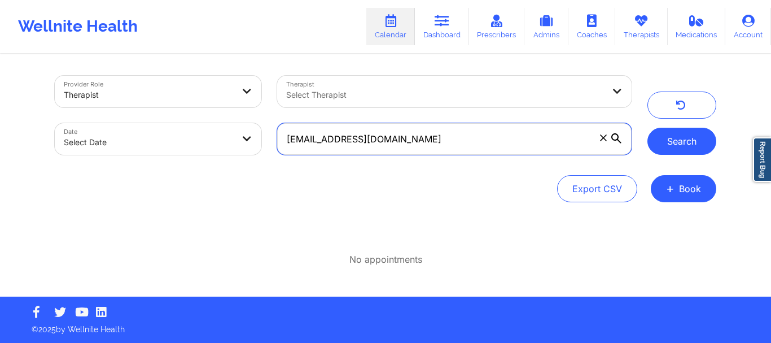
type input "abob28@secondbaptistschool.org"
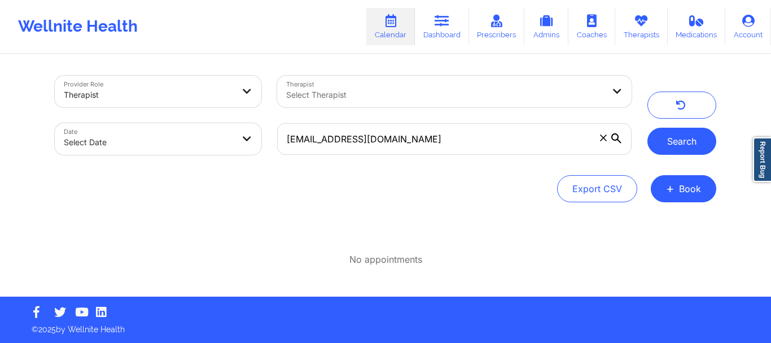
click at [684, 144] on button "Search" at bounding box center [682, 141] width 69 height 27
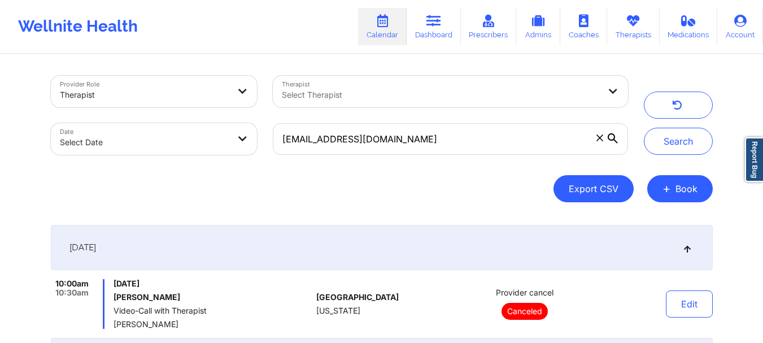
scroll to position [155, 0]
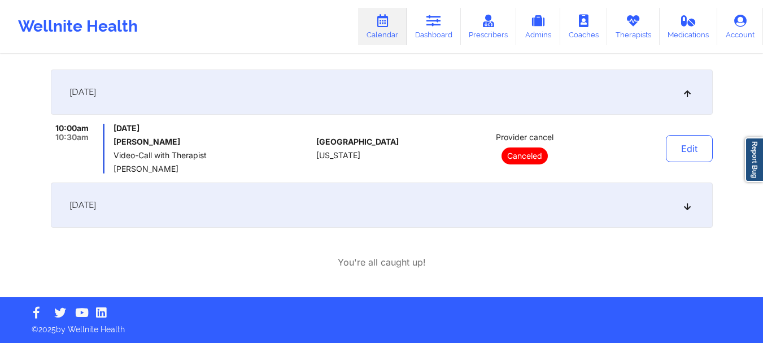
click at [344, 220] on div "October 3, 2025" at bounding box center [382, 204] width 662 height 45
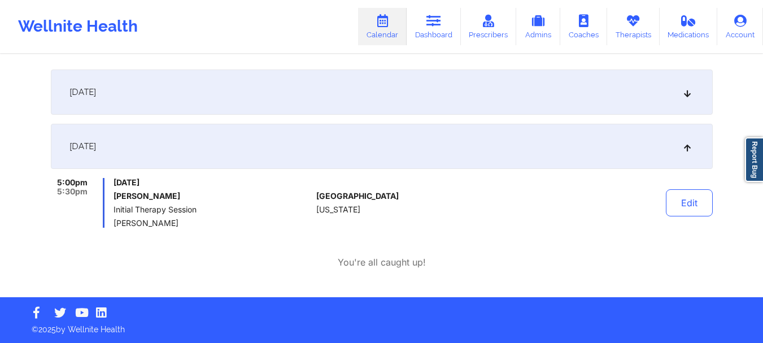
scroll to position [0, 0]
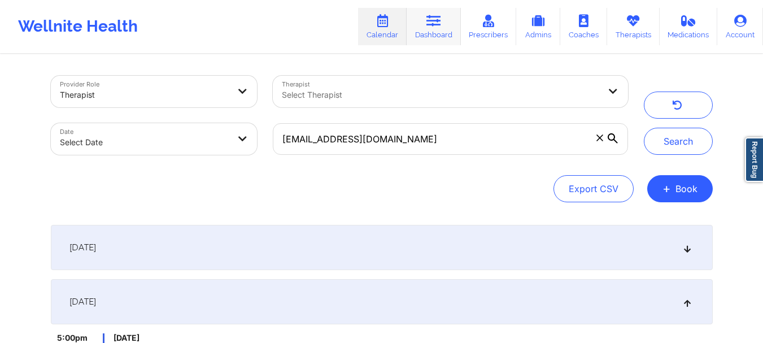
click at [434, 22] on icon at bounding box center [433, 21] width 15 height 12
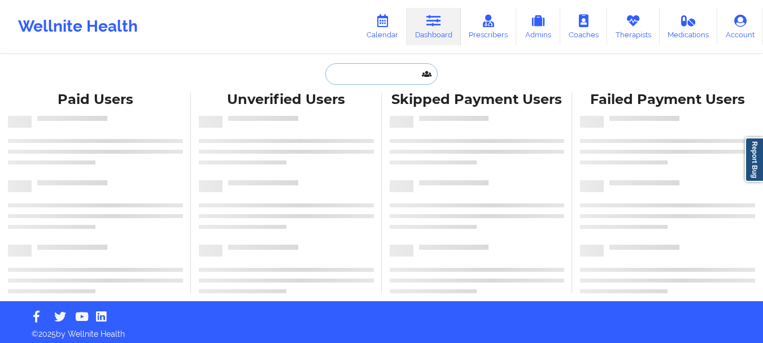
click at [373, 72] on input "text" at bounding box center [381, 73] width 112 height 21
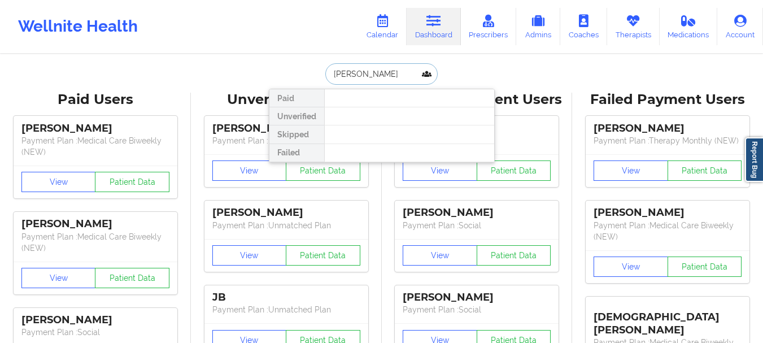
type input "chase"
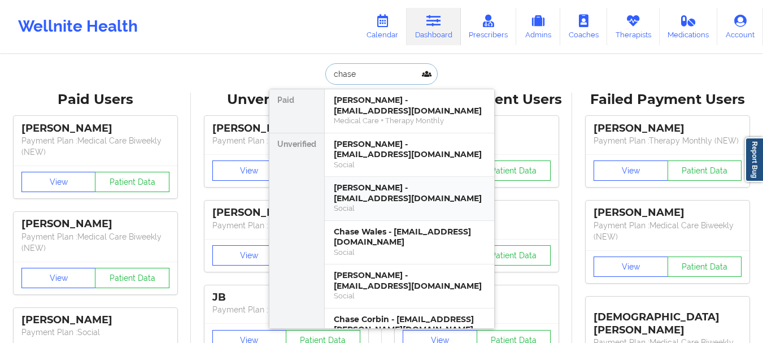
click at [386, 195] on div "Chase Bob - cbob27@secondbaptistschool.org" at bounding box center [409, 192] width 151 height 21
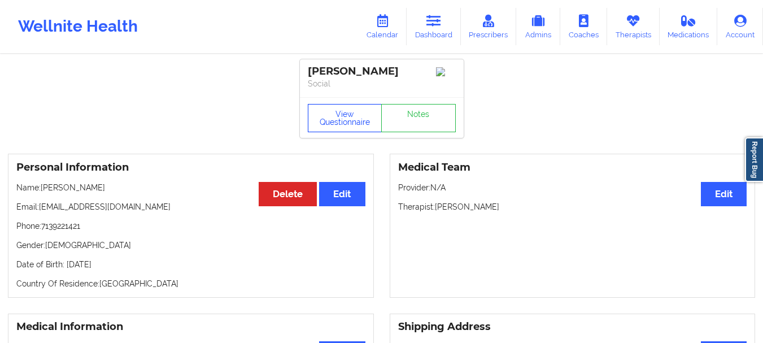
click at [349, 121] on button "View Questionnaire" at bounding box center [345, 118] width 75 height 28
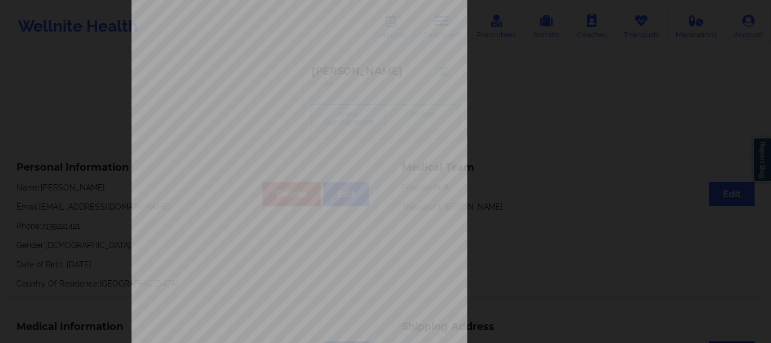
scroll to position [196, 0]
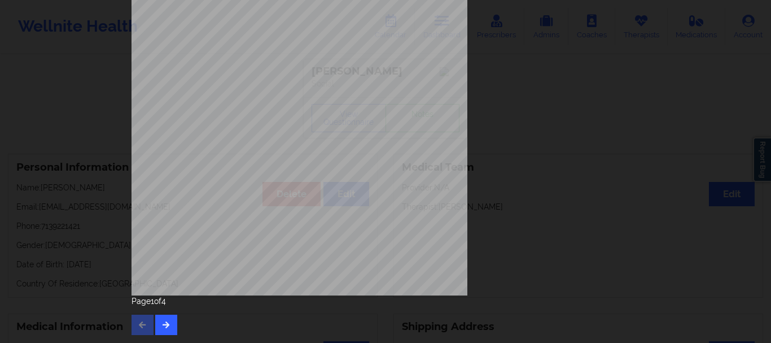
click at [174, 323] on div "Page 1 of 4" at bounding box center [386, 315] width 508 height 40
click at [161, 323] on icon "button" at bounding box center [166, 324] width 10 height 7
click at [164, 330] on button "button" at bounding box center [166, 324] width 22 height 20
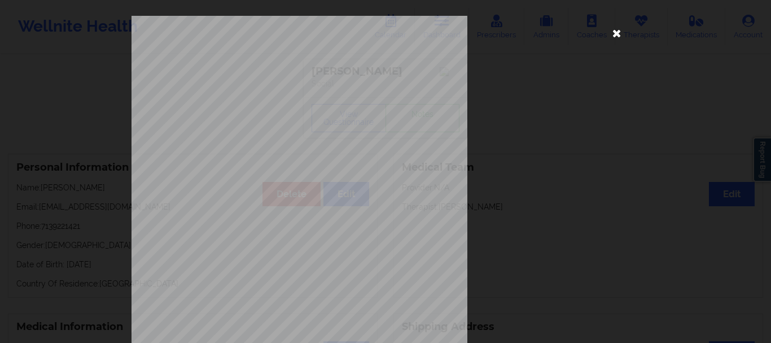
click at [616, 30] on icon at bounding box center [617, 33] width 18 height 18
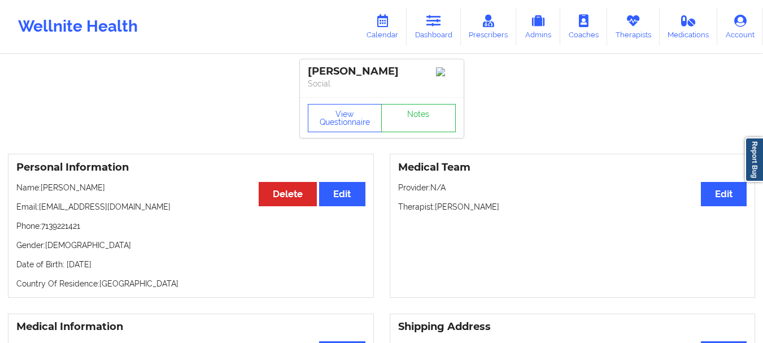
drag, startPoint x: 40, startPoint y: 213, endPoint x: 165, endPoint y: 209, distance: 125.4
click at [165, 209] on p "Email: cbob27@secondbaptistschool.org" at bounding box center [190, 206] width 349 height 11
copy p "cbob27@secondbaptistschool.org"
click at [321, 78] on p "Social" at bounding box center [382, 83] width 148 height 11
click at [438, 25] on icon at bounding box center [433, 21] width 15 height 12
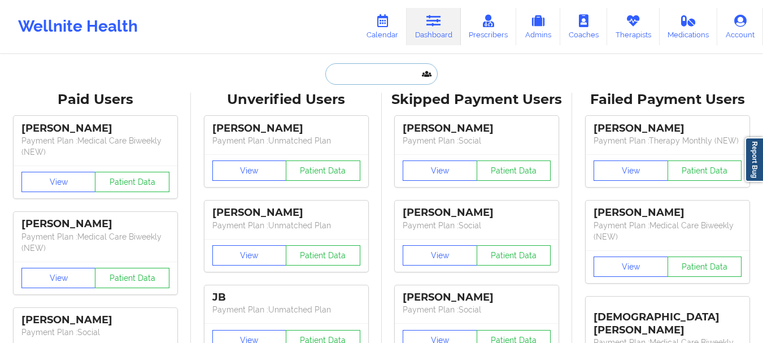
click at [370, 83] on input "text" at bounding box center [381, 73] width 112 height 21
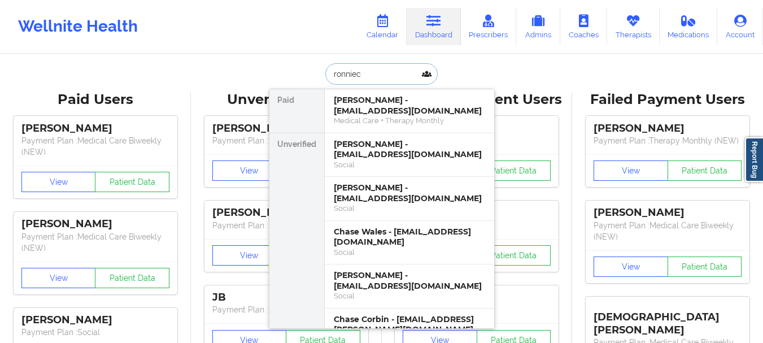
type input "ronniece"
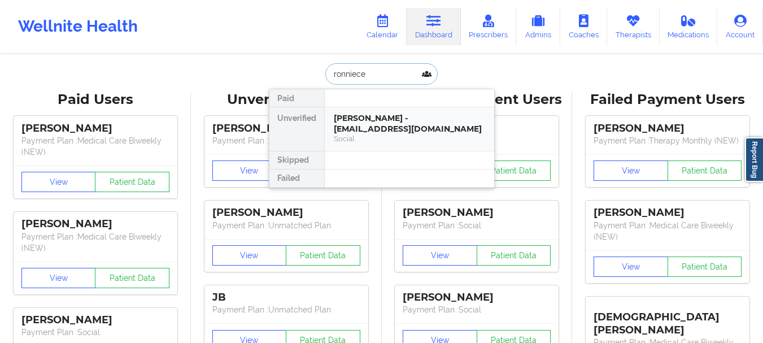
click at [392, 120] on div "Ronniece Miller - ronniecem@gmail.com" at bounding box center [409, 123] width 151 height 21
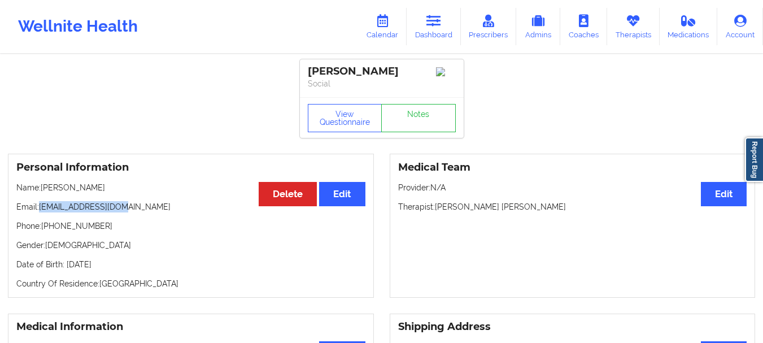
drag, startPoint x: 39, startPoint y: 209, endPoint x: 136, endPoint y: 203, distance: 97.3
click at [136, 203] on div "Personal Information Edit Delete Name: Ronniece Miller Email: ronniecem@gmail.c…" at bounding box center [191, 226] width 366 height 144
copy p "ronniecem@gmail.com"
click at [374, 27] on link "Calendar" at bounding box center [382, 26] width 49 height 37
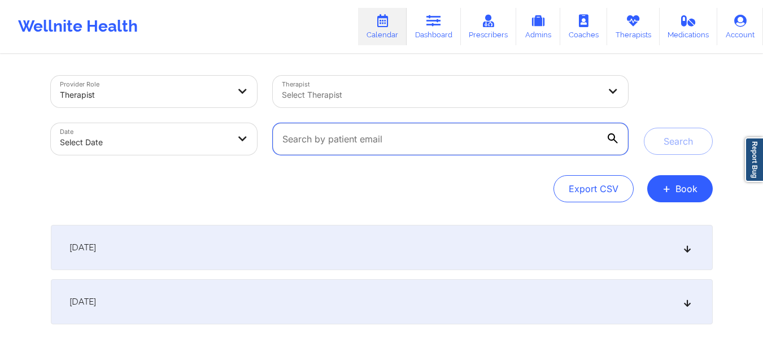
click at [457, 137] on input "text" at bounding box center [450, 139] width 355 height 32
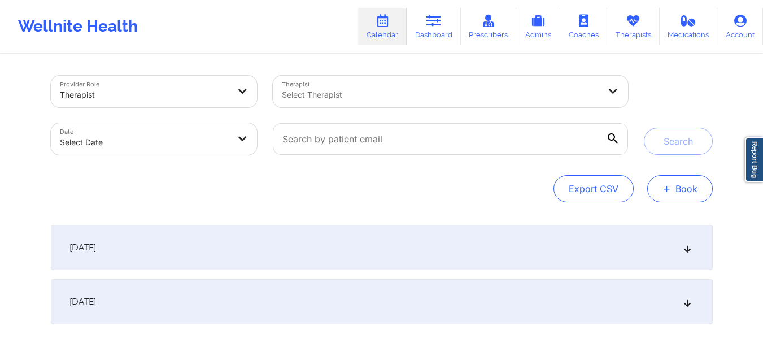
click at [695, 186] on button "+ Book" at bounding box center [679, 188] width 65 height 27
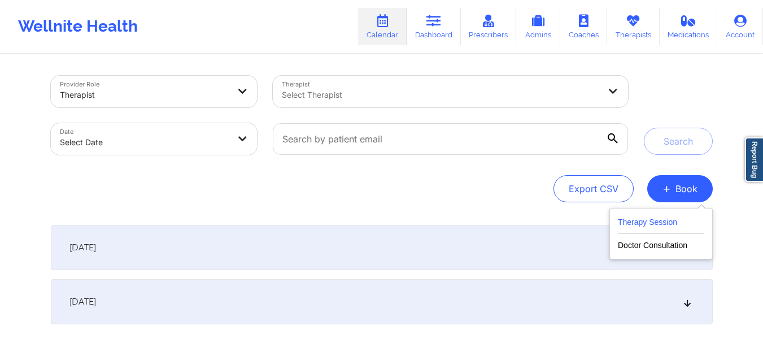
click at [645, 220] on button "Therapy Session" at bounding box center [661, 224] width 86 height 19
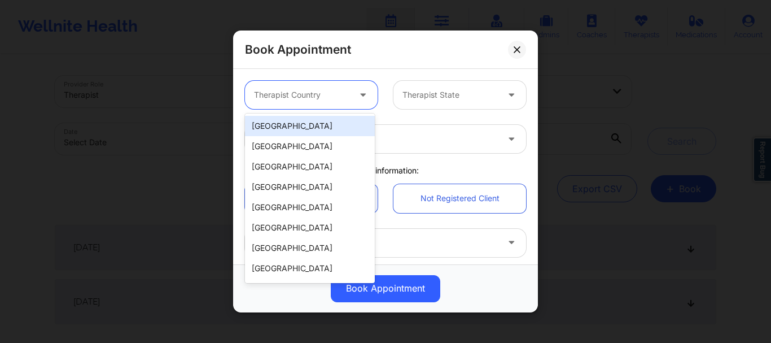
click at [329, 95] on div at bounding box center [301, 95] width 95 height 14
click at [308, 125] on div "[GEOGRAPHIC_DATA]" at bounding box center [310, 126] width 130 height 20
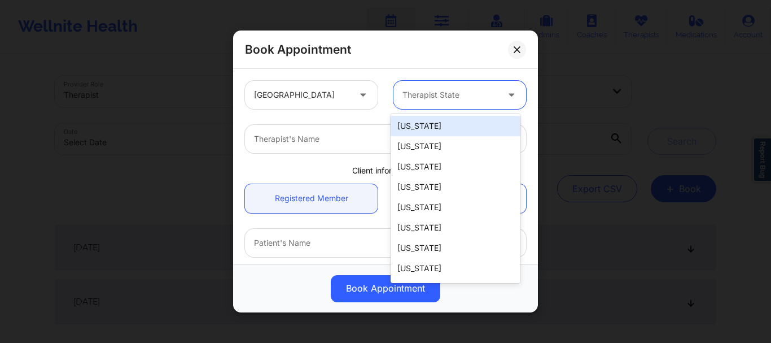
click at [404, 88] on div at bounding box center [450, 95] width 95 height 14
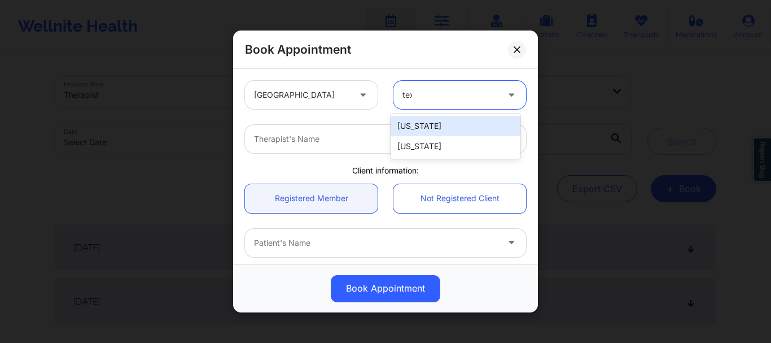
type input "texa"
click at [413, 120] on div "[US_STATE]" at bounding box center [456, 126] width 130 height 20
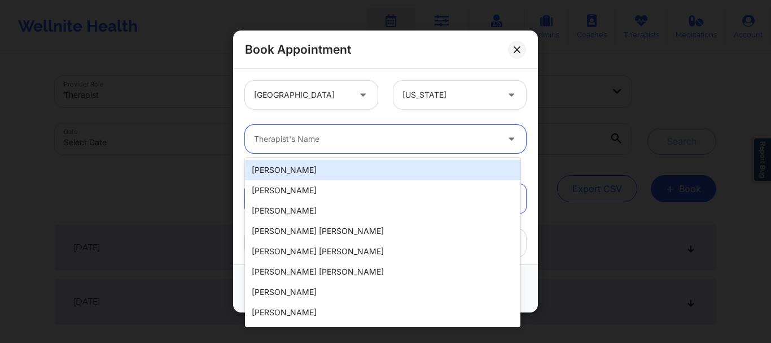
click at [388, 135] on div at bounding box center [376, 139] width 244 height 14
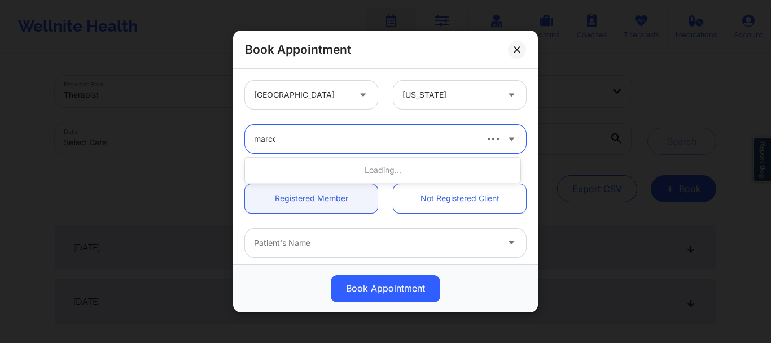
type input "marcos"
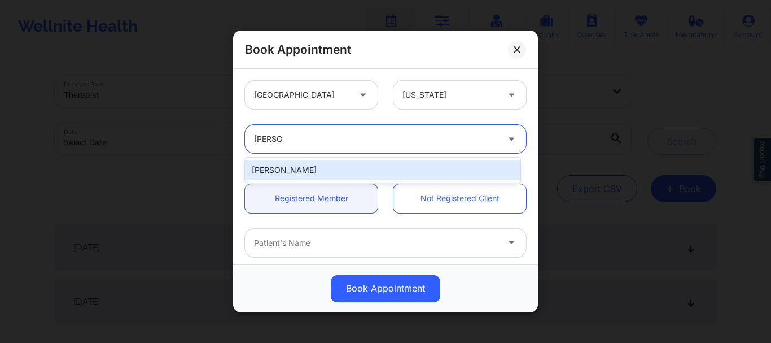
click at [370, 167] on div "Marcos Villareal" at bounding box center [382, 170] width 275 height 20
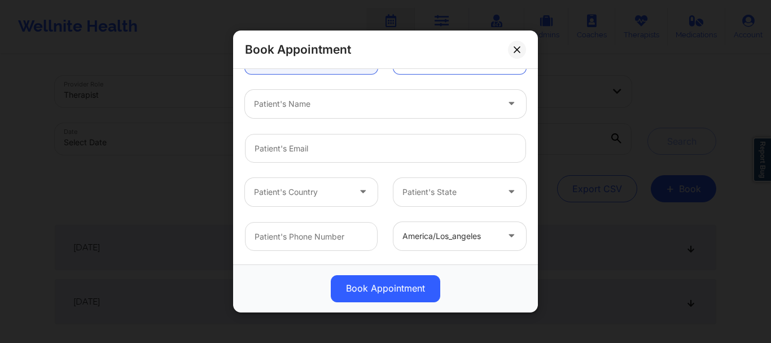
scroll to position [141, 0]
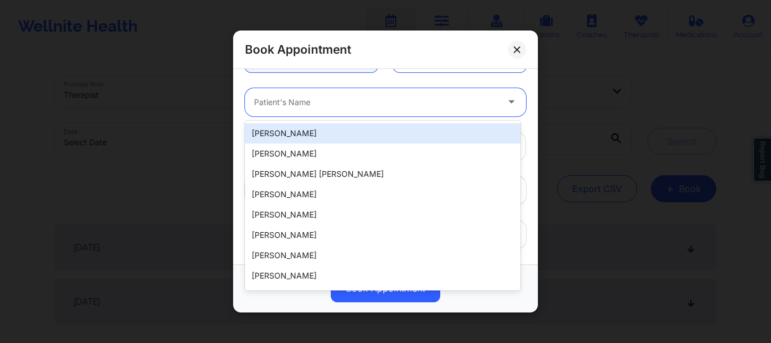
click at [349, 110] on div "Patient's Name" at bounding box center [372, 102] width 254 height 28
type input "a"
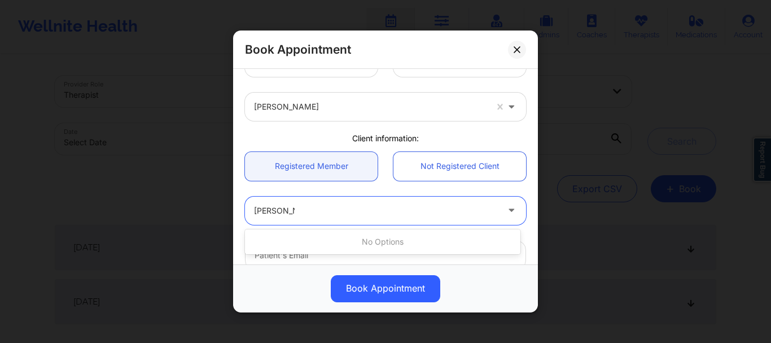
scroll to position [32, 0]
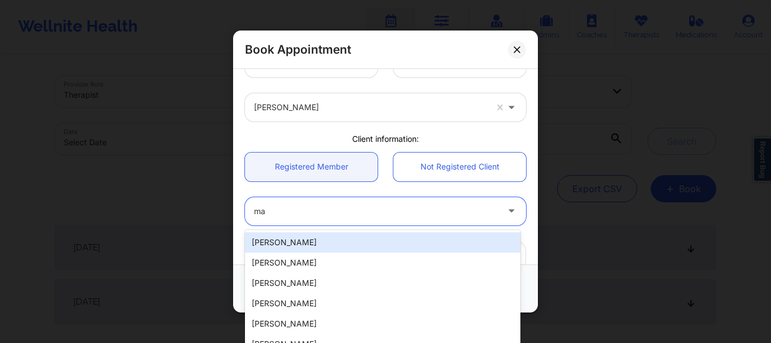
type input "m"
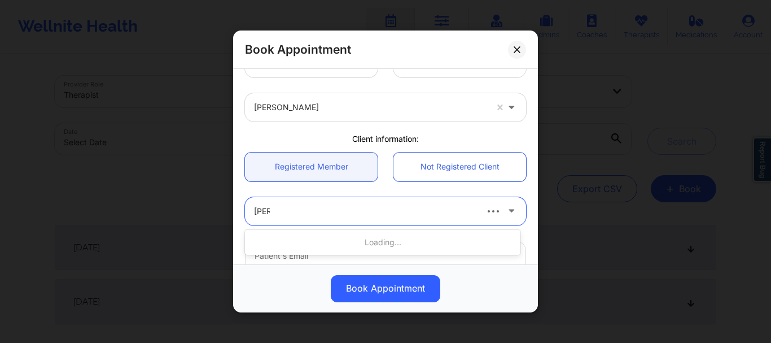
type input "chase"
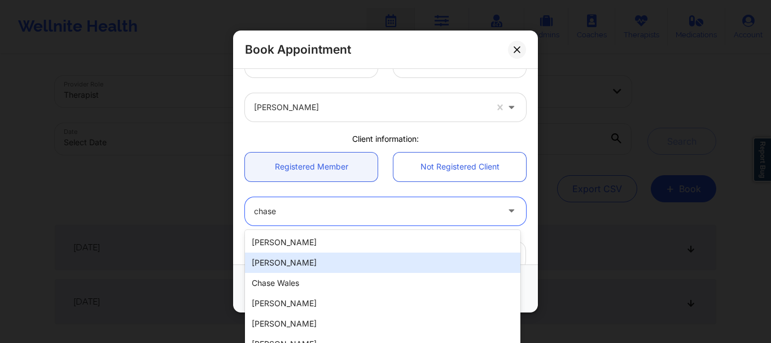
click at [318, 263] on div "Chase Bob" at bounding box center [382, 262] width 275 height 20
type input "cbob27@secondbaptistschool.org"
type input "7139221421"
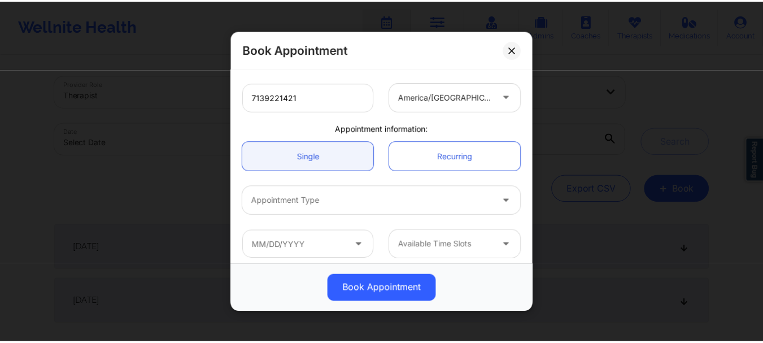
scroll to position [284, 0]
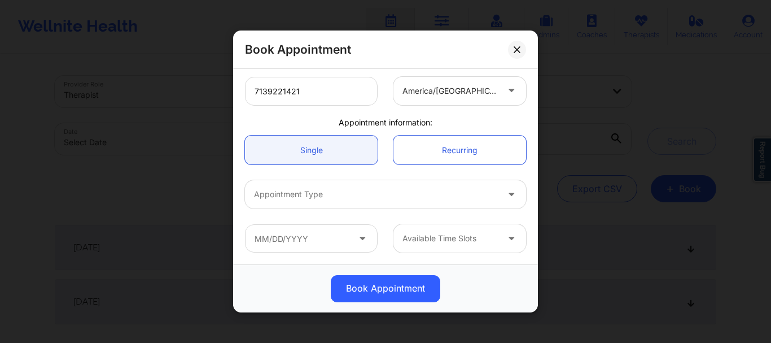
click at [377, 187] on div "Appointment Type" at bounding box center [372, 194] width 254 height 28
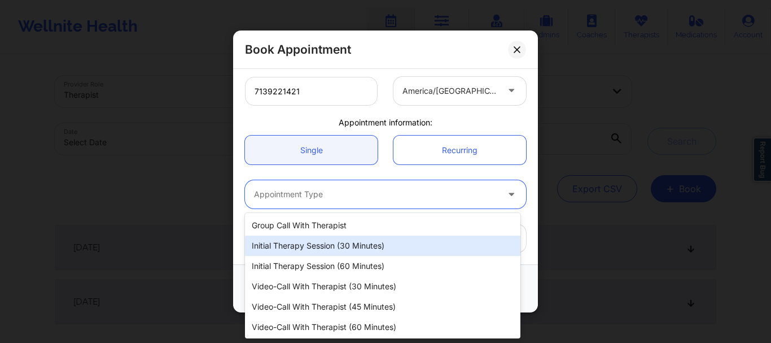
click at [343, 241] on div "Initial Therapy Session (30 minutes)" at bounding box center [382, 245] width 275 height 20
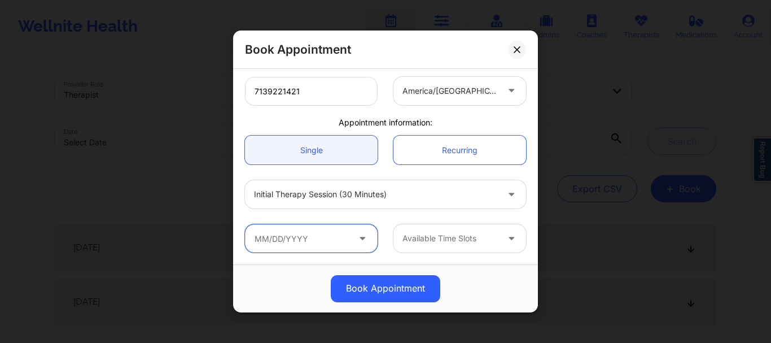
click at [315, 240] on input "text" at bounding box center [311, 238] width 133 height 28
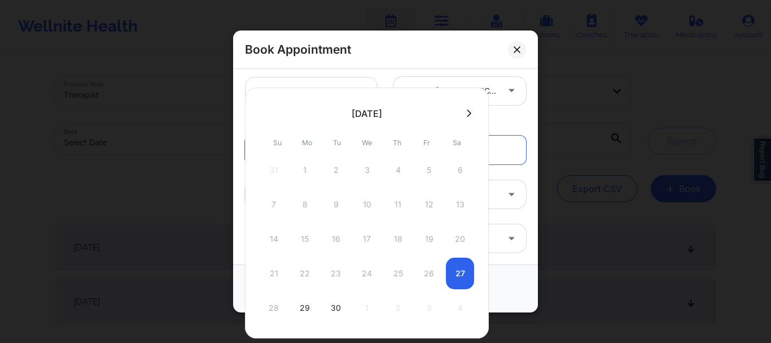
click at [457, 275] on div "21 22 23 24 25 26 27" at bounding box center [367, 273] width 215 height 32
click at [522, 50] on button at bounding box center [517, 50] width 18 height 18
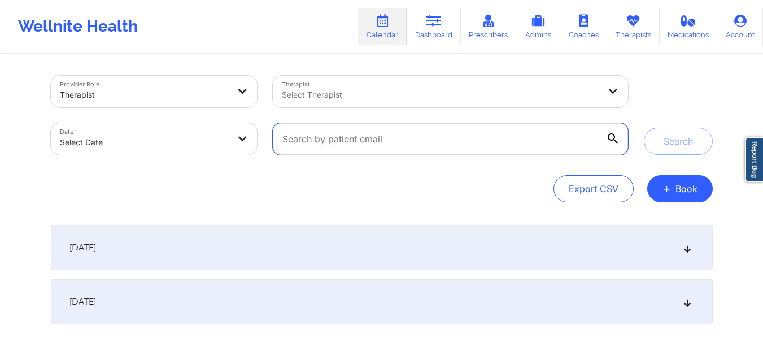
click at [408, 137] on input "text" at bounding box center [450, 139] width 355 height 32
paste input "bcoon232001@gmail.com"
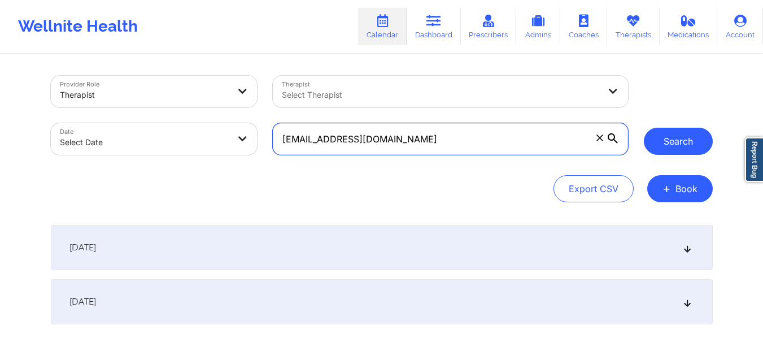
type input "bcoon232001@gmail.com"
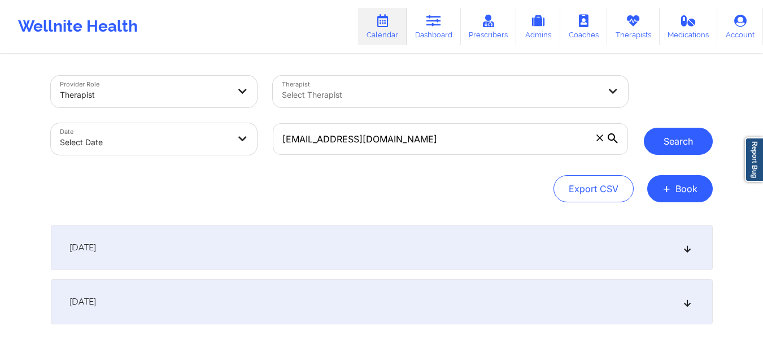
click at [680, 143] on button "Search" at bounding box center [678, 141] width 69 height 27
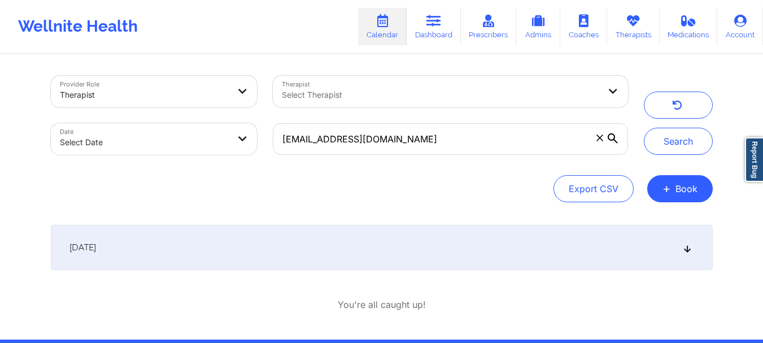
click at [366, 249] on div "September 27, 2025" at bounding box center [382, 247] width 662 height 45
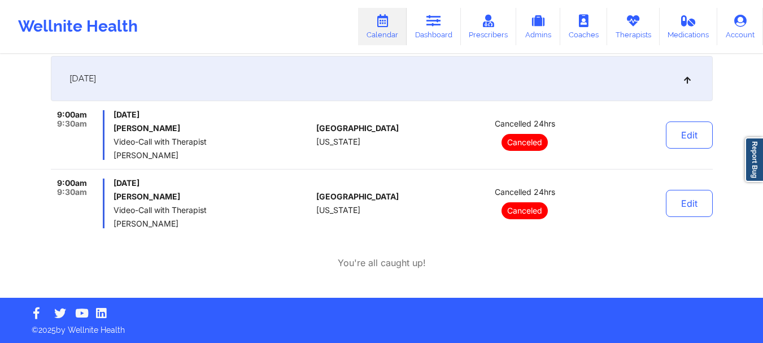
scroll to position [169, 0]
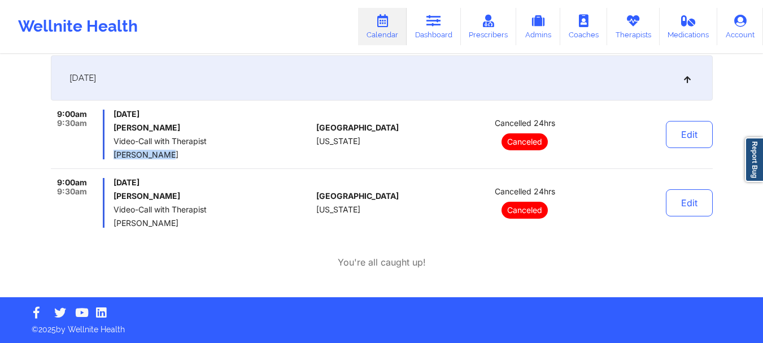
drag, startPoint x: 169, startPoint y: 153, endPoint x: 113, endPoint y: 155, distance: 55.9
click at [113, 155] on span "Eboni Samuel" at bounding box center [212, 154] width 198 height 9
copy span "Eboni Samuel"
drag, startPoint x: 205, startPoint y: 224, endPoint x: 115, endPoint y: 222, distance: 90.3
click at [115, 222] on span "Barbie Renalda Drayden" at bounding box center [212, 222] width 198 height 9
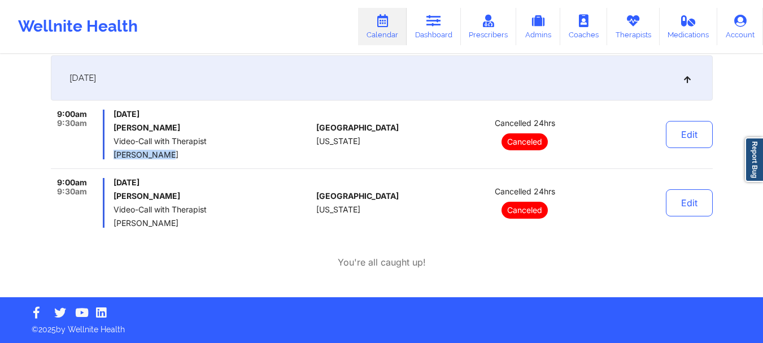
copy span "Barbie Renalda Drayden"
click at [269, 250] on div "September 27, 2025 9:00am 9:30am Saturday, September 27, 2025 Breanna Coon Vide…" at bounding box center [382, 161] width 662 height 213
